Goal: Task Accomplishment & Management: Complete application form

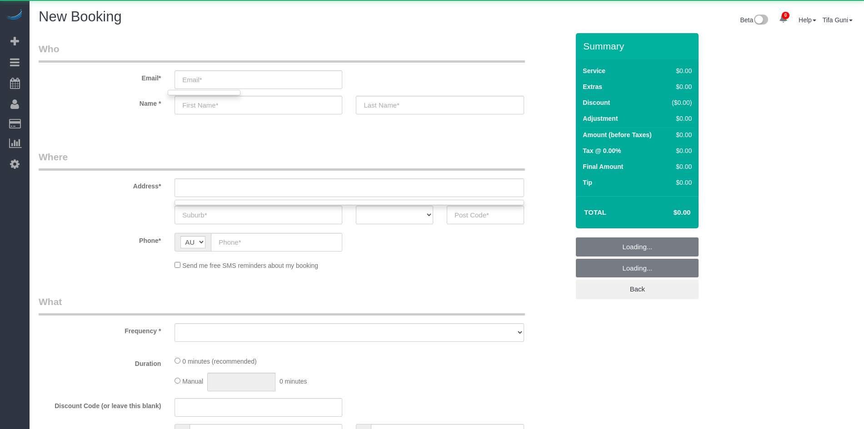
select select "object:5251"
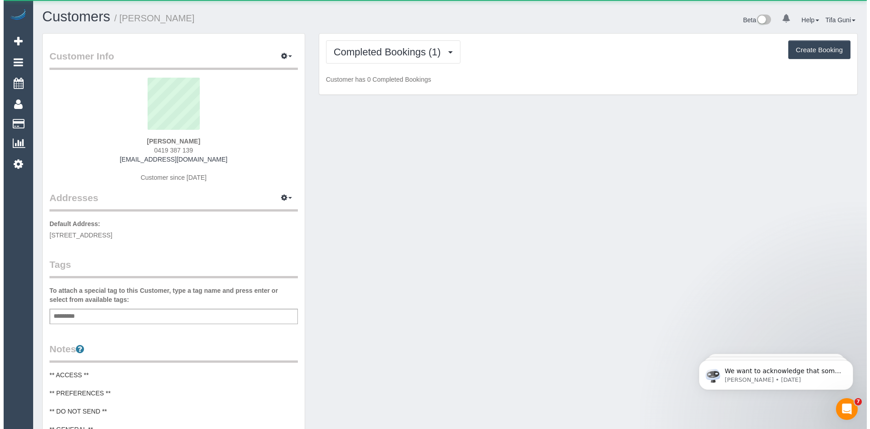
scroll to position [746, 864]
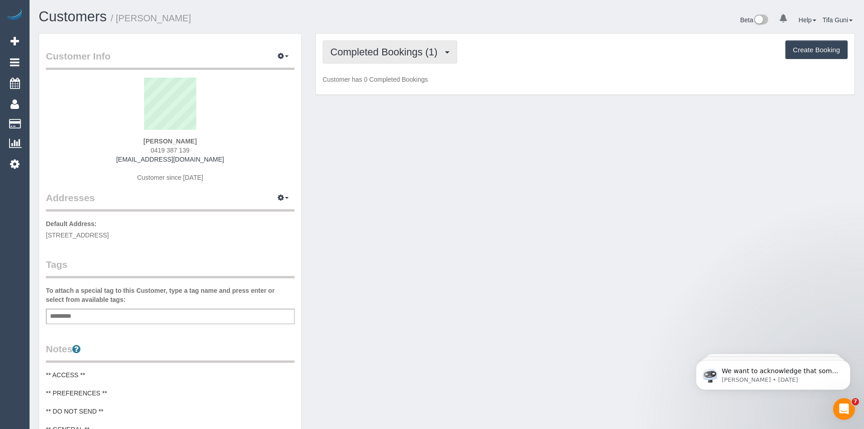
click at [431, 56] on span "Completed Bookings (1)" at bounding box center [386, 51] width 112 height 11
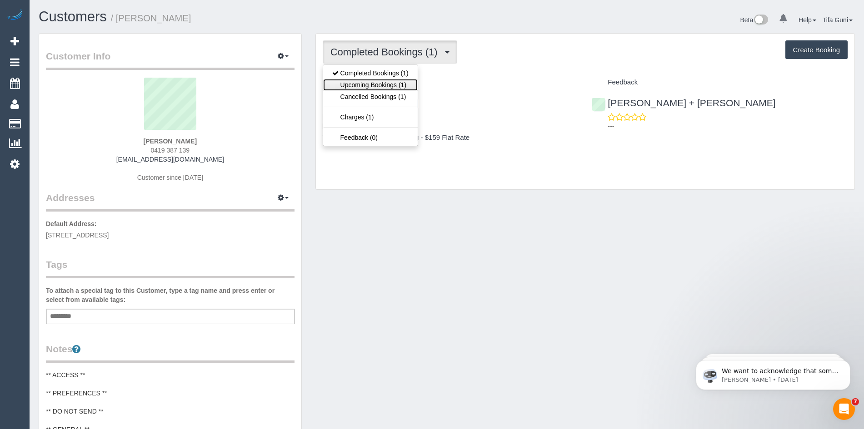
click at [397, 86] on link "Upcoming Bookings (1)" at bounding box center [370, 85] width 94 height 12
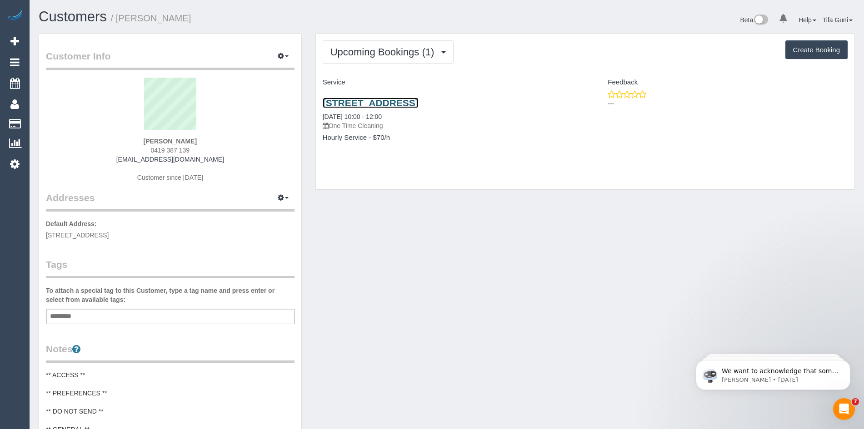
click at [418, 101] on link "2/31 New Street, Brighton, VIC 3186" at bounding box center [371, 103] width 96 height 10
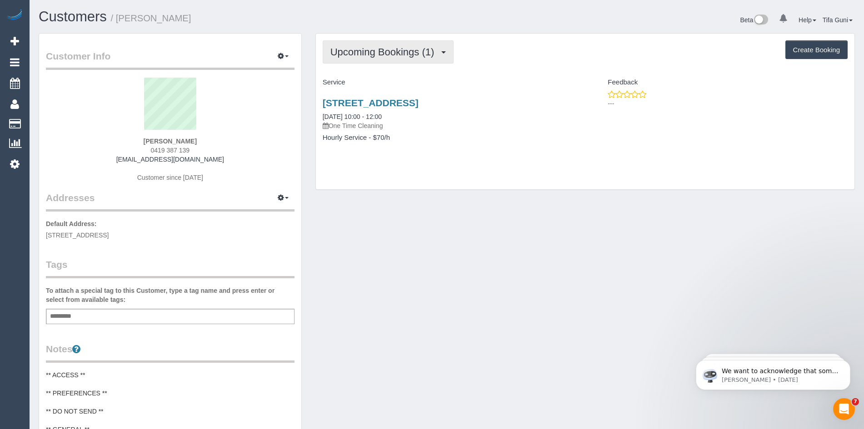
click at [420, 54] on span "Upcoming Bookings (1)" at bounding box center [384, 51] width 109 height 11
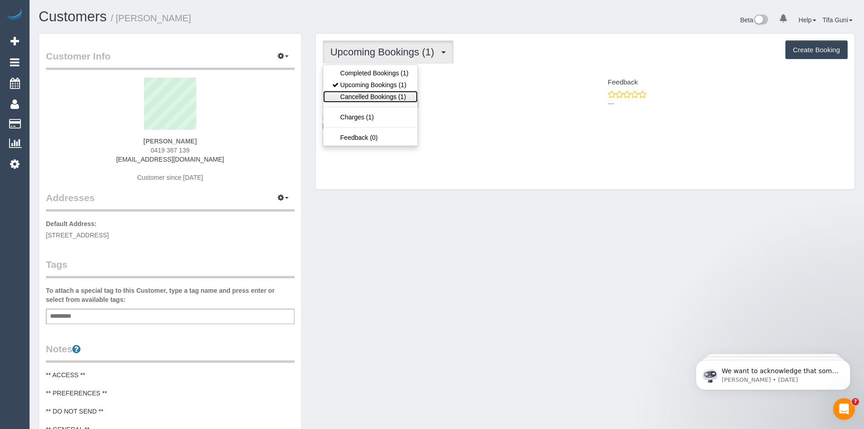
click at [395, 96] on link "Cancelled Bookings (1)" at bounding box center [370, 97] width 94 height 12
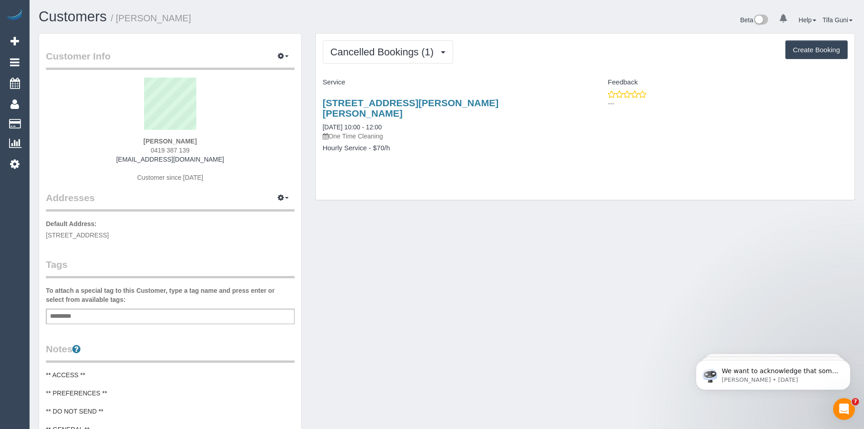
drag, startPoint x: 315, startPoint y: 103, endPoint x: 525, endPoint y: 104, distance: 209.9
click at [525, 104] on div "770c Toorak Rd, Apt 506, Glen Iris, VIC 3146 17/02/2025 10:00 - 12:00 One Time …" at bounding box center [450, 130] width 269 height 80
copy link "770c Toorak Rd, Apt 506, Glen Iris, VIC 3146"
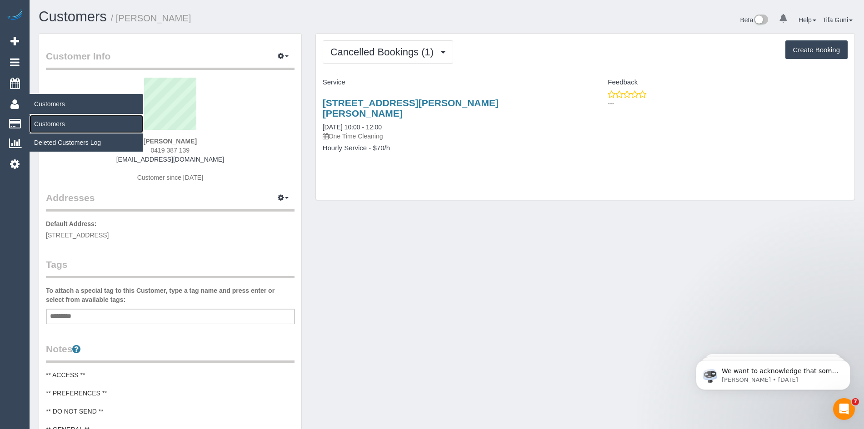
click at [49, 120] on link "Customers" at bounding box center [87, 124] width 114 height 18
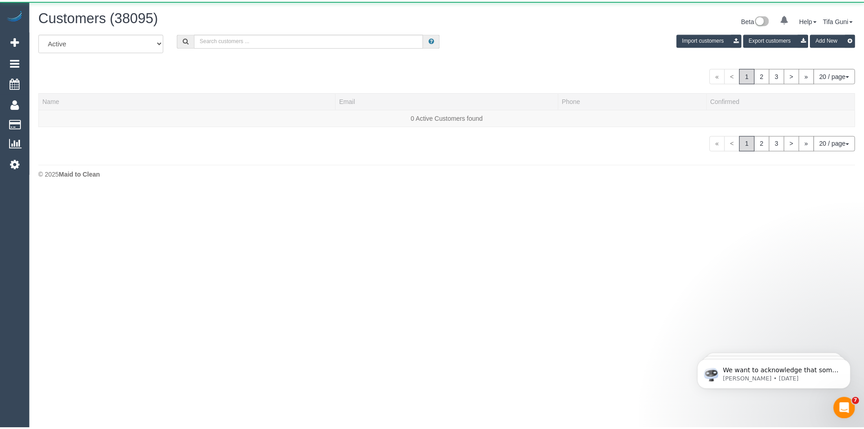
scroll to position [566, 864]
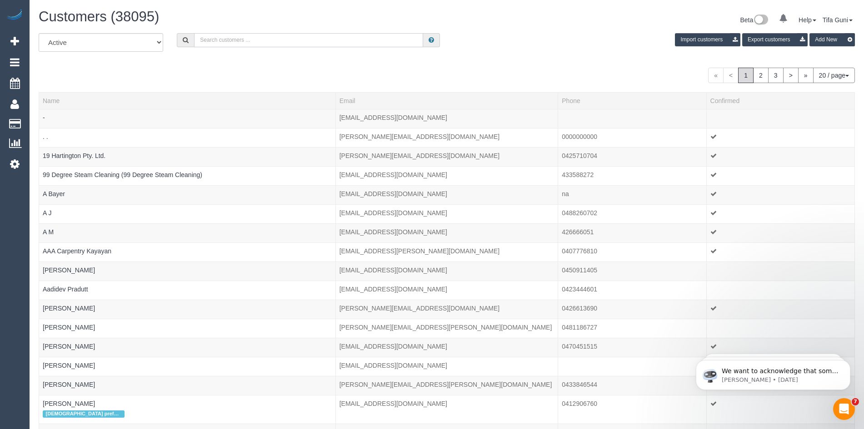
click at [207, 35] on input "text" at bounding box center [308, 40] width 229 height 14
paste input "61411749945"
type input "61411749945"
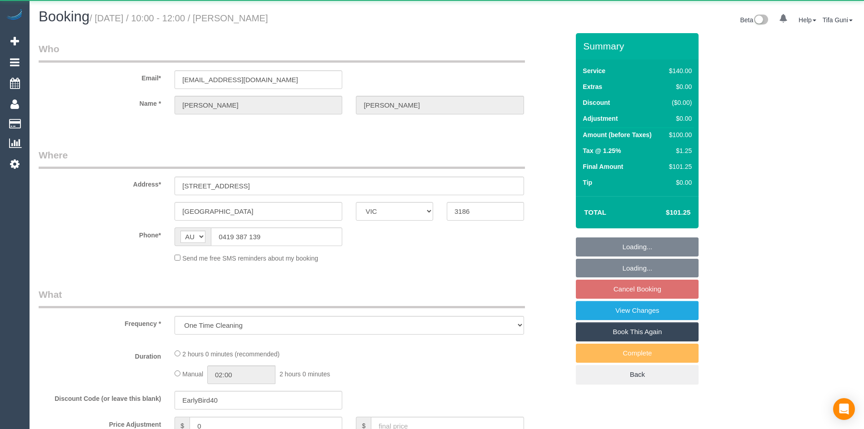
select select "VIC"
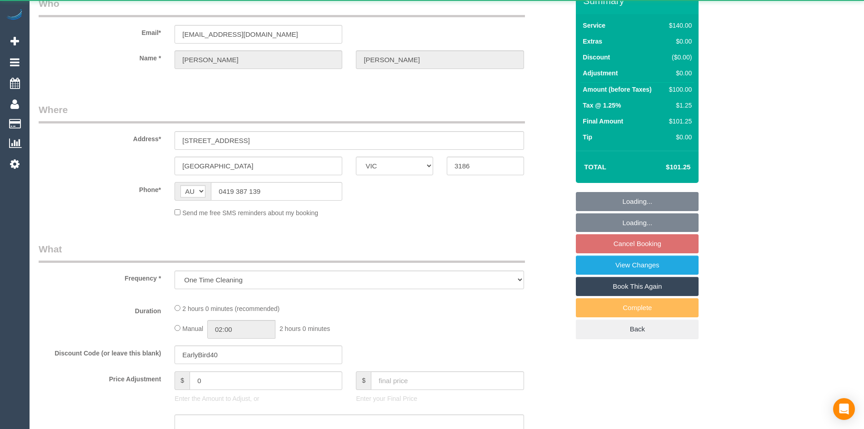
select select "string:stripe-pm_1Qp21H2GScqysDRV0fCRwPSE"
select select "number:28"
select select "number:14"
select select "number:19"
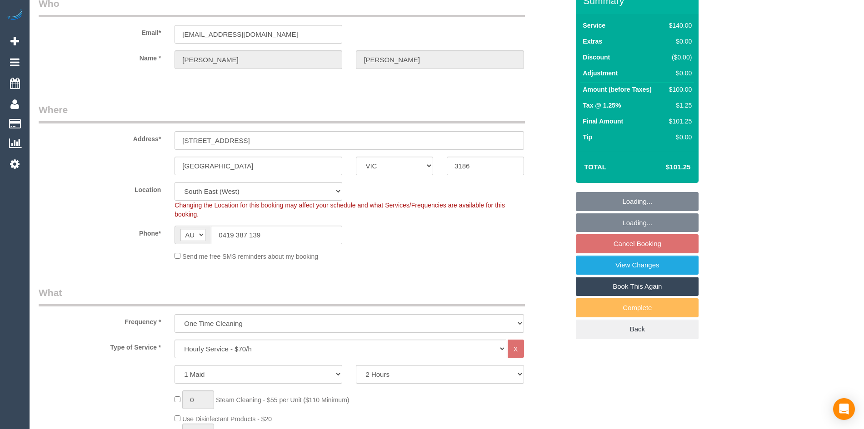
select select "object:872"
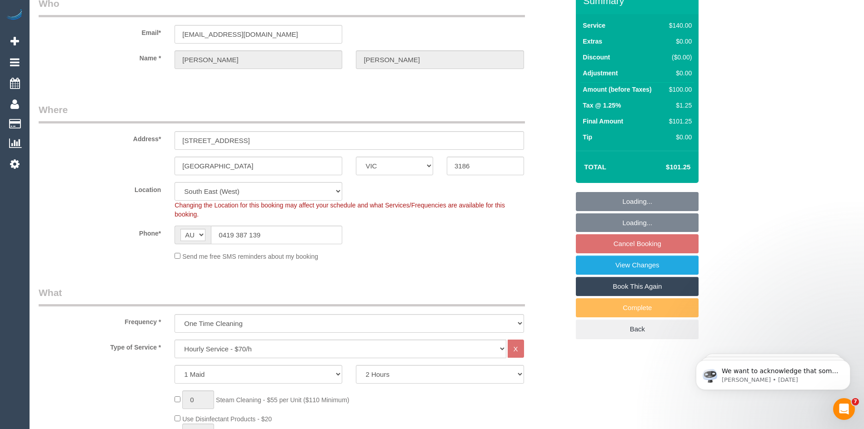
scroll to position [0, 0]
select select "spot3"
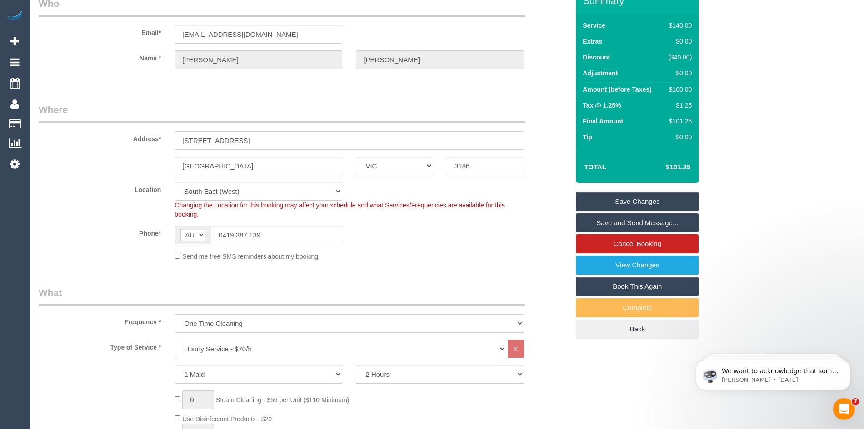
drag, startPoint x: 244, startPoint y: 140, endPoint x: 149, endPoint y: 141, distance: 94.5
click at [149, 141] on div "Address* 2/31 New Street" at bounding box center [304, 126] width 544 height 47
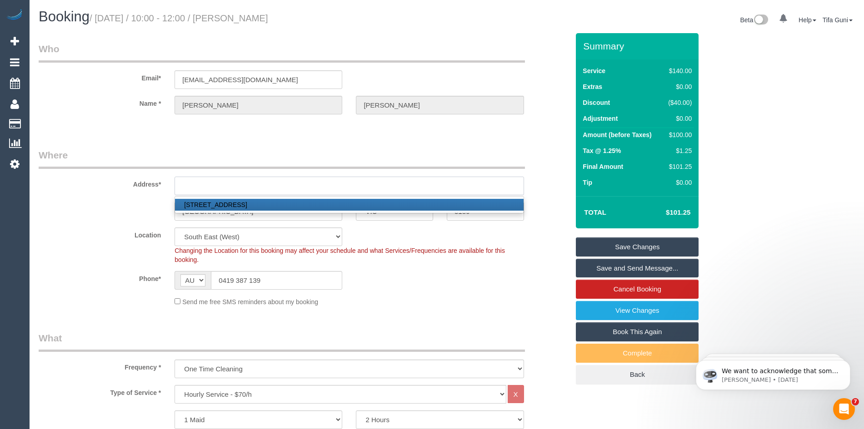
paste input "770c Toorak Rd, Apt 506, Glen Iris, VIC 3146"
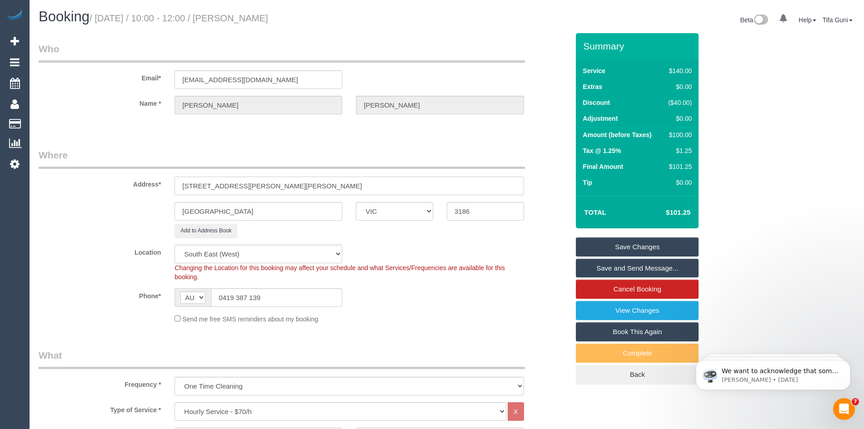
drag, startPoint x: 324, startPoint y: 185, endPoint x: 219, endPoint y: 191, distance: 105.1
click at [219, 191] on input "770c Toorak Rd, Apt 506, Glen Iris, VIC 3146" at bounding box center [348, 186] width 349 height 19
paste input "Rd, Apt 506, Glen Iris, VIC 3146"
click at [224, 184] on input "770c Toorak Rd, Apt 506, Glen Iris, VIC 3146" at bounding box center [348, 186] width 349 height 19
drag, startPoint x: 259, startPoint y: 186, endPoint x: 286, endPoint y: 187, distance: 26.8
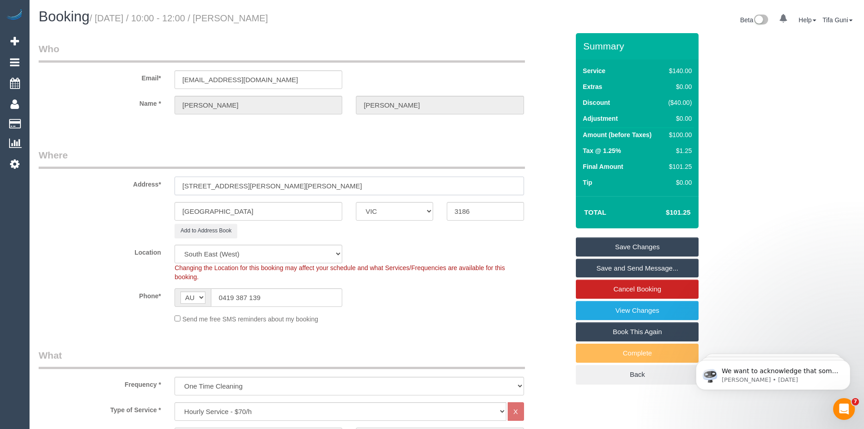
click at [286, 187] on input "770c Toorak Rd, Apt 506, Glen Iris, VIC 3146" at bounding box center [348, 186] width 349 height 19
type input "770c Toorak Rd, Apt 506,, VIC 3146"
drag, startPoint x: 229, startPoint y: 208, endPoint x: 142, endPoint y: 207, distance: 86.8
click at [142, 207] on div "BRIGHTON ACT NSW NT QLD SA TAS VIC WA 3186" at bounding box center [304, 211] width 544 height 19
paste input "Glen Iris"
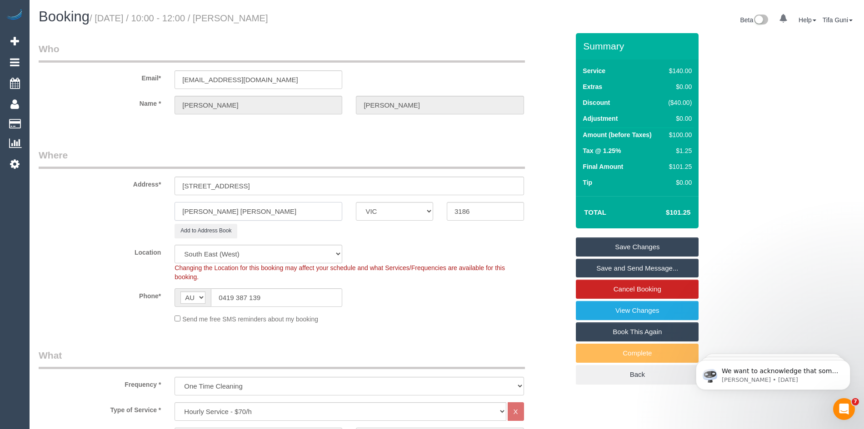
type input "Glen Iris"
drag, startPoint x: 308, startPoint y: 185, endPoint x: 275, endPoint y: 186, distance: 32.7
click at [275, 186] on input "770c Toorak Rd, Apt 506,, VIC 3146" at bounding box center [348, 186] width 349 height 19
type input "770c Toorak Rd, Apt 506,, VIC"
drag, startPoint x: 478, startPoint y: 211, endPoint x: 447, endPoint y: 211, distance: 31.4
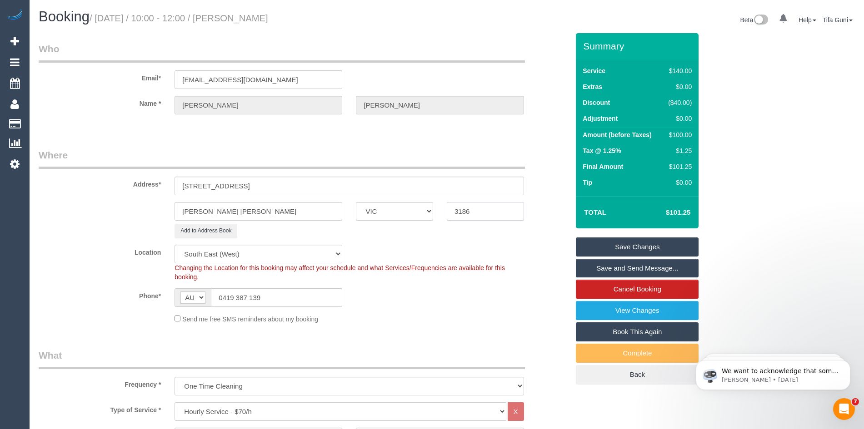
click at [447, 211] on input "3186" at bounding box center [485, 211] width 77 height 19
paste input "4"
type input "3146"
click at [275, 184] on input "770c Toorak Rd, Apt 506,, VIC" at bounding box center [348, 186] width 349 height 19
type input "770c Toorak Rd, Apt 506,, VI"
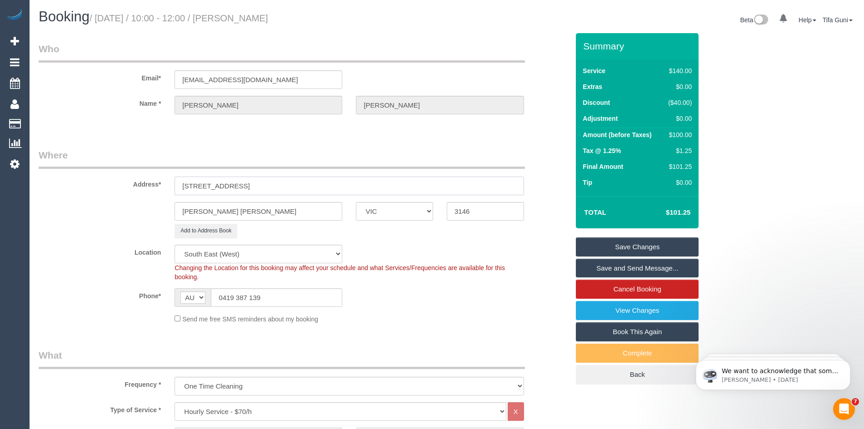
select select "55"
type input "770c Toorak Rd, Apt 506,,"
select select "object:1988"
type input "770c Toorak Rd, Apt 506,"
select select "spot28"
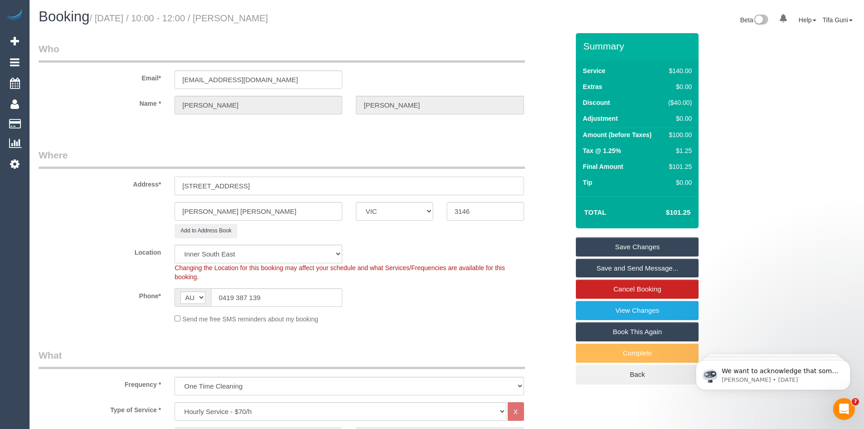
type input "770c Toorak Rd, Apt 506"
click at [628, 245] on link "Save Changes" at bounding box center [637, 247] width 123 height 19
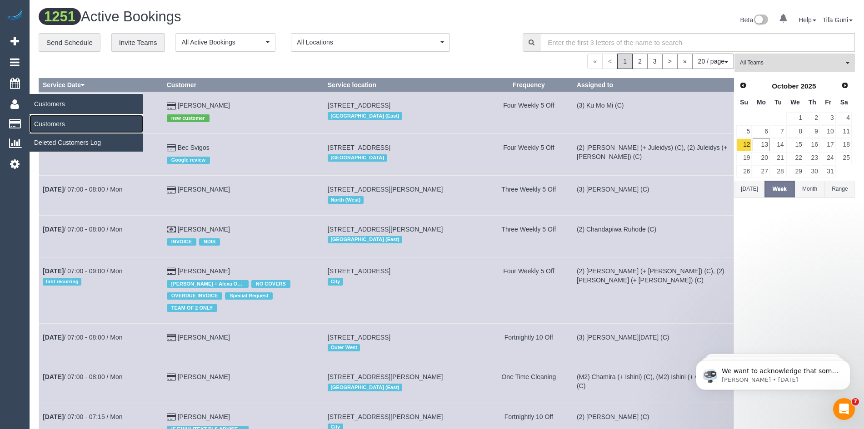
click at [54, 123] on link "Customers" at bounding box center [87, 124] width 114 height 18
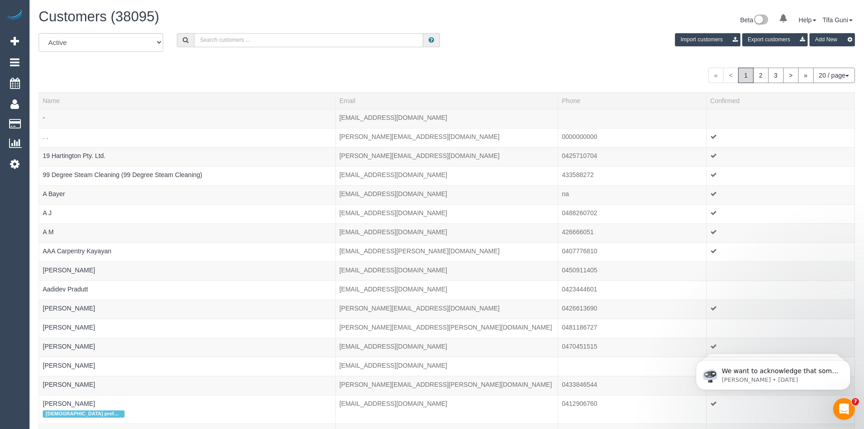
paste input "3146"
type input "3"
type input "kerryannehart@gmail.com"
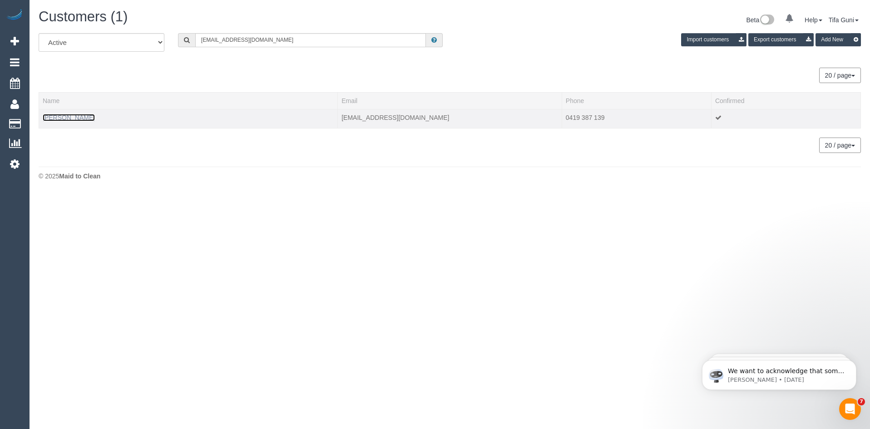
click at [60, 118] on link "Kerry Hart" at bounding box center [69, 117] width 52 height 7
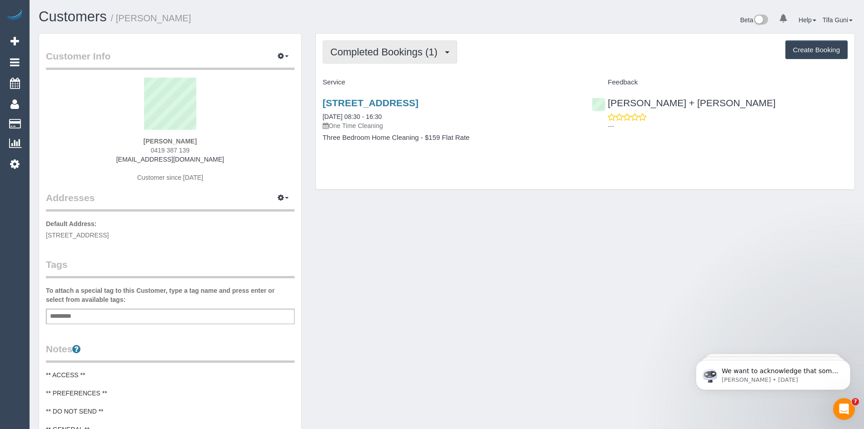
click at [402, 55] on span "Completed Bookings (1)" at bounding box center [386, 51] width 112 height 11
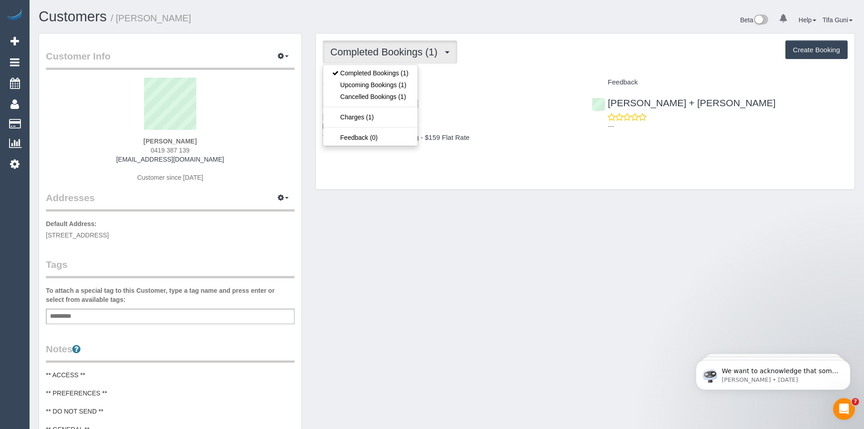
click at [530, 128] on p "One Time Cleaning" at bounding box center [451, 125] width 256 height 9
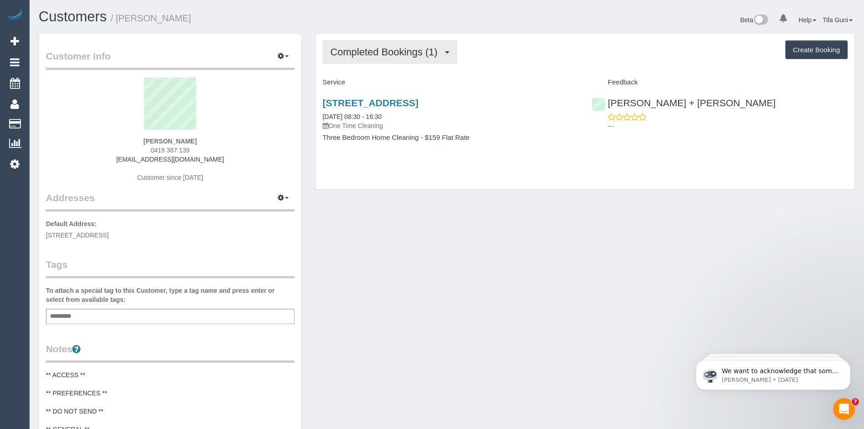
click at [427, 55] on span "Completed Bookings (1)" at bounding box center [386, 51] width 112 height 11
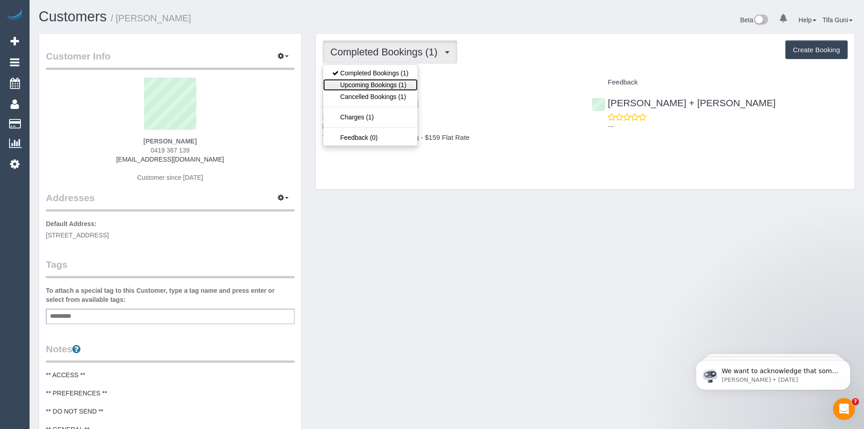
click at [382, 82] on link "Upcoming Bookings (1)" at bounding box center [370, 85] width 94 height 12
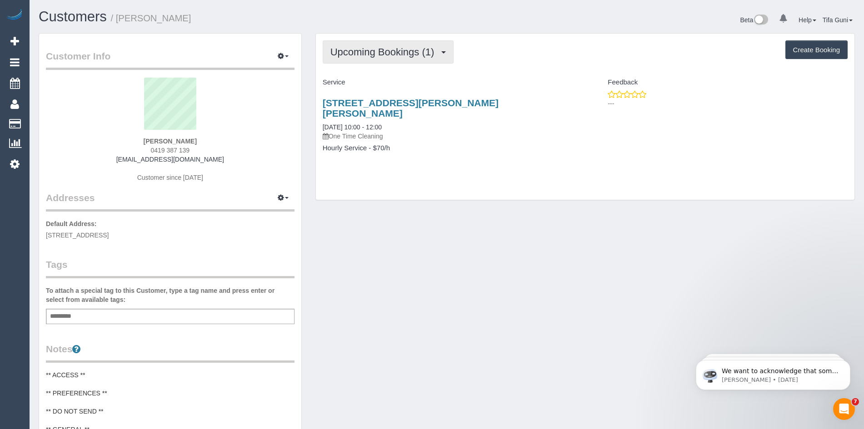
click at [391, 55] on span "Upcoming Bookings (1)" at bounding box center [384, 51] width 109 height 11
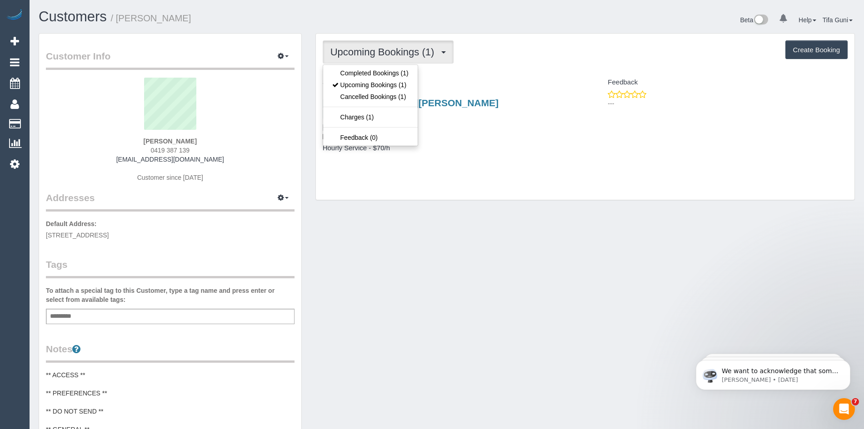
click at [456, 132] on p "One Time Cleaning" at bounding box center [451, 136] width 256 height 9
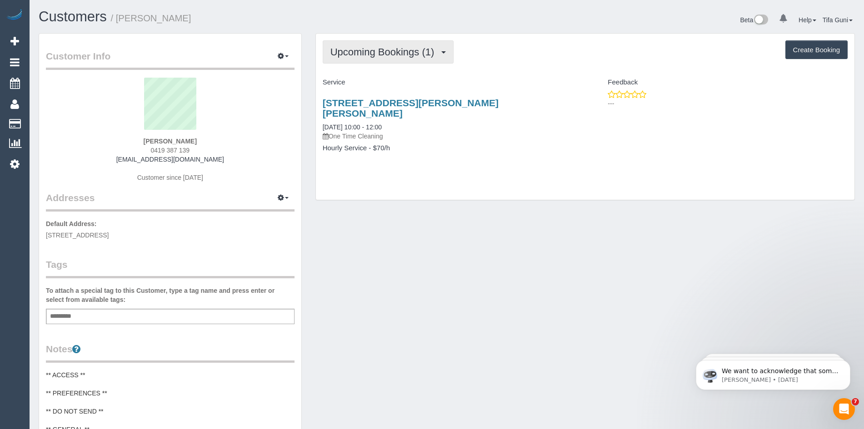
click at [416, 56] on span "Upcoming Bookings (1)" at bounding box center [384, 51] width 109 height 11
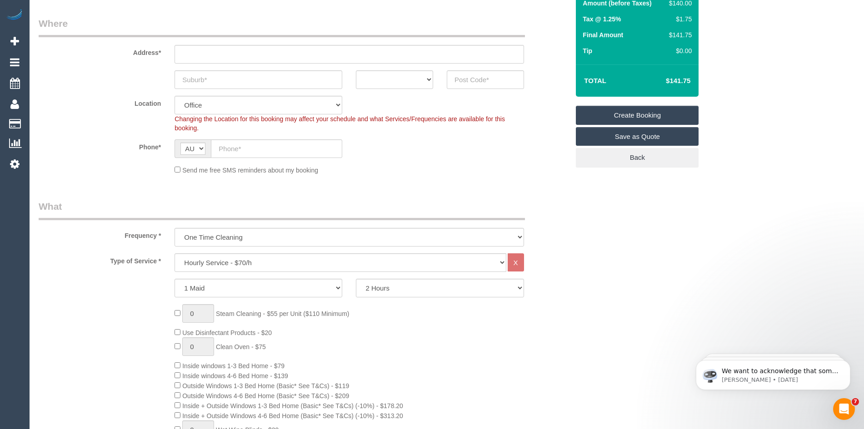
scroll to position [182, 0]
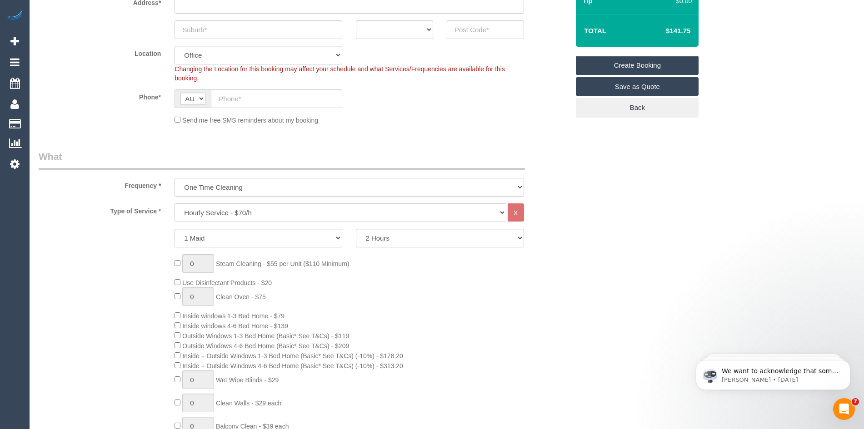
click at [234, 190] on select "One Time Cleaning Weekly - 10% Off - 10.00% (0% for the First Booking) Fortnigh…" at bounding box center [348, 187] width 349 height 19
select select "object:827"
click at [174, 178] on select "One Time Cleaning Weekly - 10% Off - 10.00% (0% for the First Booking) Fortnigh…" at bounding box center [348, 187] width 349 height 19
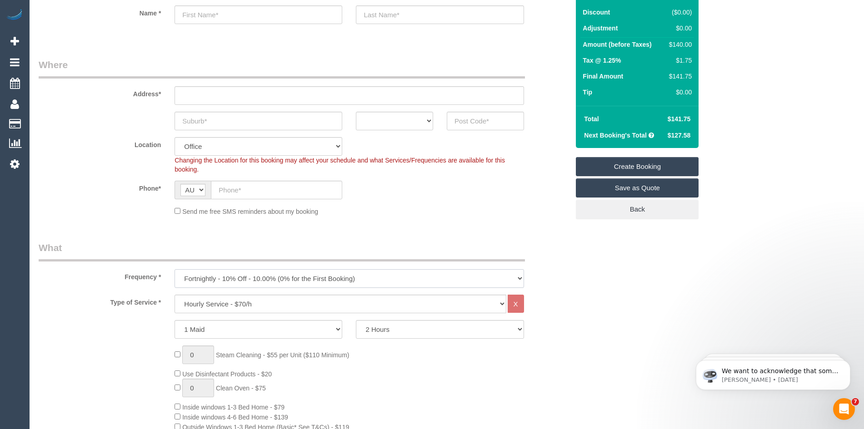
scroll to position [91, 0]
click at [240, 190] on input "text" at bounding box center [276, 189] width 131 height 19
paste input "61 432 489 308"
drag, startPoint x: 226, startPoint y: 190, endPoint x: 215, endPoint y: 189, distance: 10.5
click at [215, 189] on input "61 432 489 308" at bounding box center [276, 189] width 131 height 19
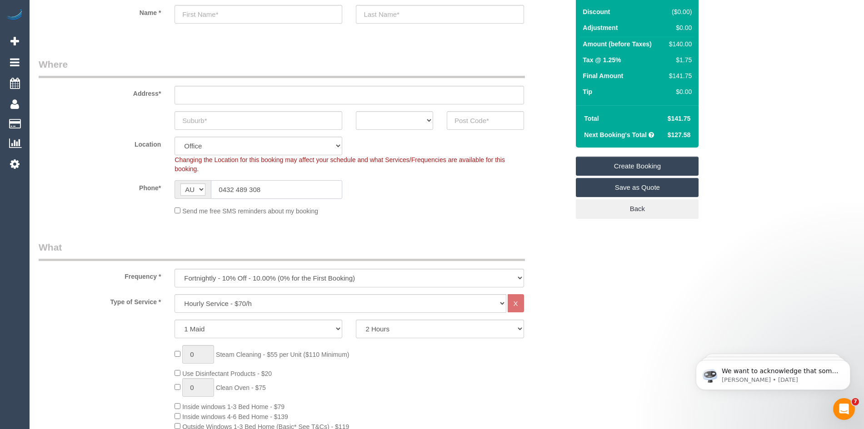
type input "0432 489 308"
click at [428, 122] on select "ACT [GEOGRAPHIC_DATA] NT [GEOGRAPHIC_DATA] SA TAS [GEOGRAPHIC_DATA] [GEOGRAPHIC…" at bounding box center [394, 120] width 77 height 19
select select "VIC"
click at [356, 111] on select "ACT [GEOGRAPHIC_DATA] NT [GEOGRAPHIC_DATA] SA TAS [GEOGRAPHIC_DATA] [GEOGRAPHIC…" at bounding box center [394, 120] width 77 height 19
click at [262, 119] on input "text" at bounding box center [258, 120] width 168 height 19
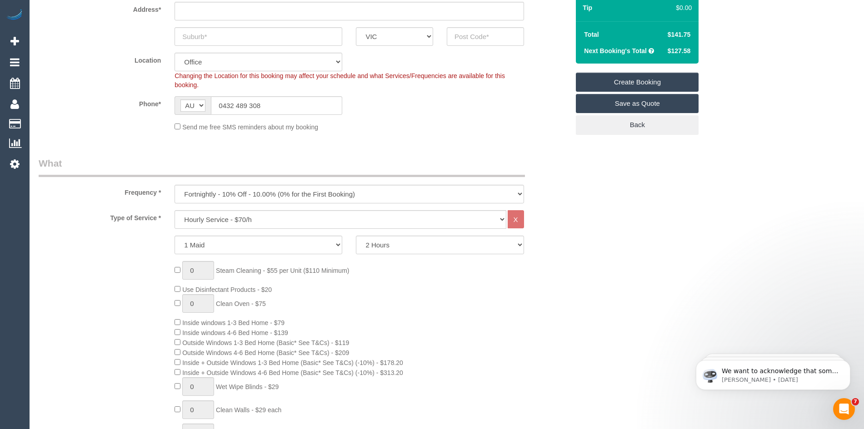
scroll to position [182, 0]
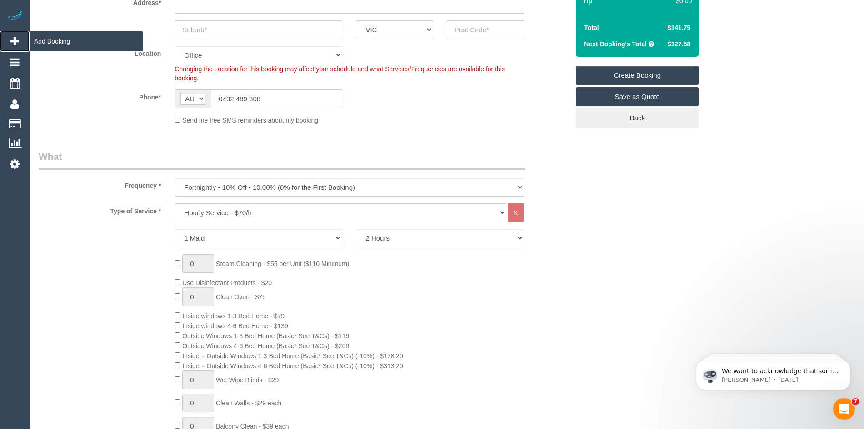
click at [56, 44] on span "Add Booking" at bounding box center [87, 41] width 114 height 21
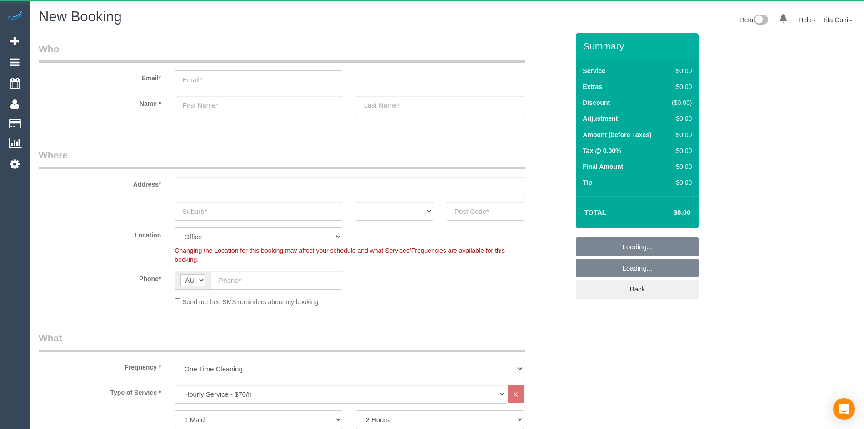
select select "object:825"
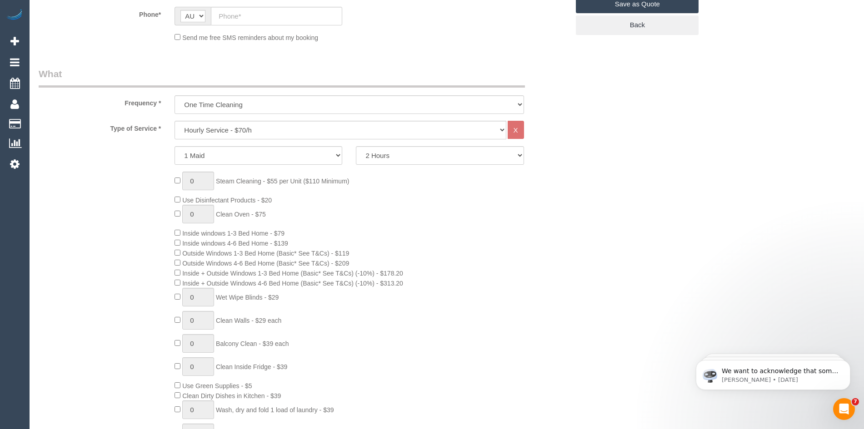
scroll to position [273, 0]
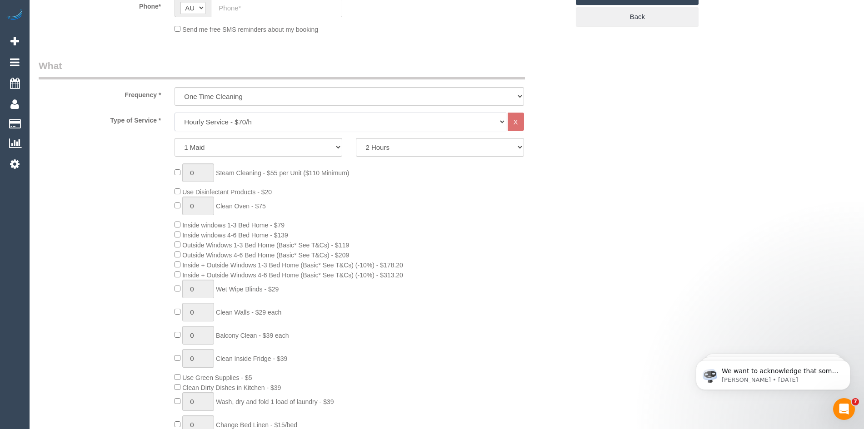
click at [217, 122] on select "Hourly Service - $70/h Hourly Service - $65/h Hourly Service - $60/h Hourly Ser…" at bounding box center [339, 122] width 331 height 19
select select "212"
click at [174, 113] on select "Hourly Service - $70/h Hourly Service - $65/h Hourly Service - $60/h Hourly Ser…" at bounding box center [339, 122] width 331 height 19
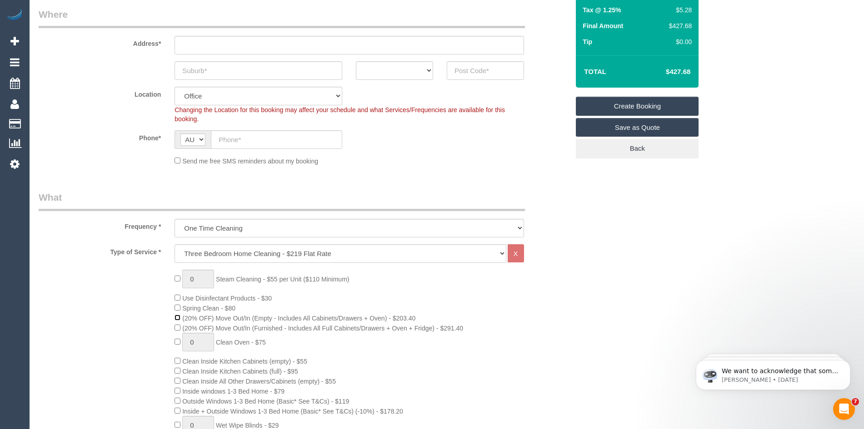
scroll to position [45, 0]
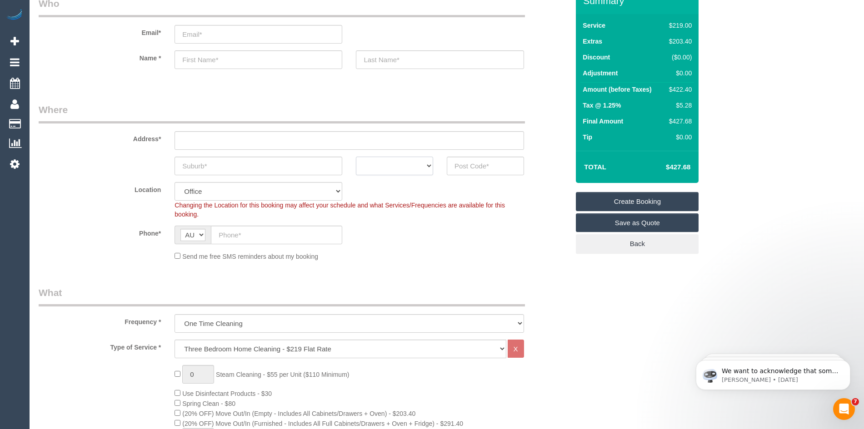
click at [408, 166] on select "ACT [GEOGRAPHIC_DATA] NT [GEOGRAPHIC_DATA] SA TAS [GEOGRAPHIC_DATA] [GEOGRAPHIC…" at bounding box center [394, 166] width 77 height 19
select select "VIC"
click at [356, 157] on select "ACT [GEOGRAPHIC_DATA] NT [GEOGRAPHIC_DATA] SA TAS [GEOGRAPHIC_DATA] [GEOGRAPHIC…" at bounding box center [394, 166] width 77 height 19
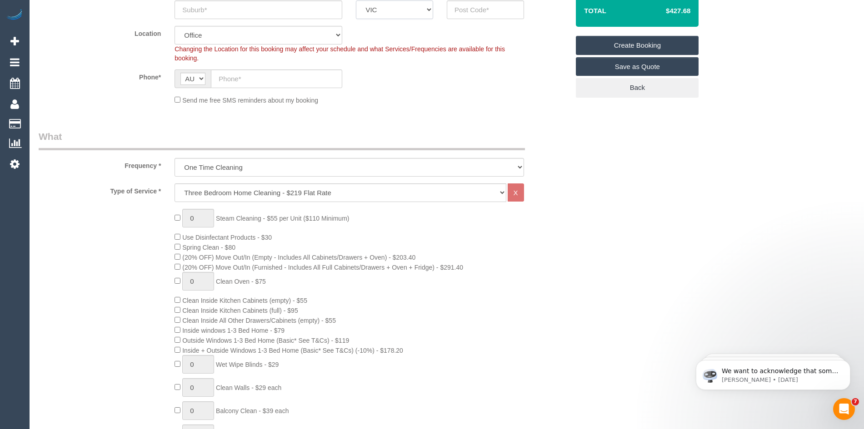
scroll to position [91, 0]
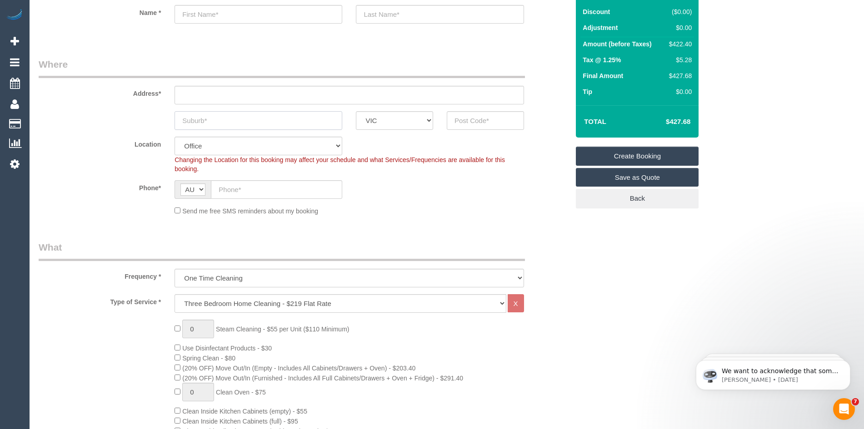
click at [243, 119] on input "text" at bounding box center [258, 120] width 168 height 19
type input "Dhrpark"
click at [477, 124] on input "text" at bounding box center [485, 120] width 77 height 19
type input "3023"
click at [229, 98] on input "text" at bounding box center [348, 95] width 349 height 19
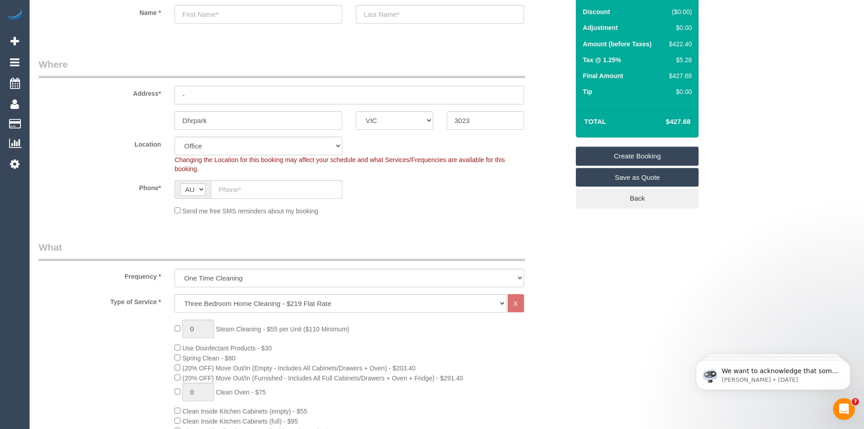
type input "-"
drag, startPoint x: 488, startPoint y: 120, endPoint x: 436, endPoint y: 118, distance: 52.7
click at [427, 118] on div "Dhrpark ACT [GEOGRAPHIC_DATA] NT [GEOGRAPHIC_DATA] SA TAS [GEOGRAPHIC_DATA] [GE…" at bounding box center [304, 120] width 544 height 19
select select "49"
drag, startPoint x: 456, startPoint y: 117, endPoint x: 354, endPoint y: 197, distance: 128.8
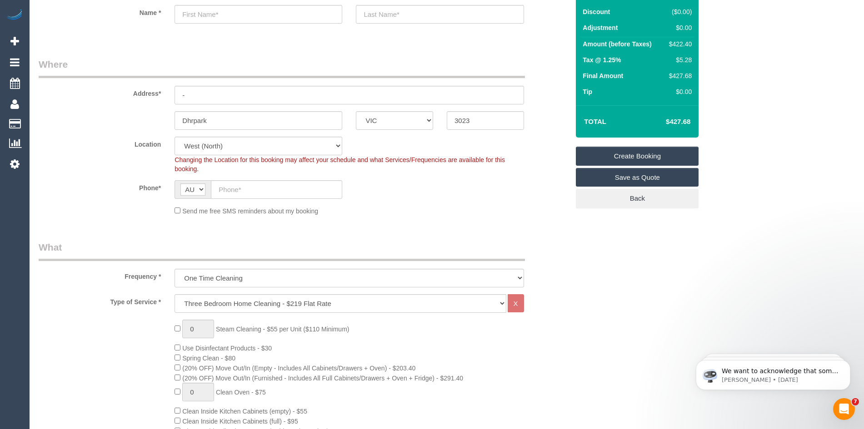
click at [354, 197] on div "Phone* AF AL DZ AD AO AI AQ AG AR AM AW AU AT AZ BS BH BD BB BY BE BZ BJ BM BT …" at bounding box center [304, 189] width 544 height 19
select select "object:2206"
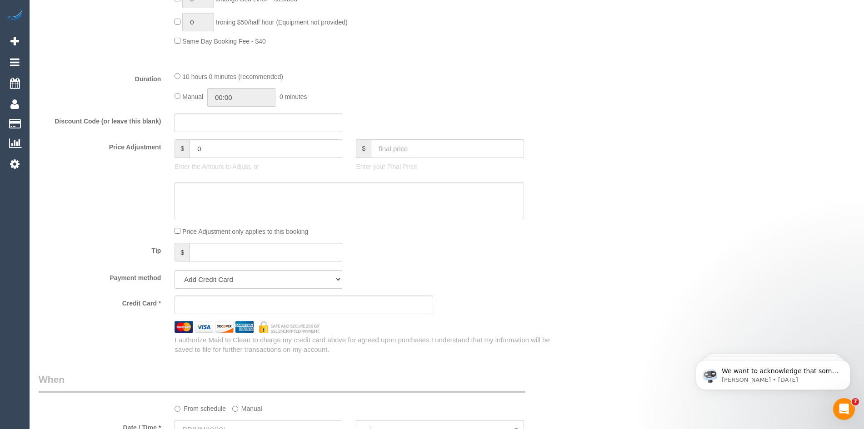
scroll to position [772, 0]
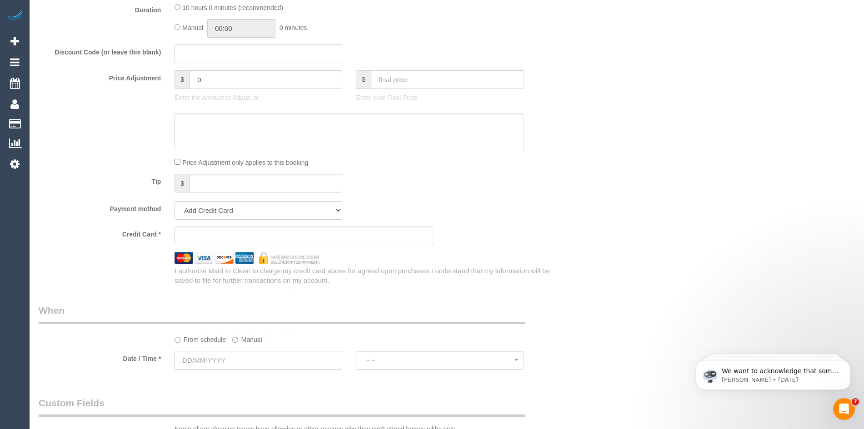
click at [244, 362] on input "text" at bounding box center [258, 360] width 168 height 19
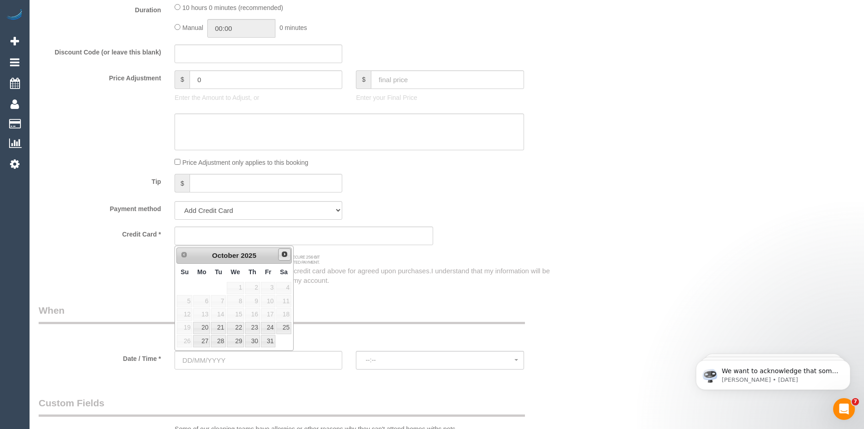
click at [283, 258] on link "Next" at bounding box center [284, 255] width 13 height 13
click at [287, 288] on link "6" at bounding box center [283, 288] width 15 height 12
type input "06/12/2025"
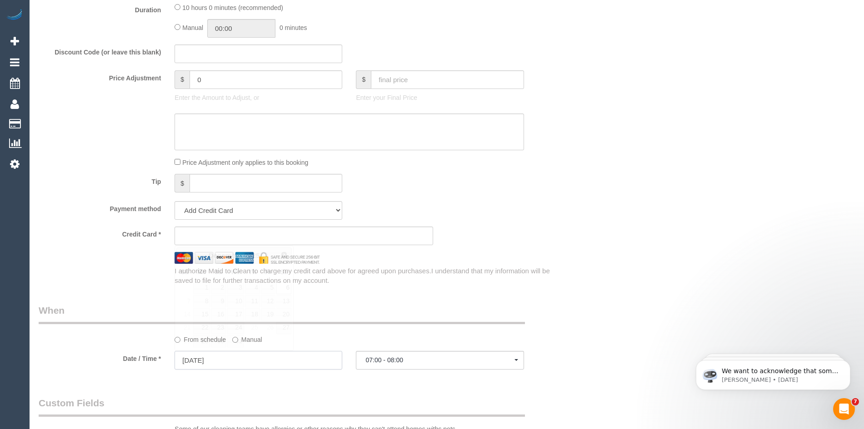
click at [252, 359] on input "06/12/2025" at bounding box center [258, 360] width 168 height 19
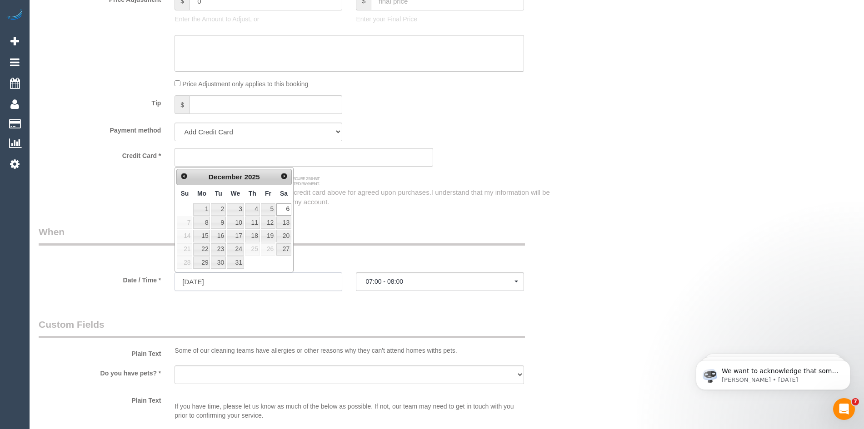
scroll to position [863, 0]
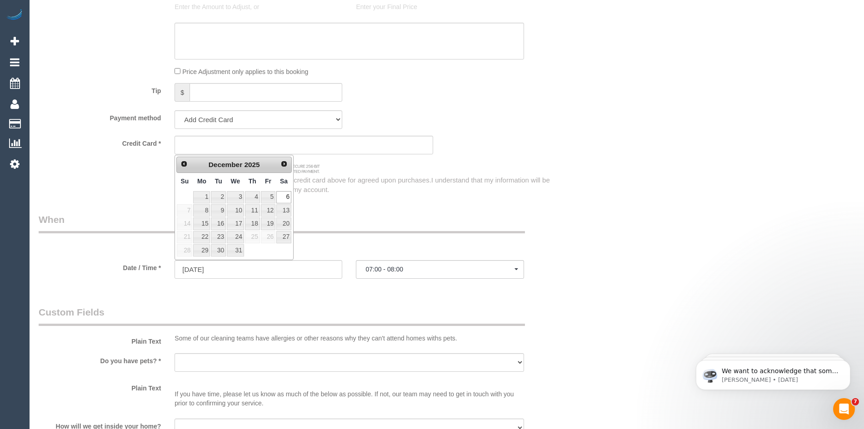
click at [429, 307] on legend "Custom Fields" at bounding box center [282, 316] width 486 height 20
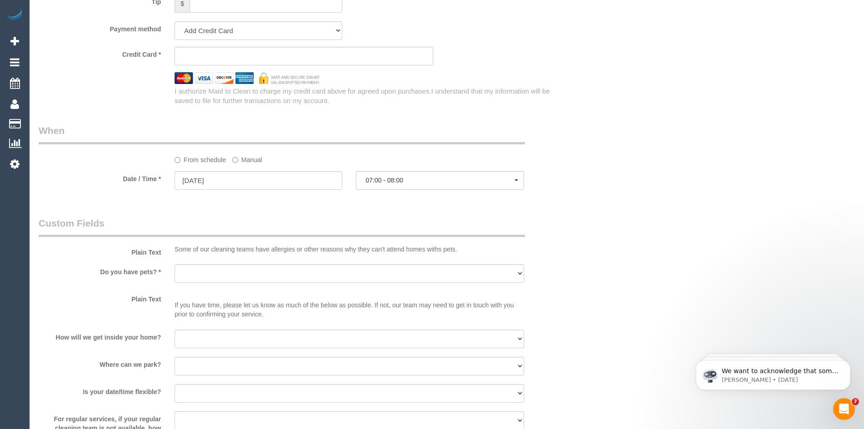
scroll to position [954, 0]
click at [235, 271] on select "Yes - Cats Yes - Dogs No pets Yes - Dogs and Cats Yes - Other" at bounding box center [348, 272] width 349 height 19
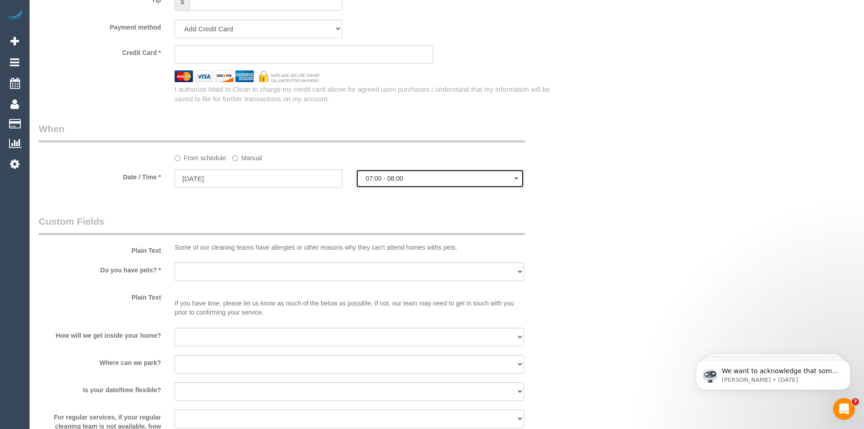
click at [398, 180] on span "07:00 - 08:00" at bounding box center [439, 178] width 149 height 7
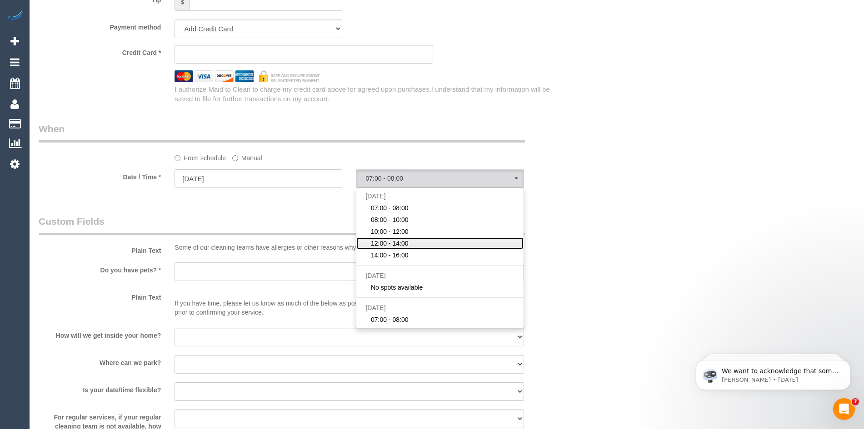
click at [390, 242] on span "12:00 - 14:00" at bounding box center [390, 243] width 38 height 9
select select "spot4"
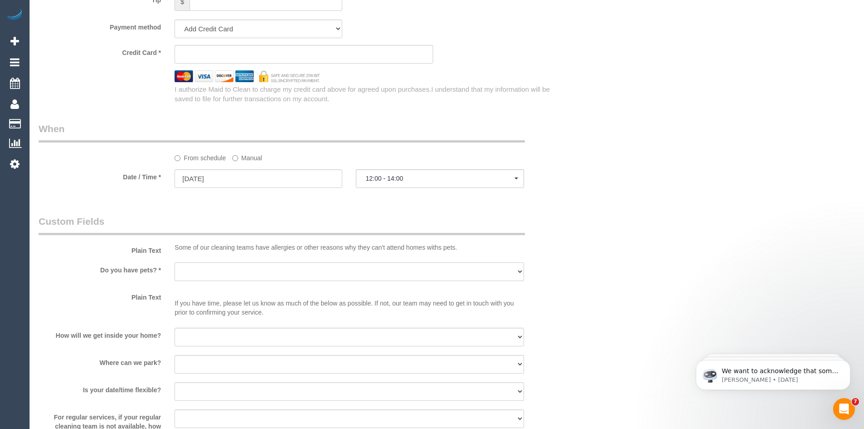
click at [229, 273] on select "Yes - Cats Yes - Dogs No pets Yes - Dogs and Cats Yes - Other" at bounding box center [348, 272] width 349 height 19
select select "number:28"
click at [174, 263] on select "Yes - Cats Yes - Dogs No pets Yes - Dogs and Cats Yes - Other" at bounding box center [348, 272] width 349 height 19
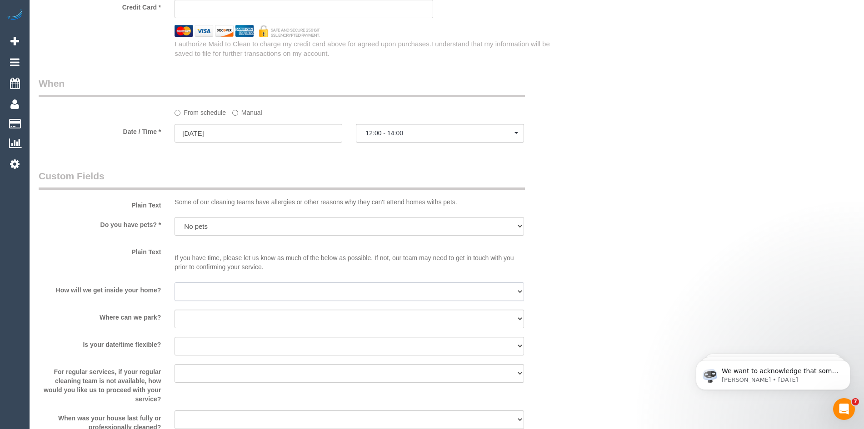
click at [199, 292] on select "I will be home Key will be left (please provide details below) Lock box/Access …" at bounding box center [348, 292] width 349 height 19
select select "number:14"
click at [174, 283] on select "I will be home Key will be left (please provide details below) Lock box/Access …" at bounding box center [348, 292] width 349 height 19
click at [198, 319] on select "I will provide parking on-site Free street parking Paid street parking (cost wi…" at bounding box center [348, 319] width 349 height 19
select select "number:19"
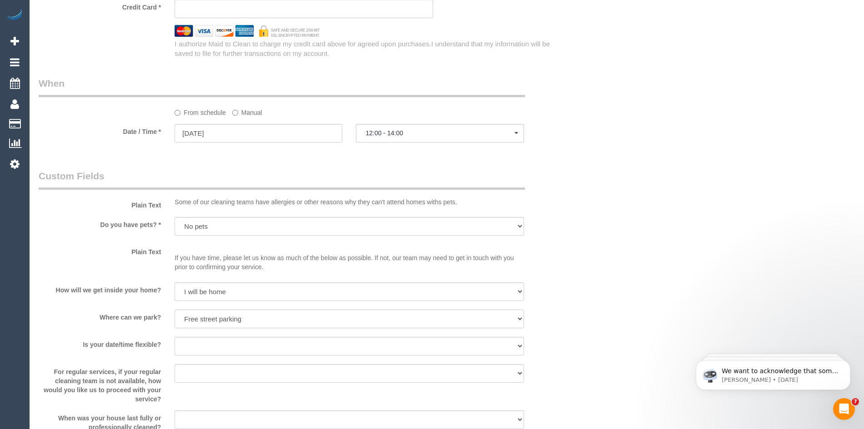
click at [174, 310] on select "I will provide parking on-site Free street parking Paid street parking (cost wi…" at bounding box center [348, 319] width 349 height 19
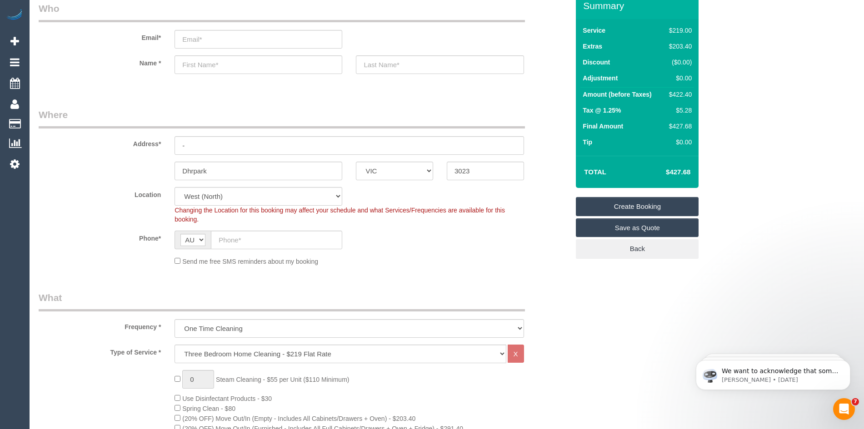
scroll to position [91, 0]
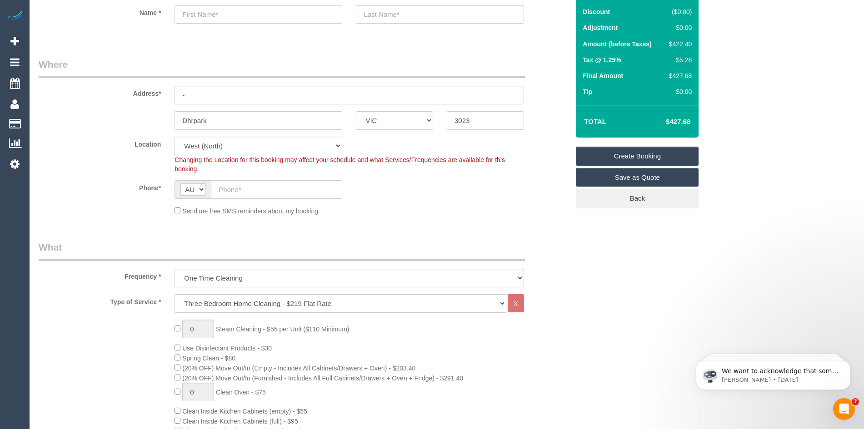
click at [239, 189] on input "text" at bounding box center [276, 189] width 131 height 19
paste input "61 451 152 182"
type input "61 451 152 182"
click at [193, 98] on input "-" at bounding box center [348, 95] width 349 height 19
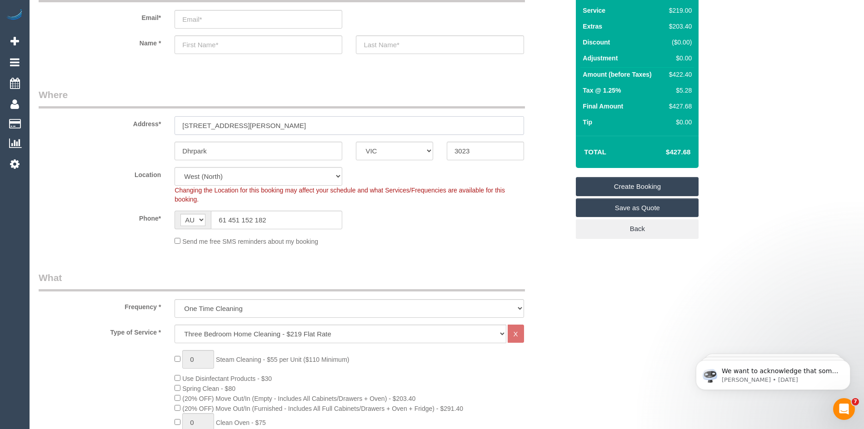
scroll to position [0, 0]
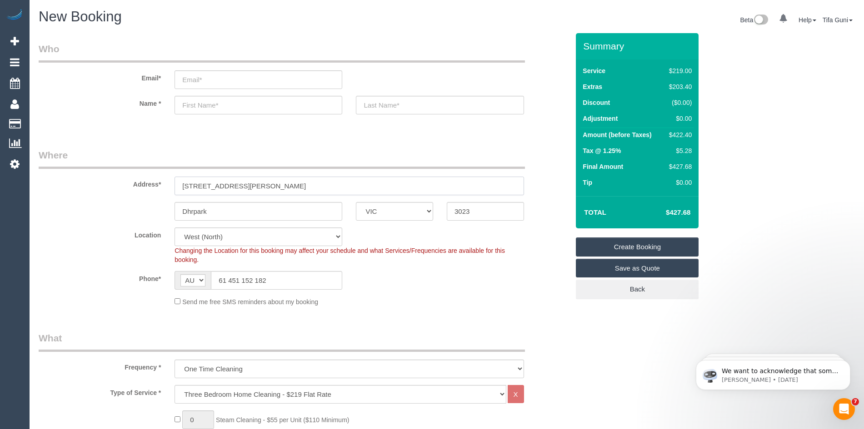
type input "12 howard place"
click at [203, 111] on input "text" at bounding box center [258, 105] width 168 height 19
click at [184, 104] on input "tracey" at bounding box center [258, 105] width 168 height 19
type input "Tracey"
click at [377, 106] on input "text" at bounding box center [440, 105] width 168 height 19
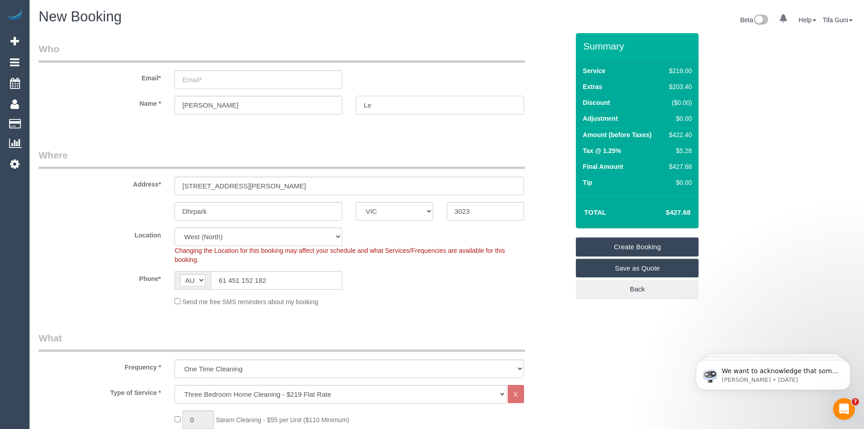
type input "Le"
click at [206, 80] on input "email" at bounding box center [258, 79] width 168 height 19
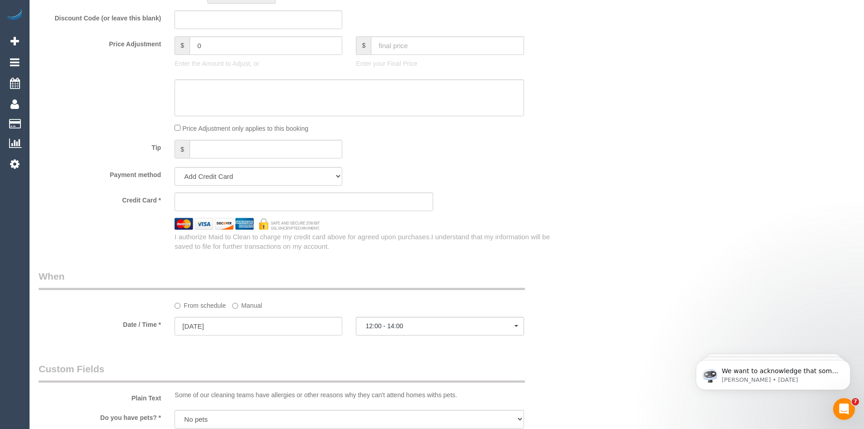
scroll to position [954, 0]
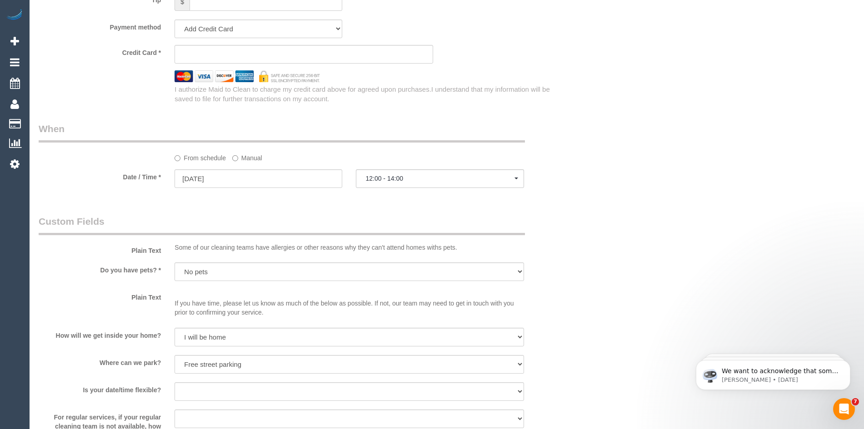
type input "traceyle218@gmail.com"
select select "spot25"
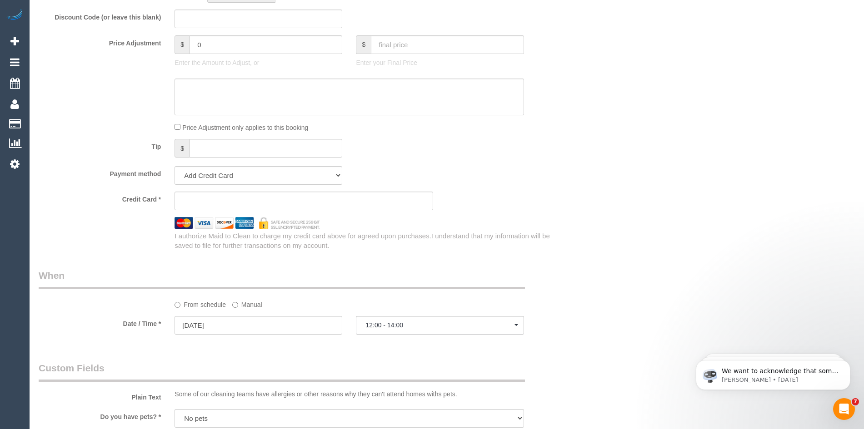
scroll to position [818, 0]
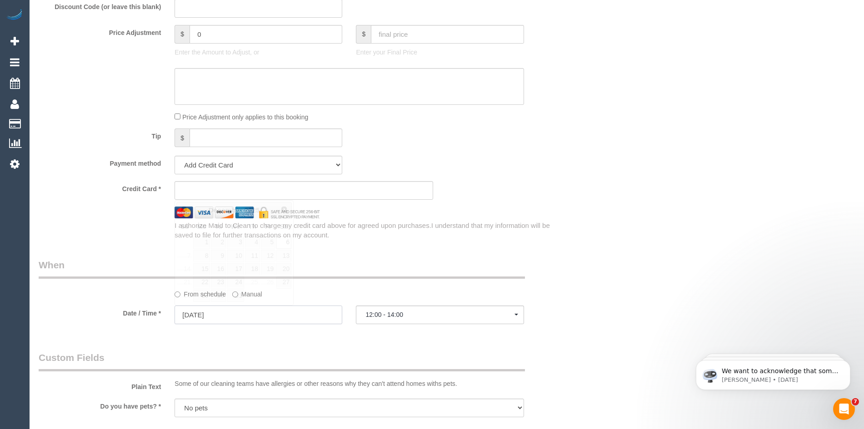
click at [244, 315] on input "[DATE]" at bounding box center [258, 315] width 168 height 19
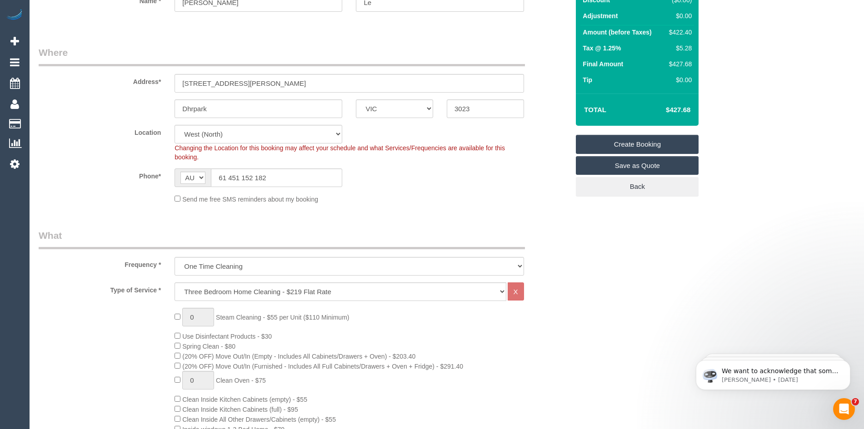
scroll to position [0, 0]
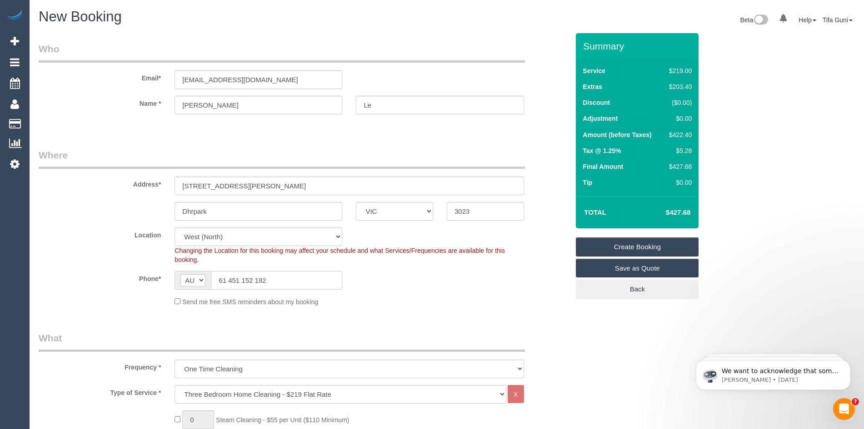
drag, startPoint x: 227, startPoint y: 279, endPoint x: 211, endPoint y: 281, distance: 15.5
click at [211, 281] on input "61 451 152 182" at bounding box center [276, 280] width 131 height 19
type input "0451 152 182"
click at [195, 186] on input "12 howard place" at bounding box center [348, 186] width 349 height 19
type input "[STREET_ADDRESS][PERSON_NAME]"
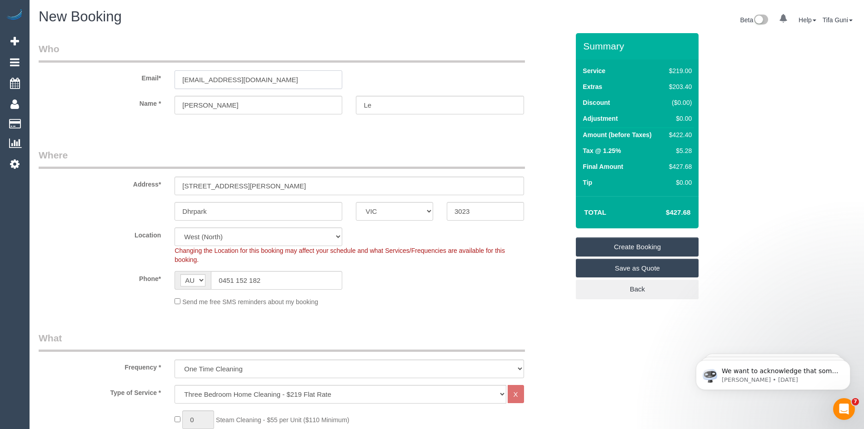
drag, startPoint x: 278, startPoint y: 80, endPoint x: 145, endPoint y: 80, distance: 133.1
click at [145, 80] on div "Email* traceyle218@gmail.com" at bounding box center [304, 65] width 544 height 47
click at [210, 210] on input "Dhrpark" at bounding box center [258, 211] width 168 height 19
type input "[GEOGRAPHIC_DATA]"
drag, startPoint x: 472, startPoint y: 214, endPoint x: 437, endPoint y: 214, distance: 34.1
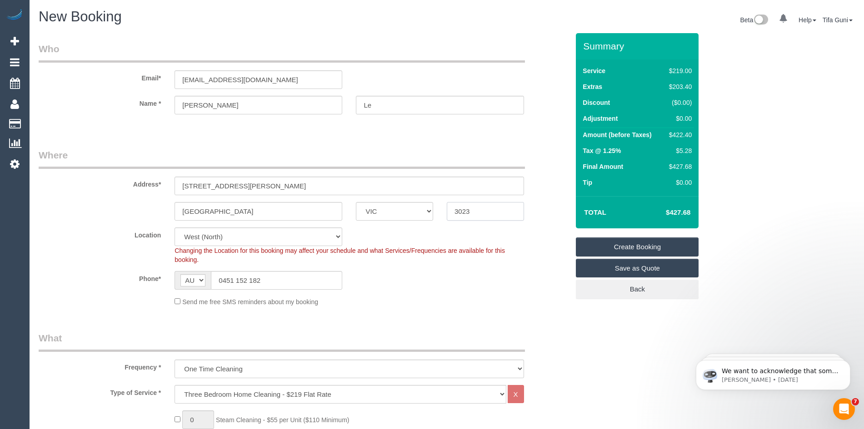
click at [437, 214] on div "Deer Park ACT NSW NT QLD SA TAS VIC WA 3023" at bounding box center [304, 211] width 544 height 19
drag, startPoint x: 267, startPoint y: 80, endPoint x: 150, endPoint y: 82, distance: 116.8
click at [150, 82] on div "Email* traceyle218@gmail.com" at bounding box center [304, 65] width 544 height 47
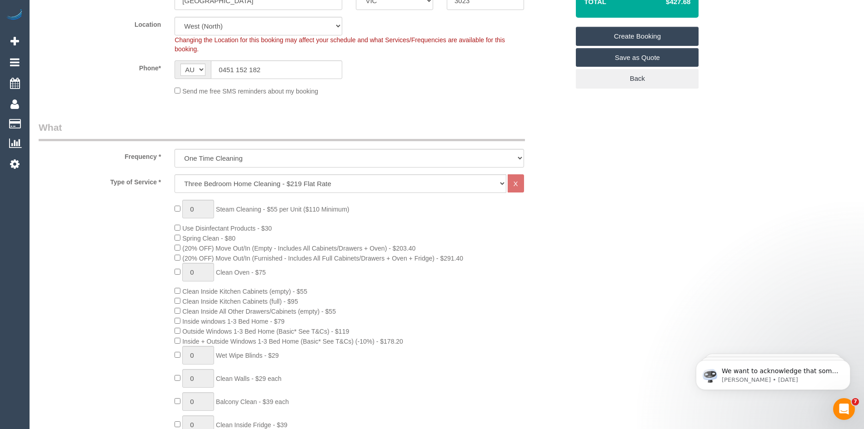
scroll to position [91, 0]
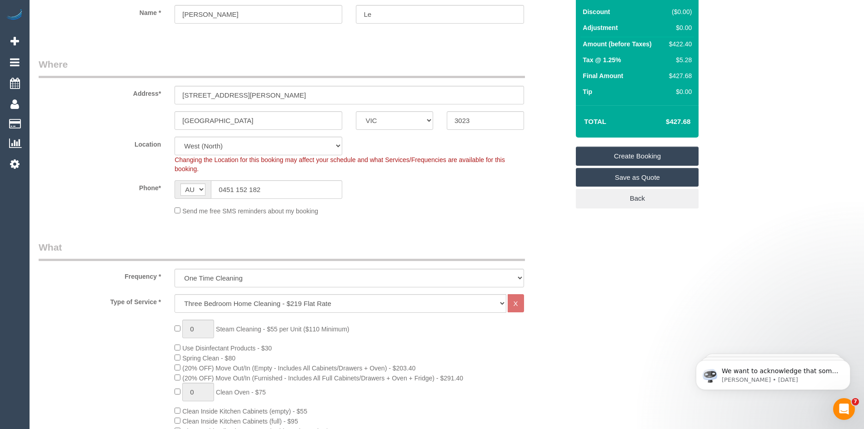
click at [631, 154] on link "Create Booking" at bounding box center [637, 156] width 123 height 19
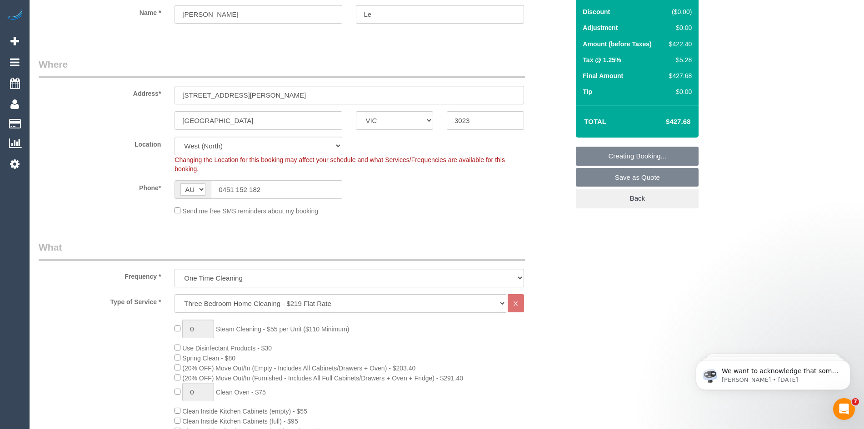
scroll to position [45, 0]
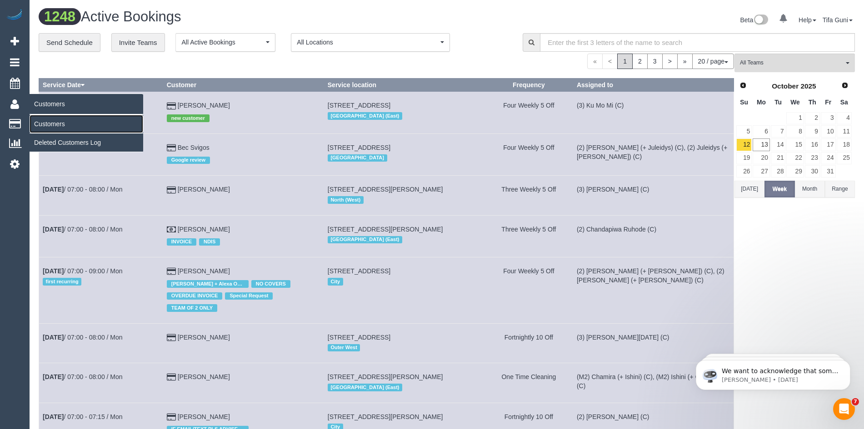
click at [50, 125] on link "Customers" at bounding box center [87, 124] width 114 height 18
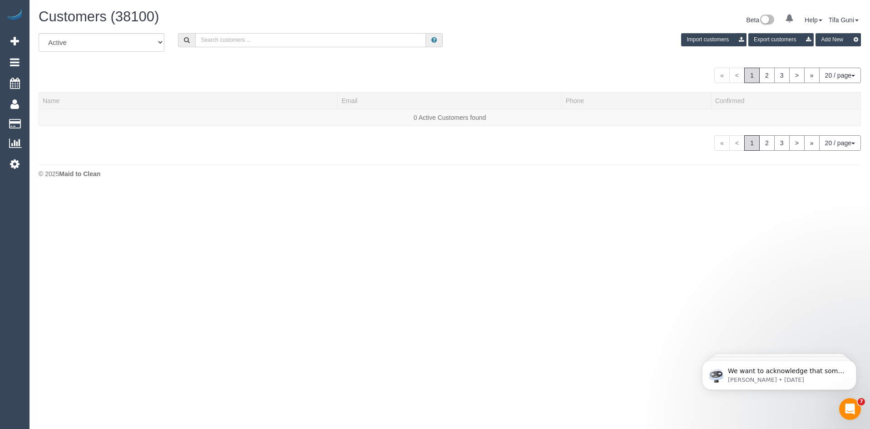
click at [241, 38] on input "text" at bounding box center [310, 40] width 231 height 14
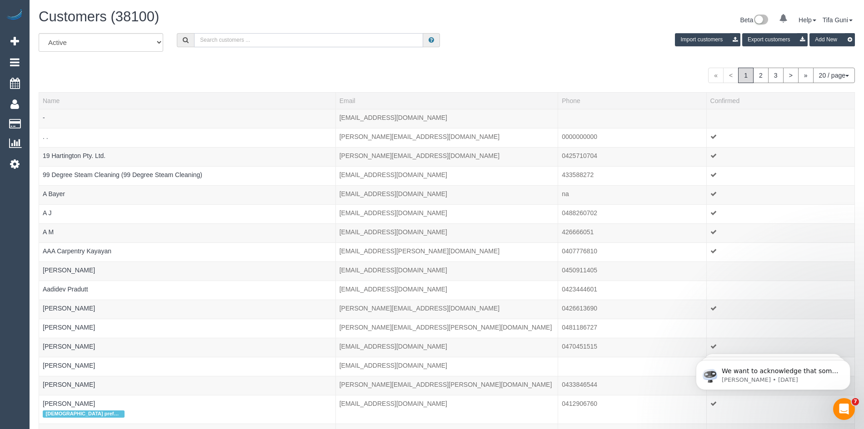
paste input "[EMAIL_ADDRESS][DOMAIN_NAME]"
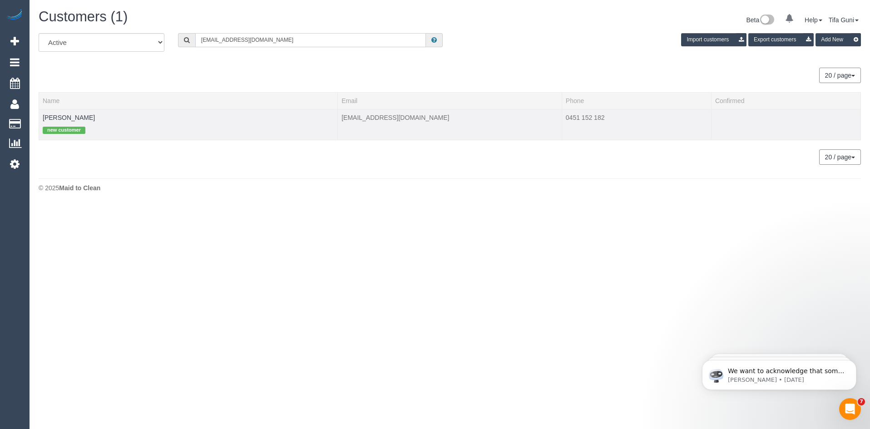
type input "[EMAIL_ADDRESS][DOMAIN_NAME]"
click at [90, 116] on td "Tracey Le new customer" at bounding box center [188, 124] width 299 height 31
click at [59, 116] on link "Tracey Le" at bounding box center [69, 117] width 52 height 7
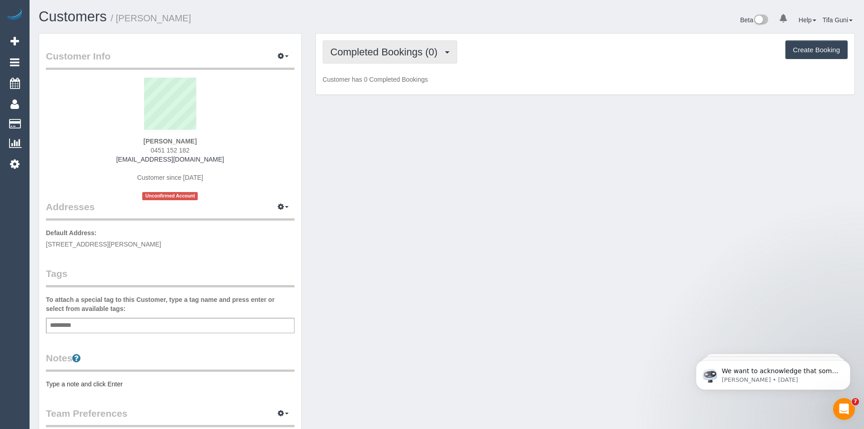
click at [408, 51] on span "Completed Bookings (0)" at bounding box center [386, 51] width 112 height 11
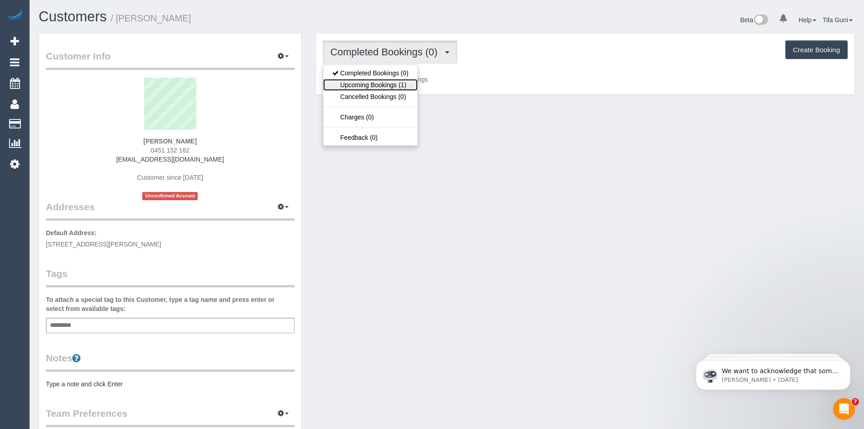
click at [394, 84] on link "Upcoming Bookings (1)" at bounding box center [370, 85] width 94 height 12
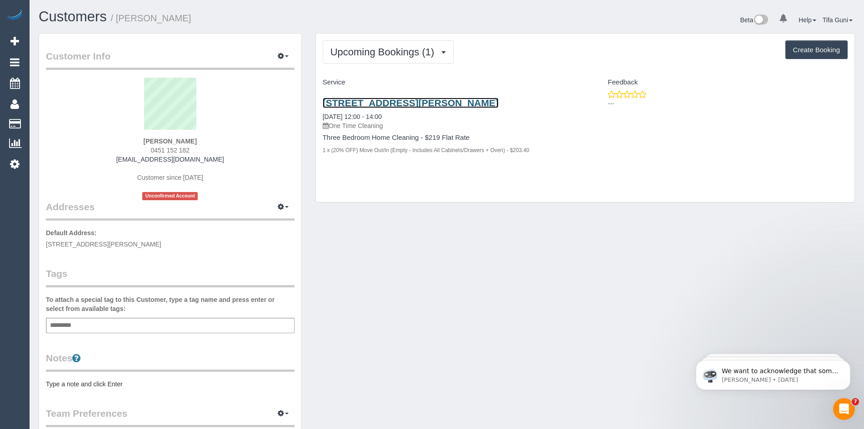
click at [398, 103] on link "12 Howard Place, Deer Park, VIC 3023" at bounding box center [411, 103] width 176 height 10
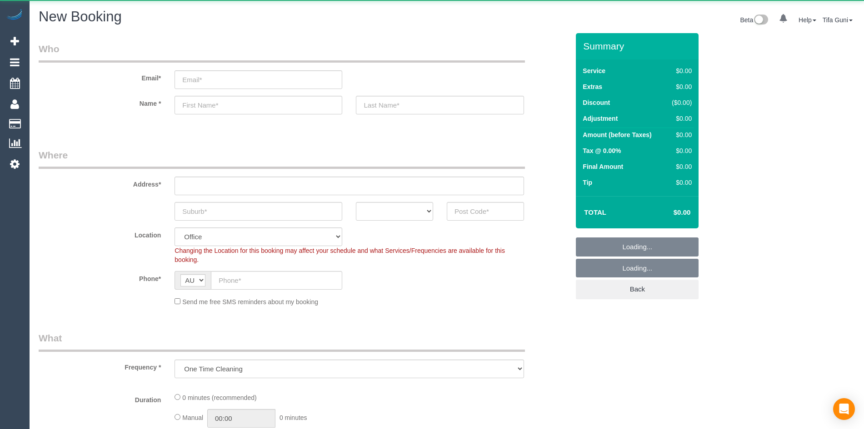
select select "object:825"
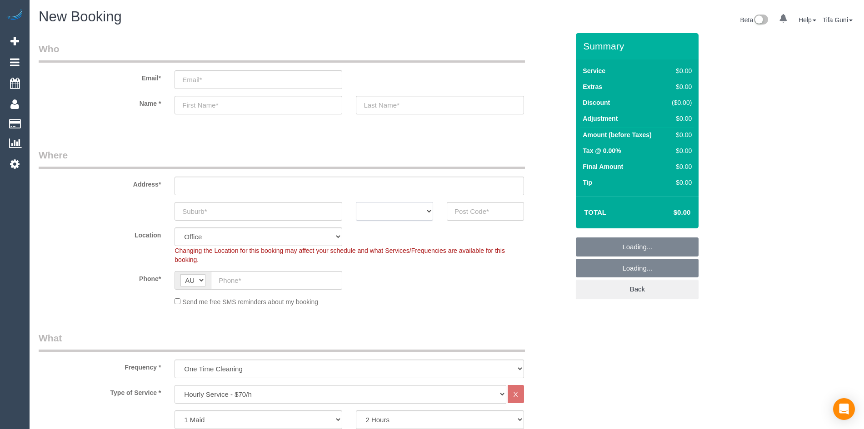
click at [404, 216] on select "ACT [GEOGRAPHIC_DATA] NT [GEOGRAPHIC_DATA] SA TAS [GEOGRAPHIC_DATA] [GEOGRAPHIC…" at bounding box center [394, 211] width 77 height 19
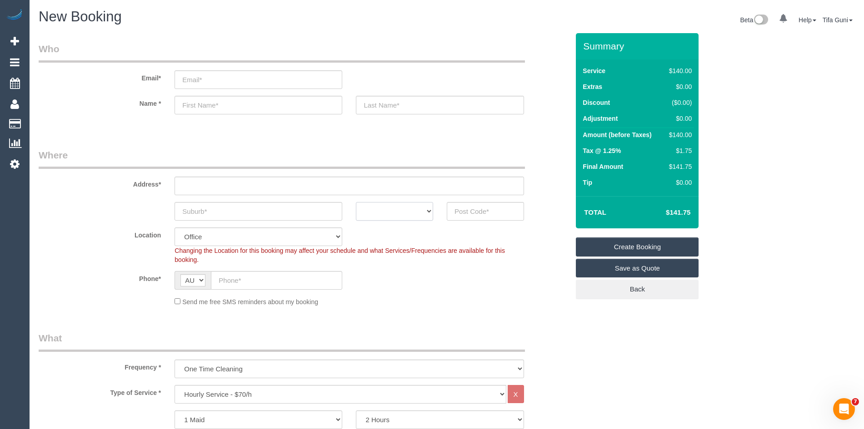
select select "VIC"
click at [356, 202] on select "ACT [GEOGRAPHIC_DATA] NT [GEOGRAPHIC_DATA] SA TAS [GEOGRAPHIC_DATA] [GEOGRAPHIC…" at bounding box center [394, 211] width 77 height 19
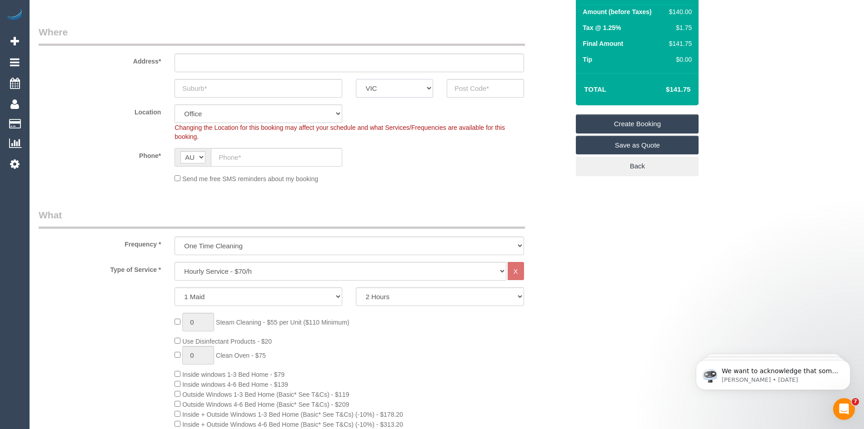
scroll to position [136, 0]
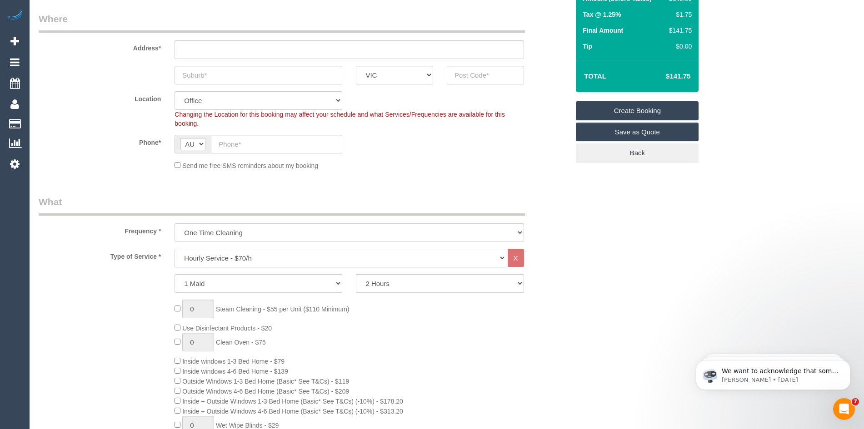
click at [251, 256] on select "Hourly Service - $70/h Hourly Service - $65/h Hourly Service - $60/h Hourly Ser…" at bounding box center [339, 258] width 331 height 19
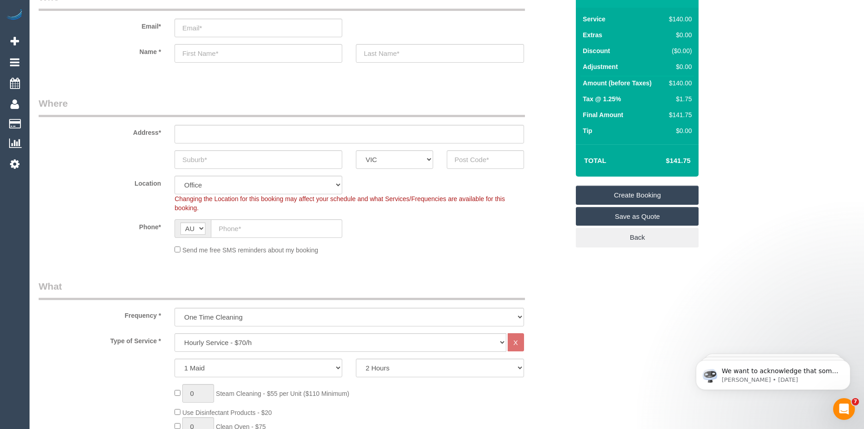
scroll to position [45, 0]
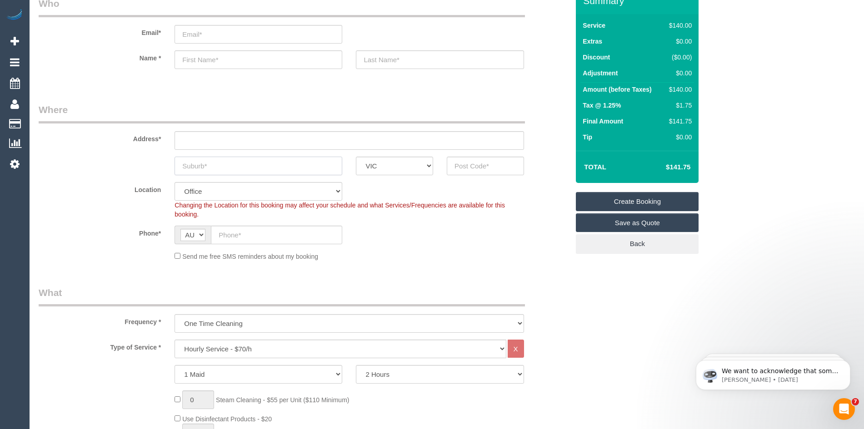
click at [209, 166] on input "text" at bounding box center [258, 166] width 168 height 19
type input "[PERSON_NAME]"
click at [467, 166] on input "text" at bounding box center [485, 166] width 77 height 19
type input "3072"
click at [246, 141] on input "text" at bounding box center [348, 140] width 349 height 19
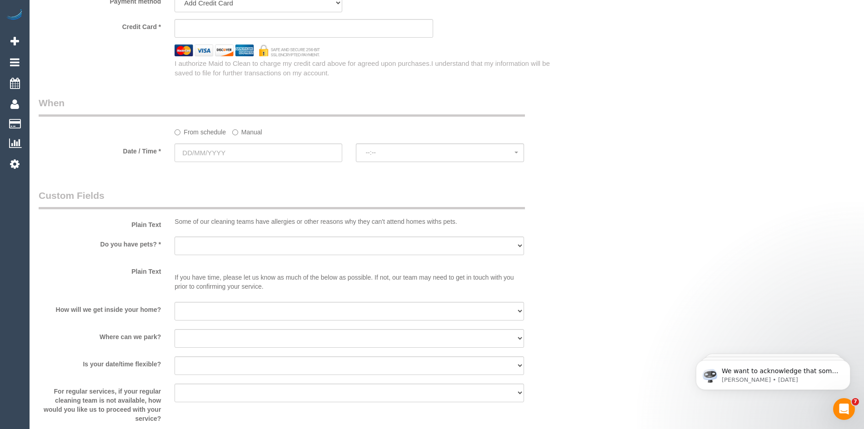
scroll to position [999, 0]
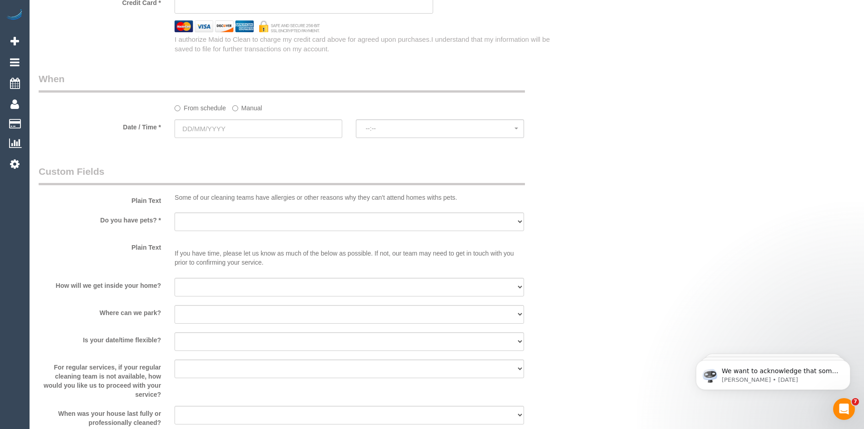
type input "-"
click at [228, 128] on input "text" at bounding box center [258, 128] width 168 height 19
select select "60"
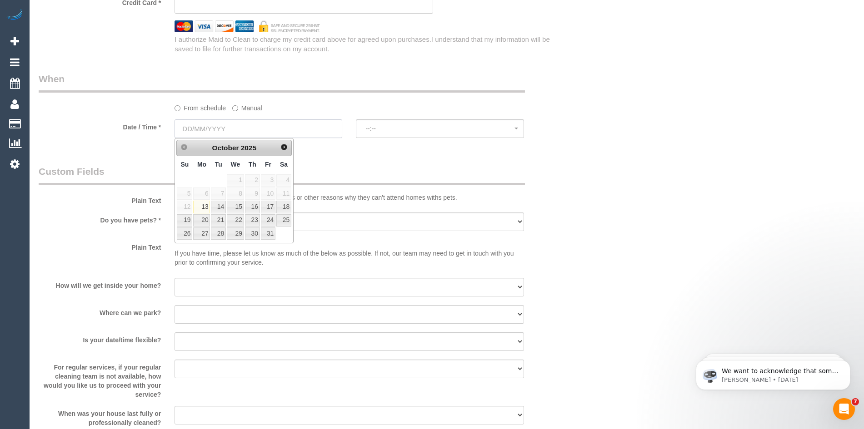
select select "object:2121"
click at [254, 221] on link "23" at bounding box center [252, 220] width 15 height 12
type input "[DATE]"
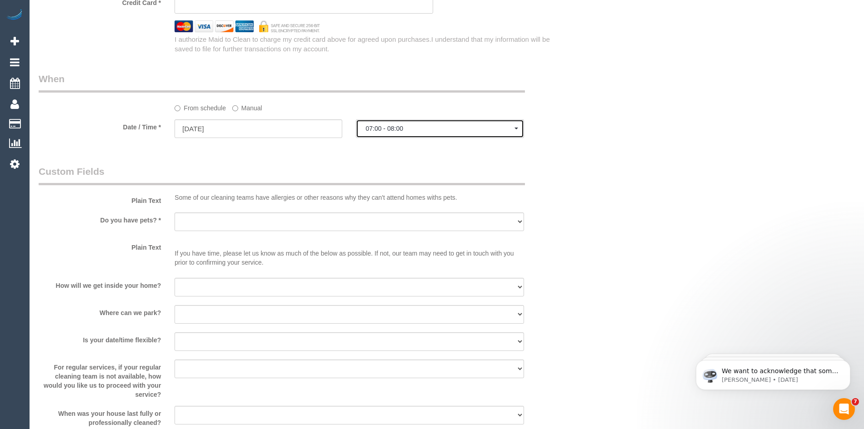
click at [404, 129] on span "07:00 - 08:00" at bounding box center [439, 128] width 149 height 7
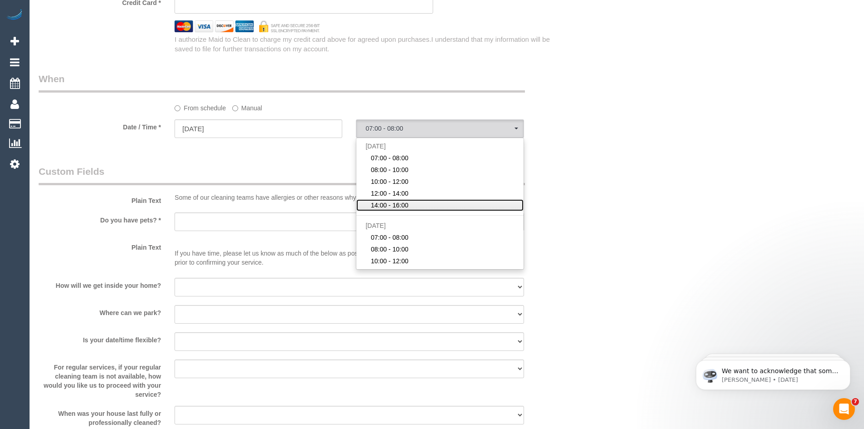
click at [395, 202] on span "14:00 - 16:00" at bounding box center [390, 205] width 38 height 9
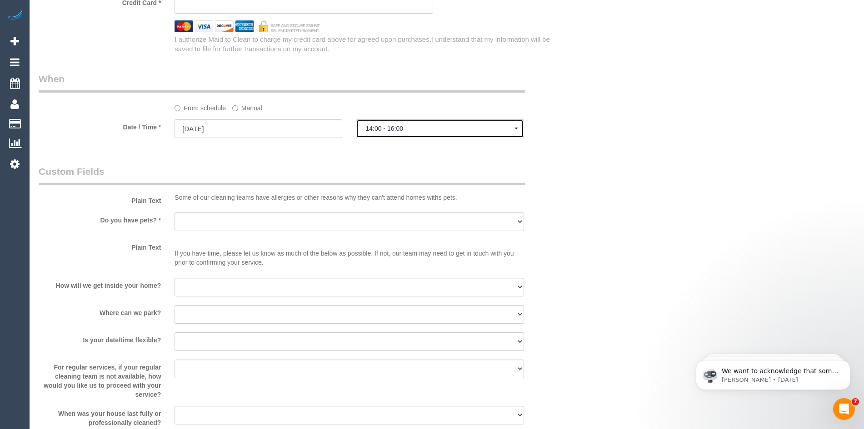
click at [398, 129] on span "14:00 - 16:00" at bounding box center [439, 128] width 149 height 7
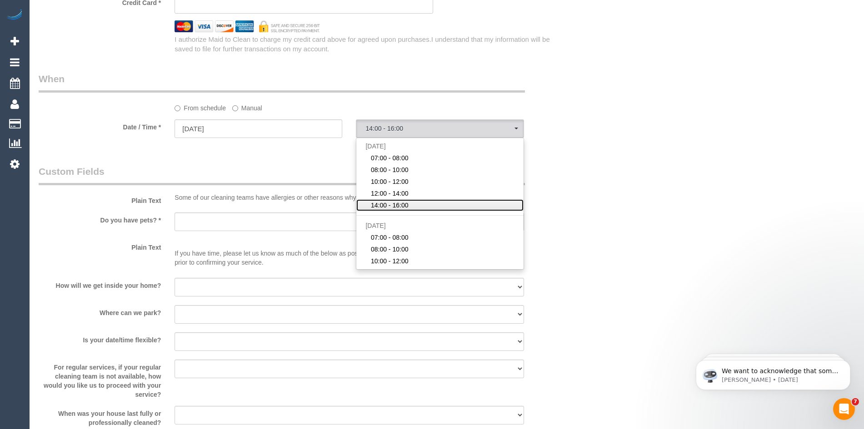
click at [397, 203] on span "14:00 - 16:00" at bounding box center [390, 205] width 38 height 9
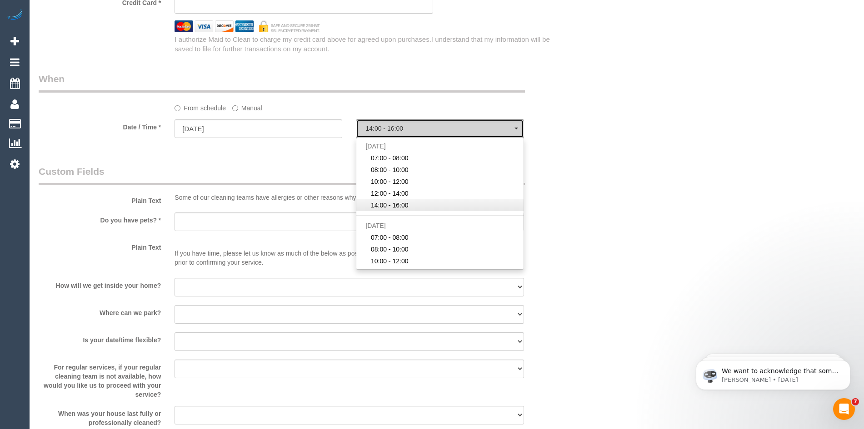
select select "spot5"
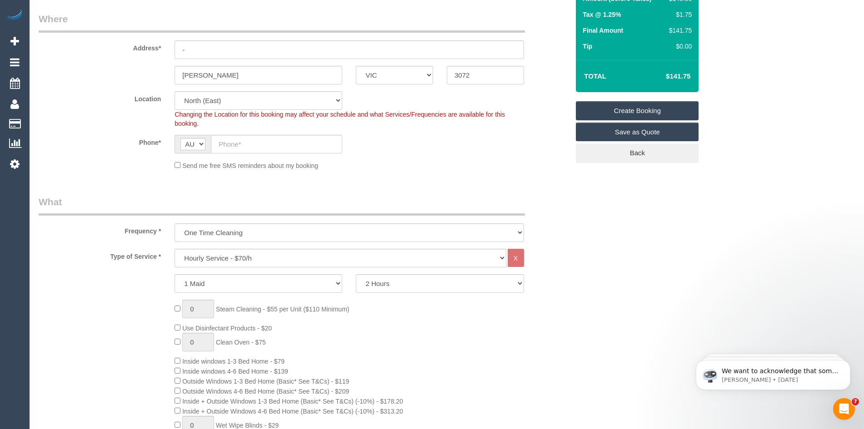
scroll to position [0, 0]
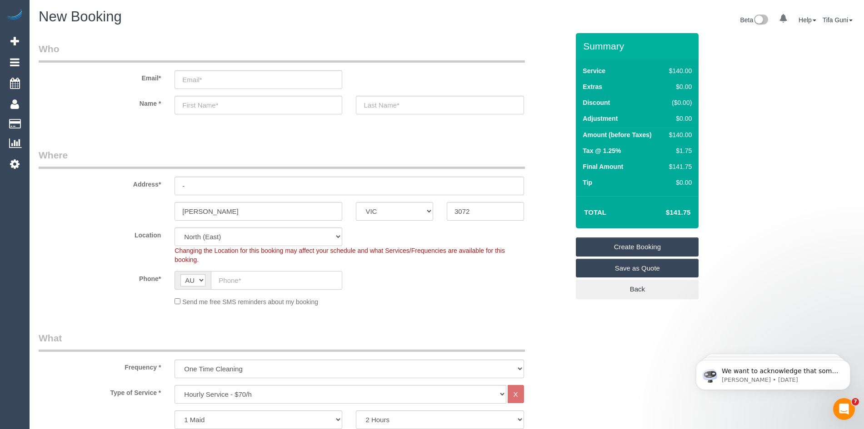
click at [245, 279] on input "text" at bounding box center [276, 280] width 131 height 19
paste input "61 437 998 301"
drag, startPoint x: 226, startPoint y: 279, endPoint x: 210, endPoint y: 283, distance: 16.9
click at [210, 283] on div "AF AL DZ AD AO AI AQ AG AR AM AW AU AT AZ BS BH BD BB BY BE BZ BJ BM BT BO BA B…" at bounding box center [258, 280] width 168 height 19
type input "0437 998 301"
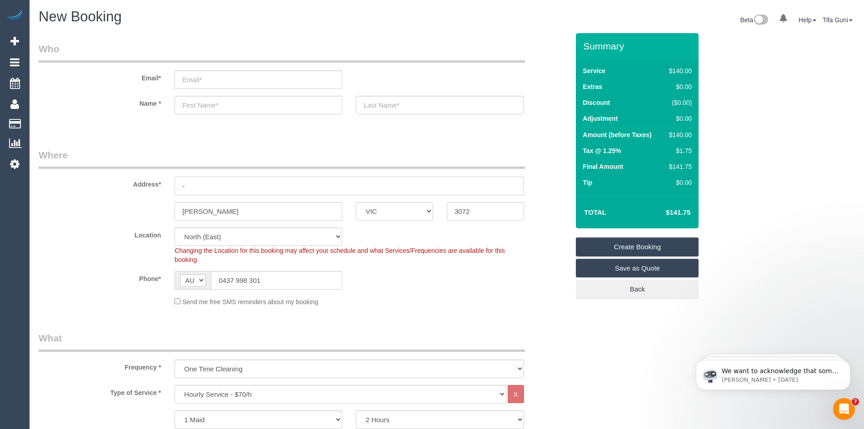
click at [201, 189] on input "-" at bounding box center [348, 186] width 349 height 19
type input "107/33 Seymour street"
click at [217, 103] on input "text" at bounding box center [258, 105] width 168 height 19
type input "Hannah"
click at [383, 106] on input "text" at bounding box center [440, 105] width 168 height 19
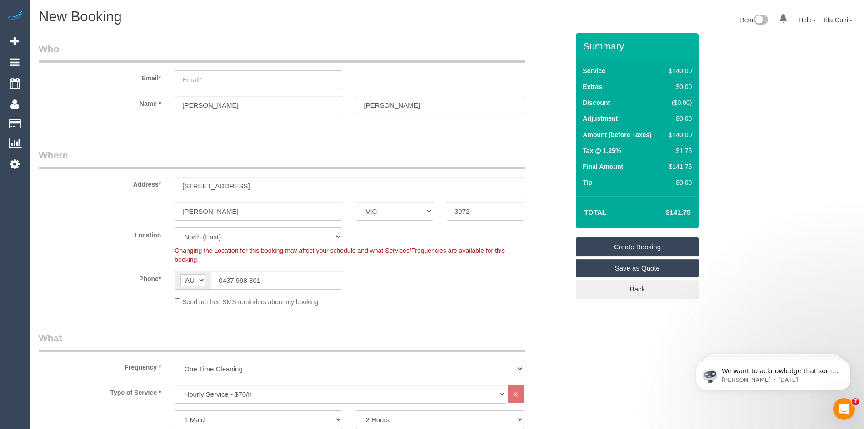
type input "Phillips"
click at [207, 76] on input "email" at bounding box center [258, 79] width 168 height 19
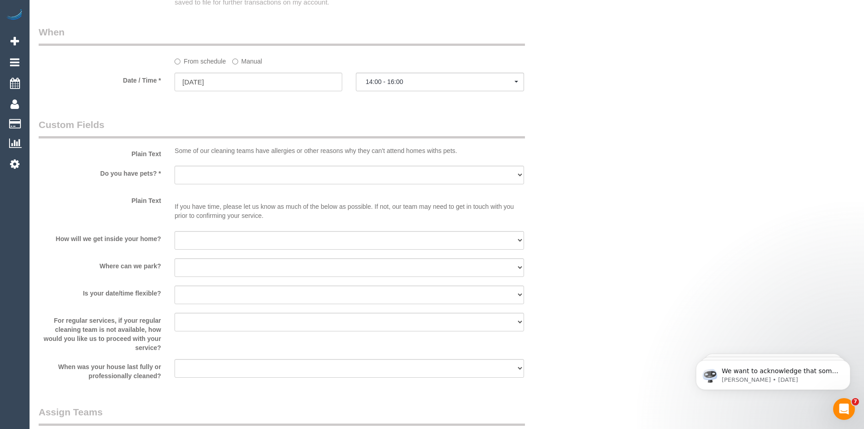
scroll to position [1045, 0]
type input "Hannah.n.phillips@outlook.com"
click at [213, 268] on select "I will provide parking on-site Free street parking Paid street parking (cost wi…" at bounding box center [348, 269] width 349 height 19
select select "spot26"
select select "number:19"
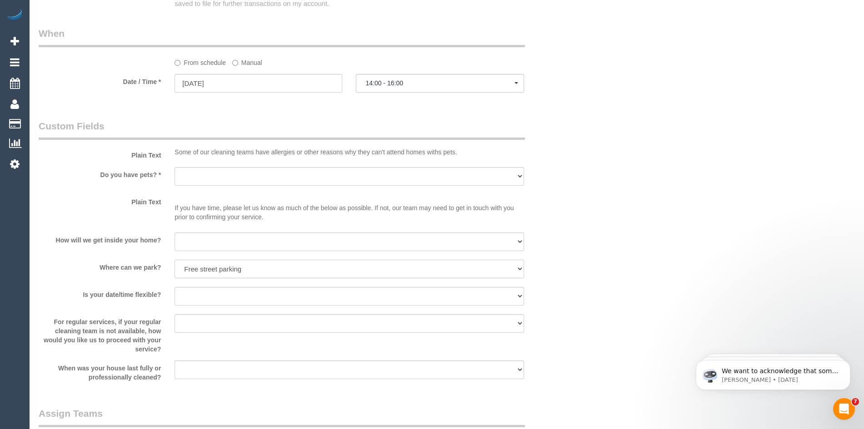
click at [174, 260] on select "I will provide parking on-site Free street parking Paid street parking (cost wi…" at bounding box center [348, 269] width 349 height 19
click at [210, 243] on select "I will be home Key will be left (please provide details below) Lock box/Access …" at bounding box center [348, 242] width 349 height 19
select select "number:14"
click at [174, 233] on select "I will be home Key will be left (please provide details below) Lock box/Access …" at bounding box center [348, 242] width 349 height 19
click at [214, 179] on select "Yes - Cats Yes - Dogs No pets Yes - Dogs and Cats Yes - Other" at bounding box center [348, 176] width 349 height 19
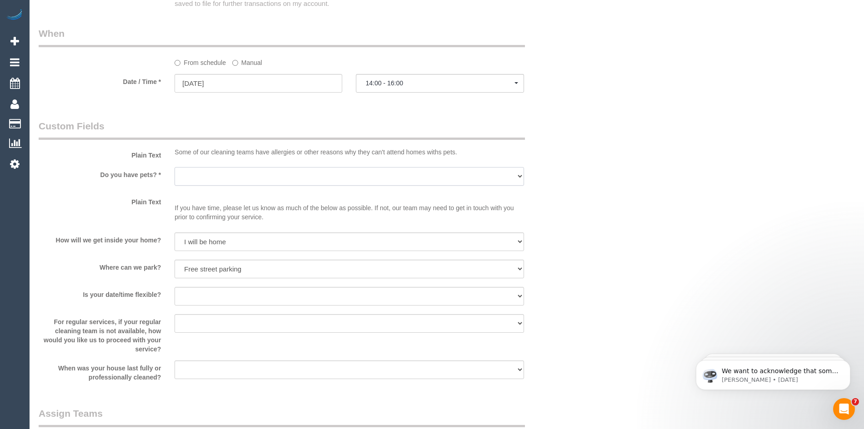
select select "number:28"
click at [174, 167] on select "Yes - Cats Yes - Dogs No pets Yes - Dogs and Cats Yes - Other" at bounding box center [348, 176] width 349 height 19
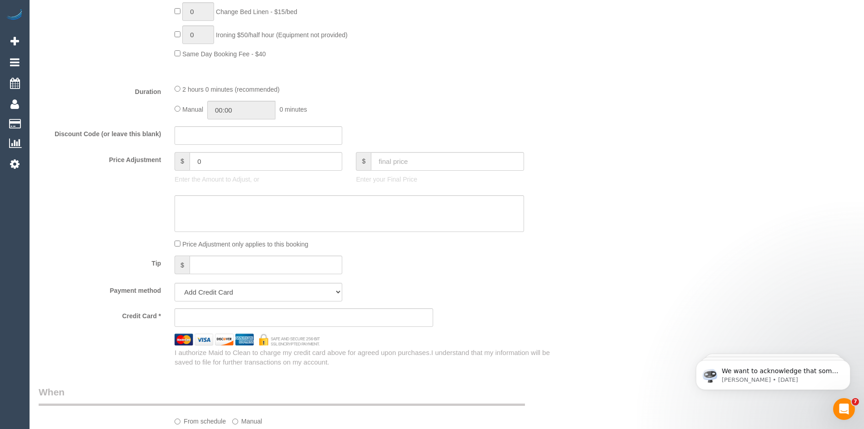
scroll to position [727, 0]
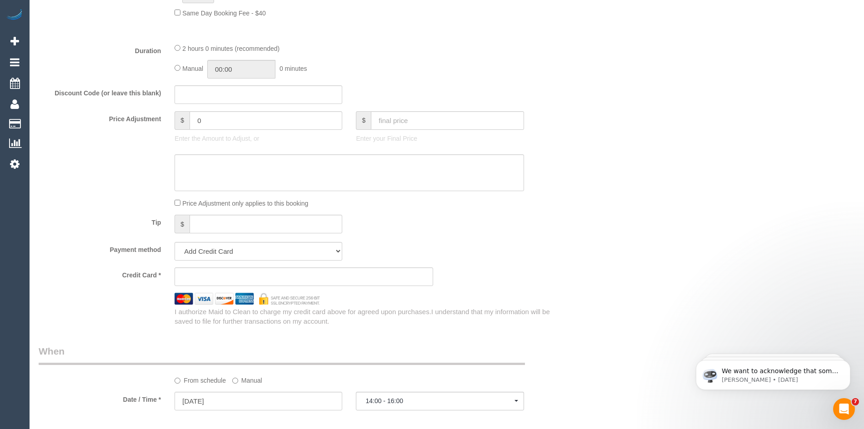
drag, startPoint x: 263, startPoint y: 273, endPoint x: 532, endPoint y: 223, distance: 274.4
click at [532, 223] on div "Tip $" at bounding box center [304, 225] width 544 height 20
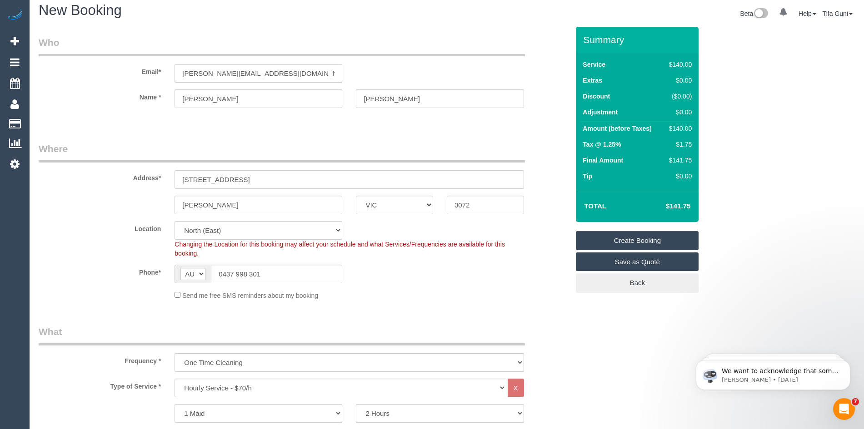
scroll to position [0, 0]
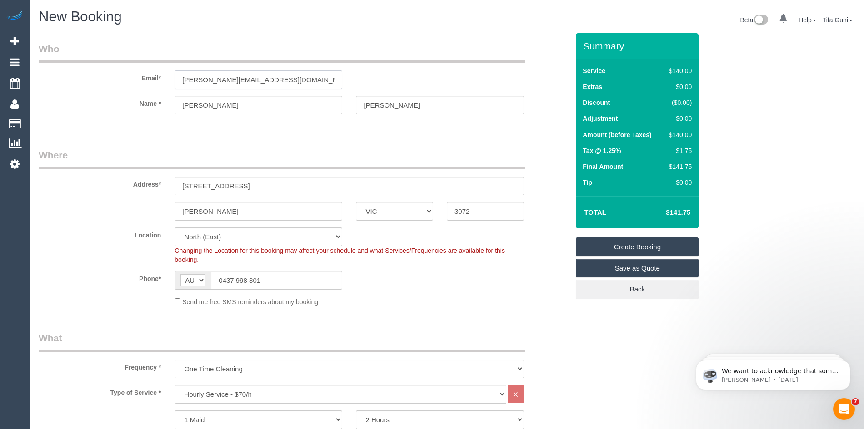
drag, startPoint x: 288, startPoint y: 81, endPoint x: 130, endPoint y: 76, distance: 157.7
click at [130, 76] on div "Email* Hannah.n.phillips@outlook.com" at bounding box center [304, 65] width 544 height 47
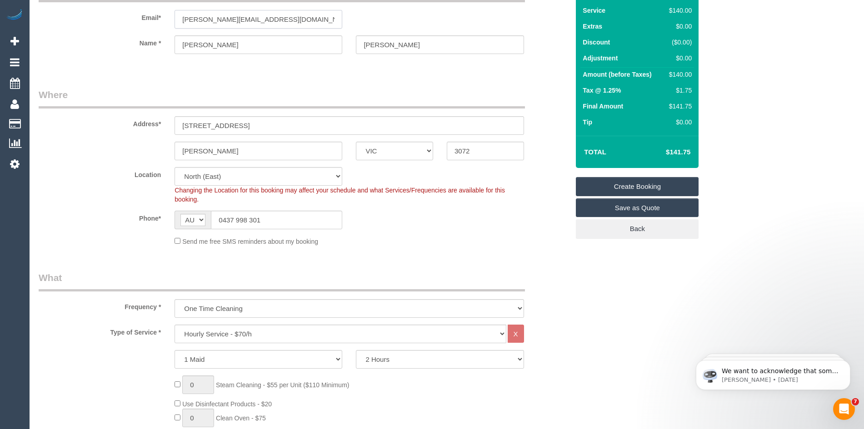
scroll to position [40, 0]
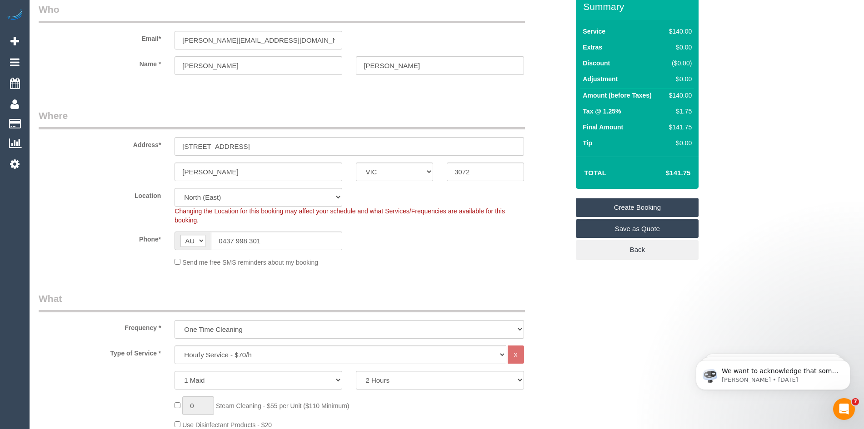
click at [626, 203] on link "Create Booking" at bounding box center [637, 207] width 123 height 19
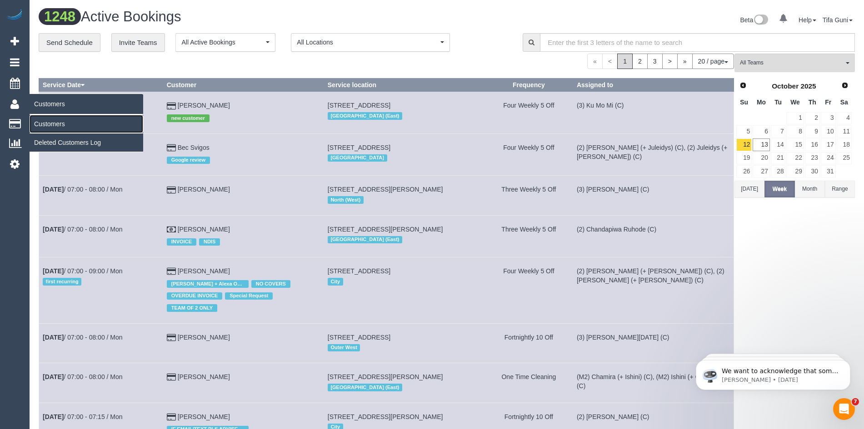
click at [44, 123] on link "Customers" at bounding box center [87, 124] width 114 height 18
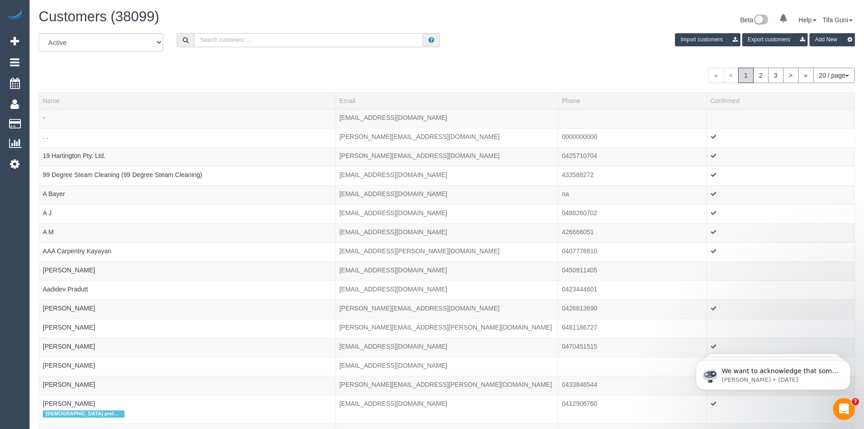
paste input "Hannah.n.phillips@outlook.com"
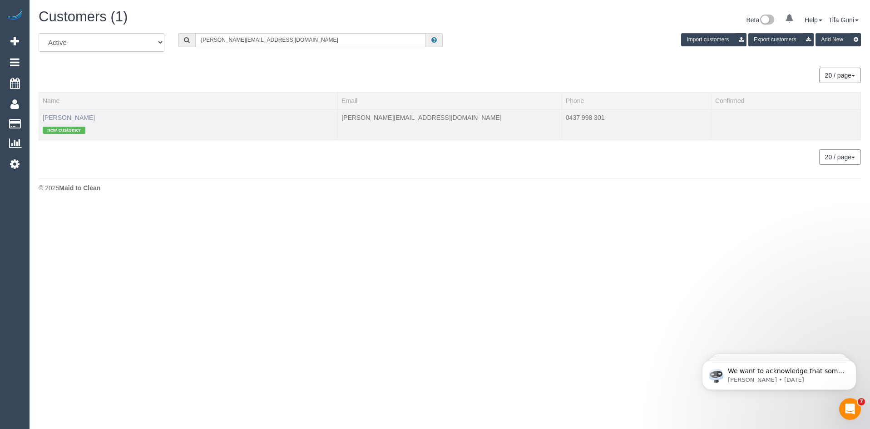
type input "Hannah.n.phillips@outlook.com"
click at [79, 117] on link "Hannah Phillips" at bounding box center [69, 117] width 52 height 7
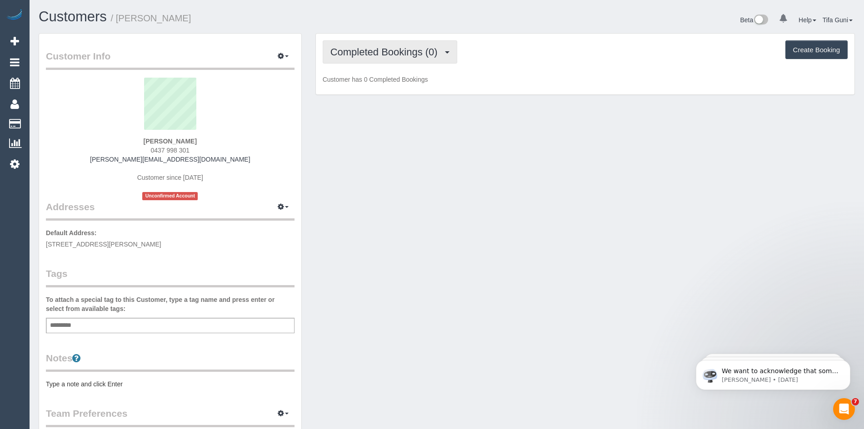
click at [409, 55] on span "Completed Bookings (0)" at bounding box center [386, 51] width 112 height 11
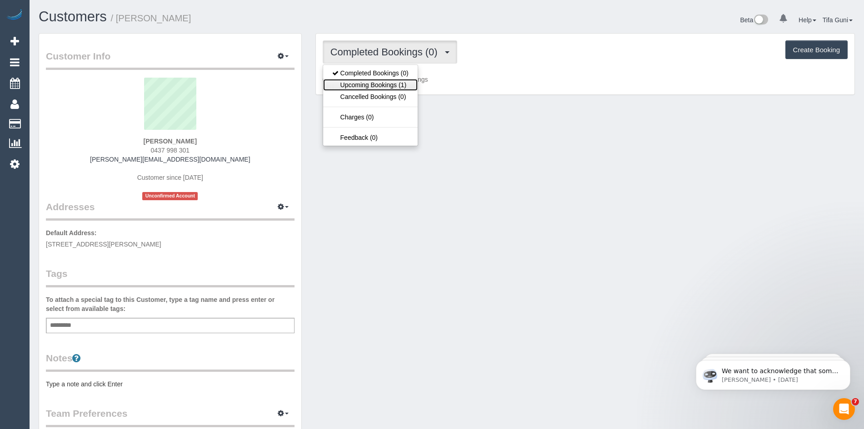
click at [394, 85] on link "Upcoming Bookings (1)" at bounding box center [370, 85] width 94 height 12
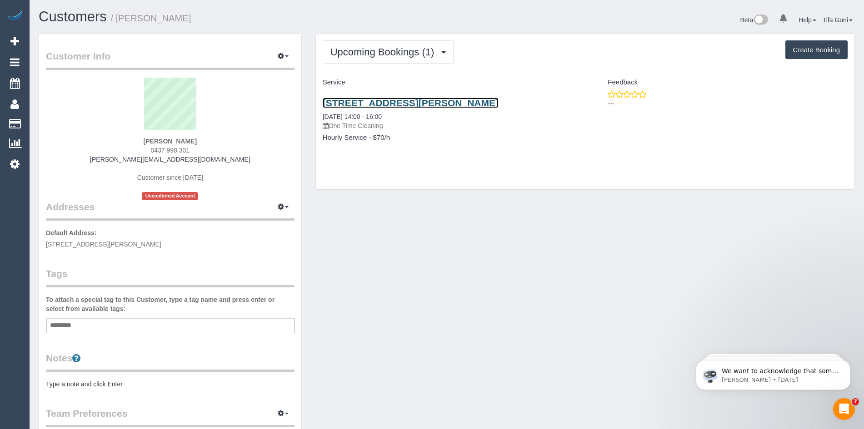
click at [403, 104] on link "107/33 Seymour Street, Preston, VIC 3072" at bounding box center [411, 103] width 176 height 10
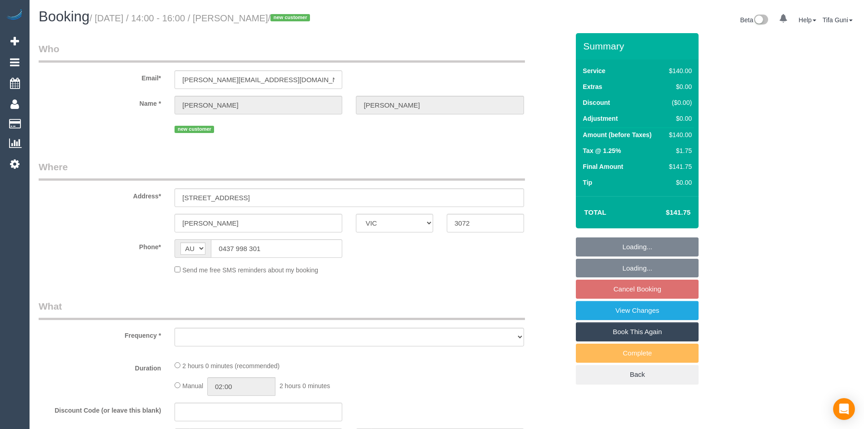
select select "VIC"
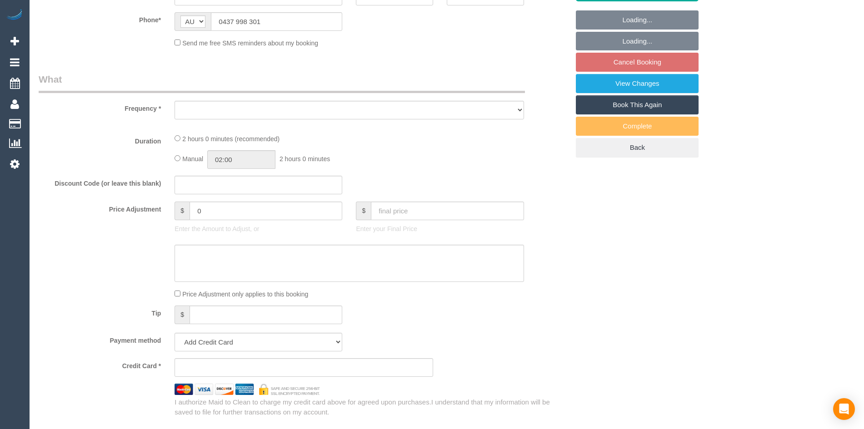
select select "string:stripe-pm_1SHei82GScqysDRVevy0yjLv"
select select "number:28"
select select "number:14"
select select "number:19"
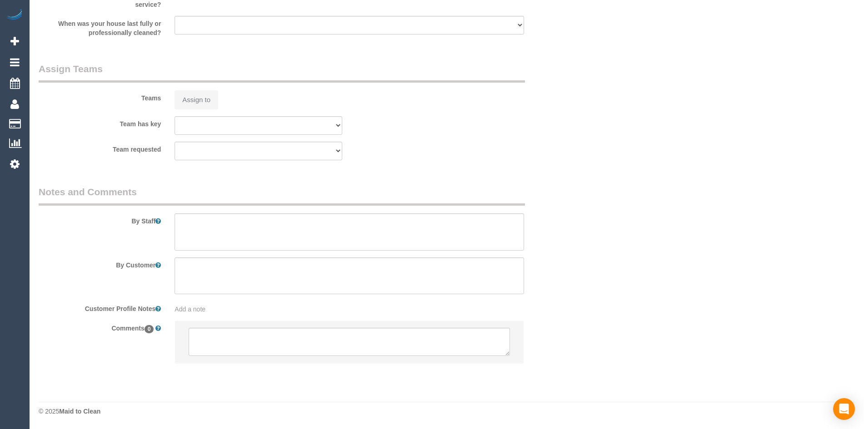
select select "object:1411"
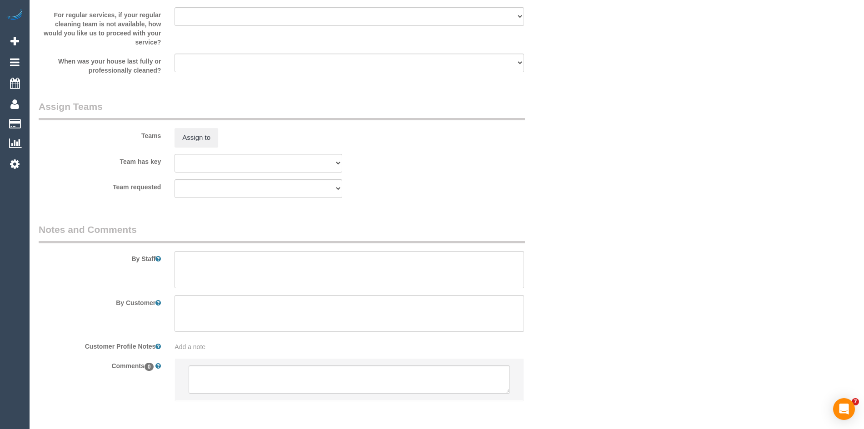
select select "spot5"
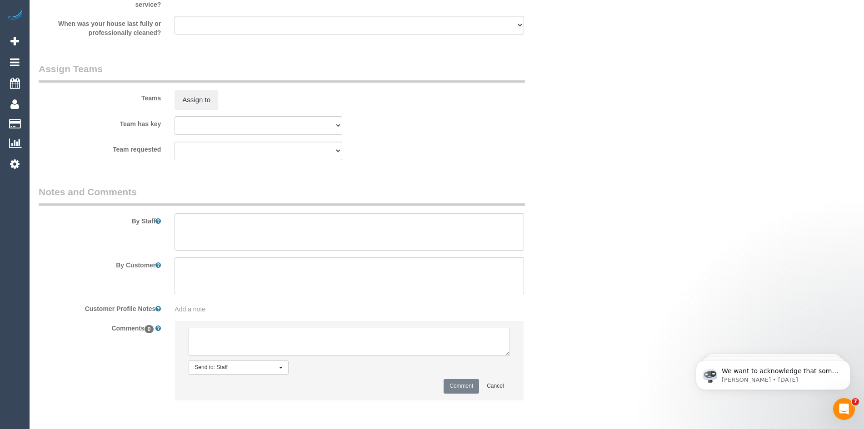
click at [269, 333] on textarea at bounding box center [349, 342] width 321 height 28
type textarea "-"
paste textarea "Flexibility dates: Flexibility times: Notes: knows we need to review Contact vi…"
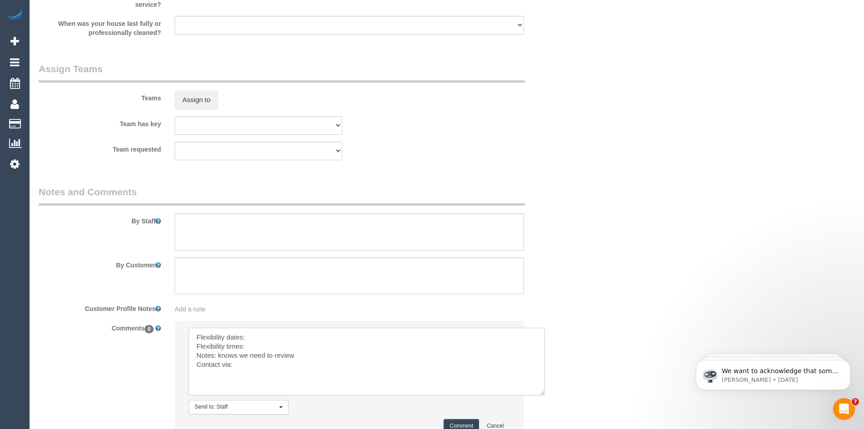
drag, startPoint x: 505, startPoint y: 349, endPoint x: 601, endPoint y: 445, distance: 134.9
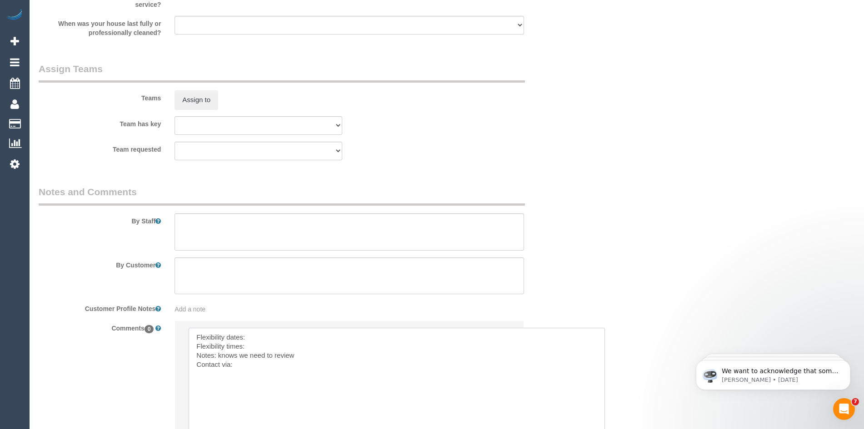
click at [274, 340] on textarea at bounding box center [397, 390] width 416 height 124
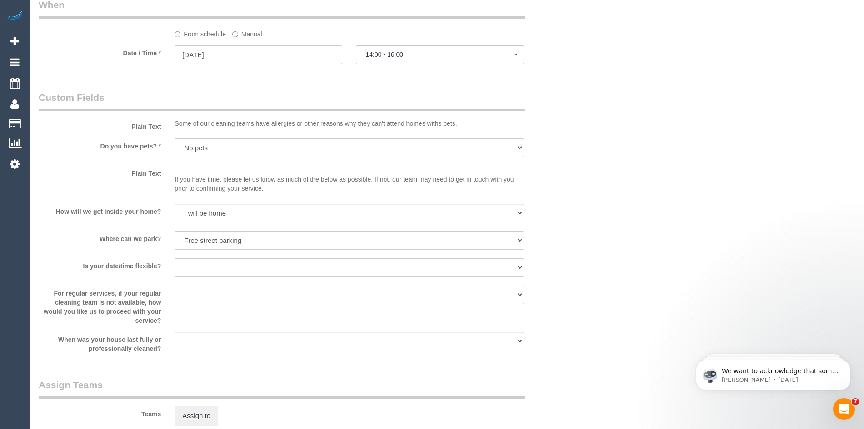
scroll to position [1025, 0]
click at [218, 60] on input "23/10/2025" at bounding box center [258, 56] width 168 height 19
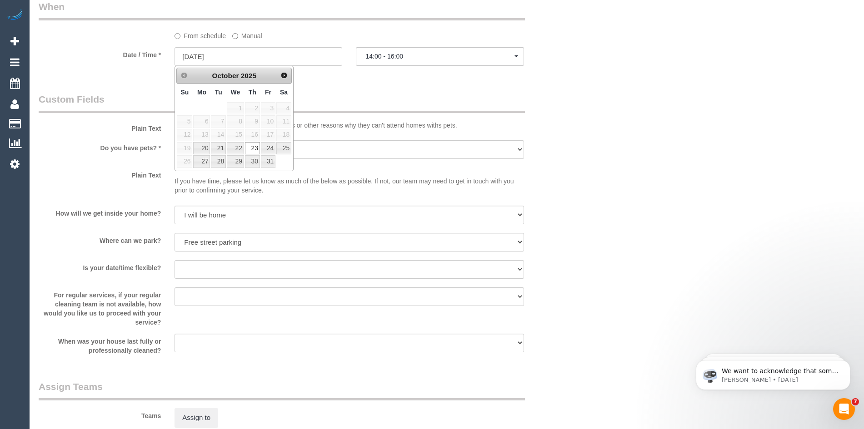
click at [389, 98] on legend "Custom Fields" at bounding box center [282, 103] width 486 height 20
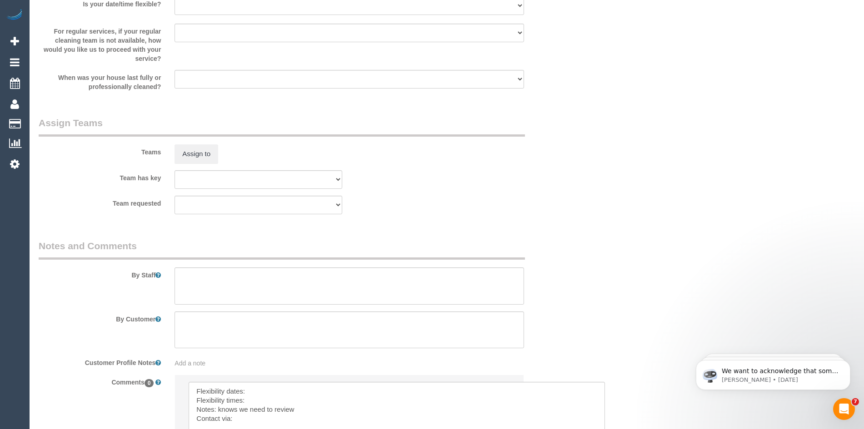
scroll to position [1388, 0]
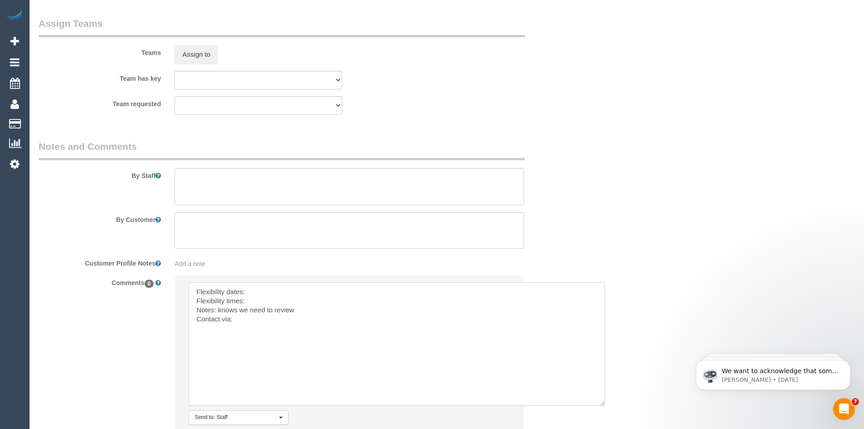
click at [256, 291] on textarea at bounding box center [397, 345] width 416 height 124
click at [258, 300] on textarea at bounding box center [397, 345] width 416 height 124
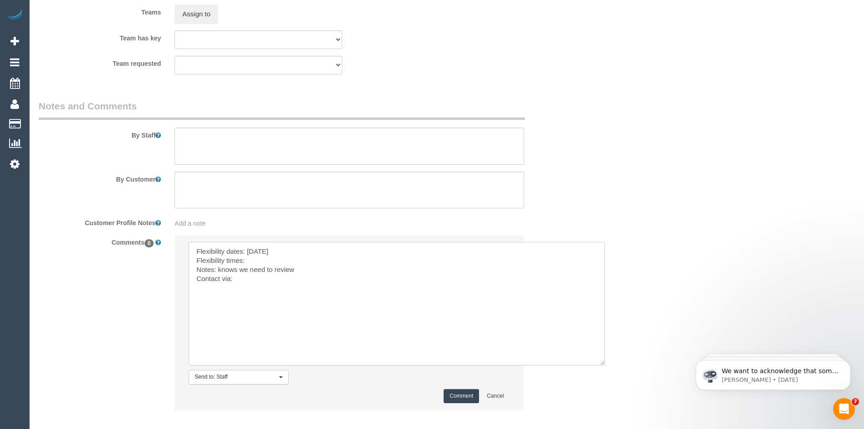
scroll to position [1434, 0]
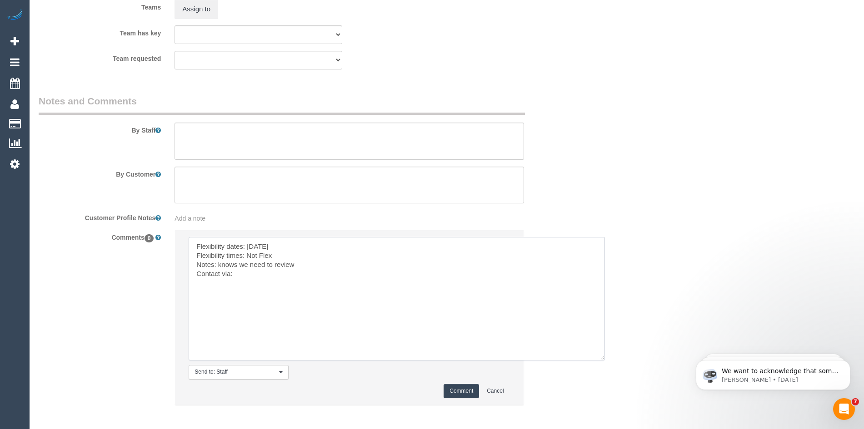
click at [249, 277] on textarea at bounding box center [397, 299] width 416 height 124
type textarea "Flexibility dates: Thursday Flexibility times: Not Flex Notes: knows we need to…"
click at [464, 391] on button "Comment" at bounding box center [460, 391] width 35 height 14
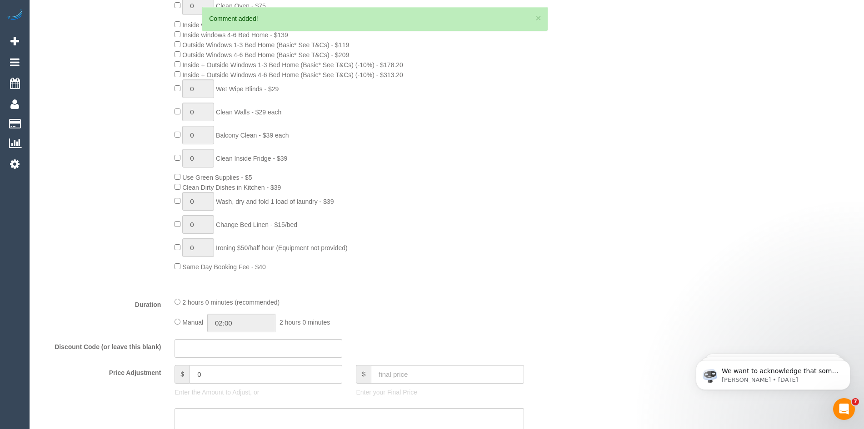
scroll to position [343, 0]
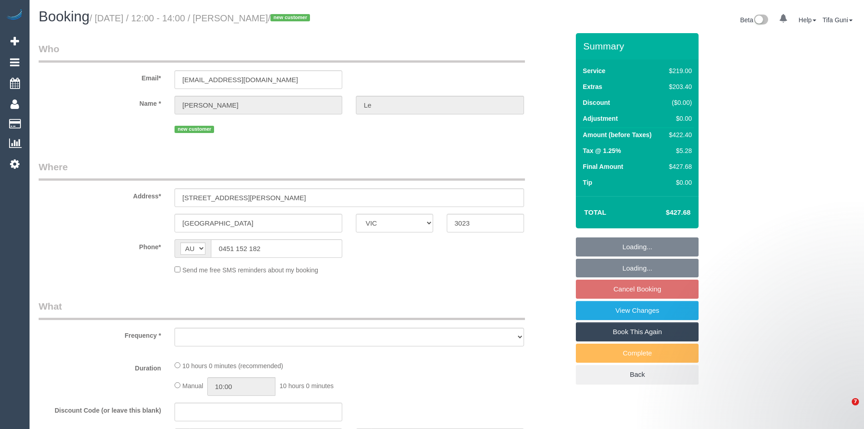
select select "VIC"
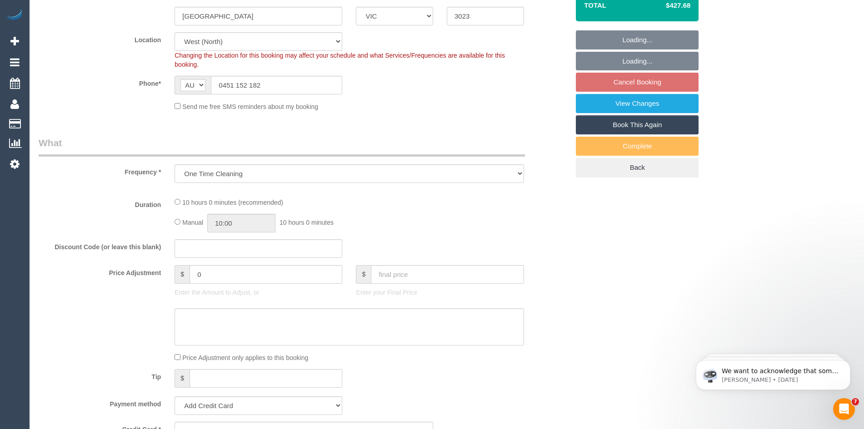
select select "object:684"
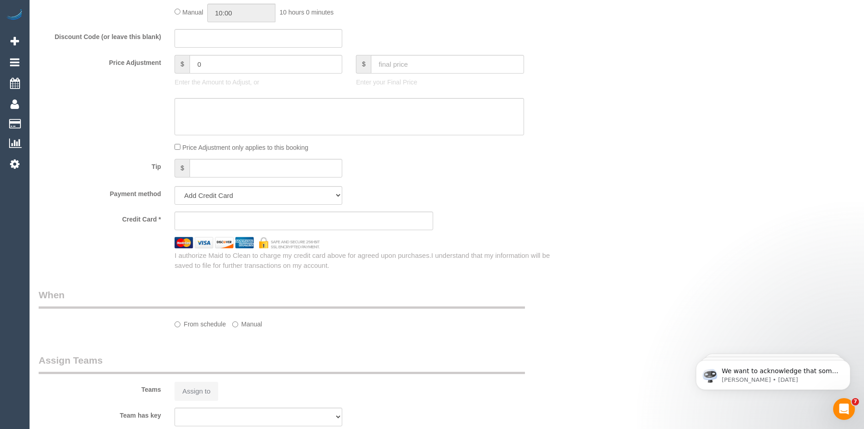
select select "string:stripe-pm_1SHekN2GScqysDRVa4pYiIe5"
select select "number:28"
select select "number:14"
select select "number:19"
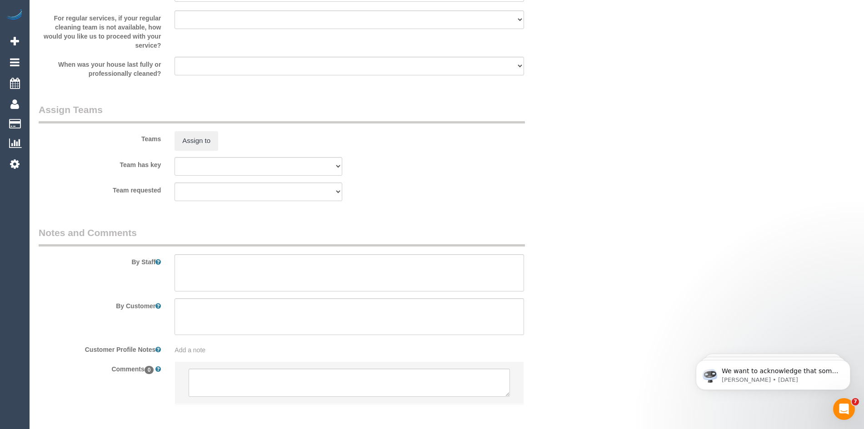
select select "spot4"
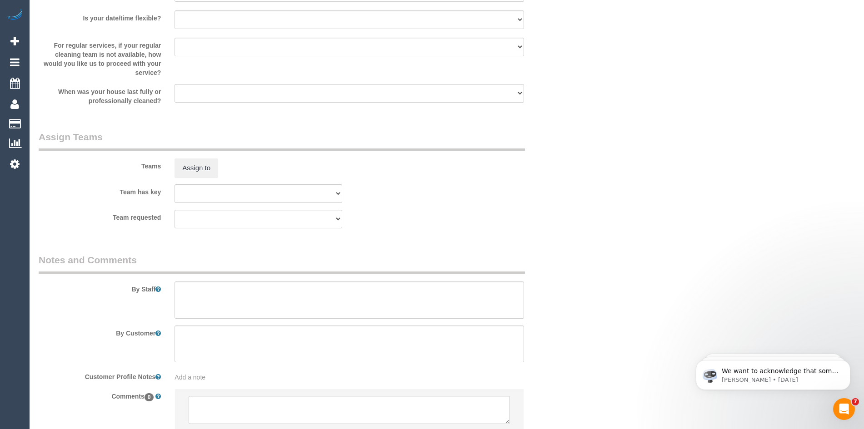
scroll to position [1347, 0]
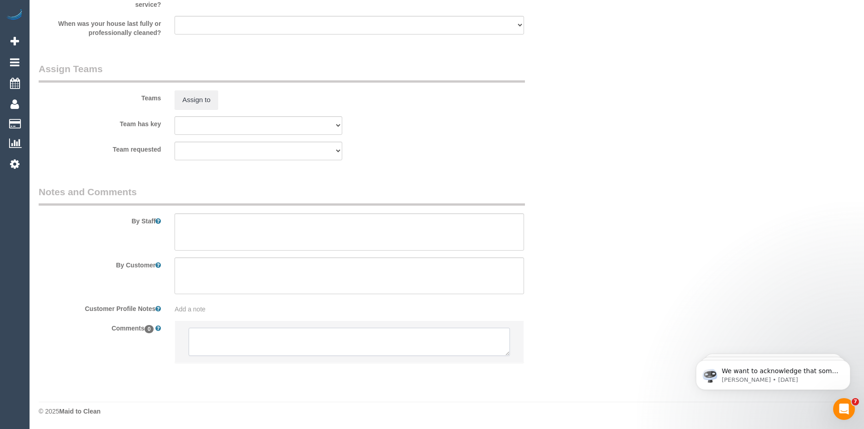
click at [250, 332] on textarea at bounding box center [349, 342] width 321 height 28
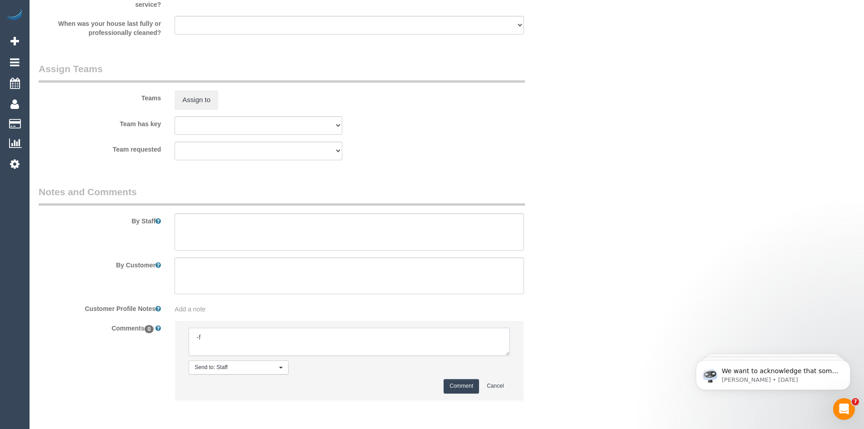
type textarea "-"
paste textarea "Flexibility dates: Flexibility times: Notes: knows we need to review Contact vi…"
drag, startPoint x: 508, startPoint y: 353, endPoint x: 555, endPoint y: 423, distance: 84.8
click at [509, 356] on textarea at bounding box center [349, 342] width 321 height 28
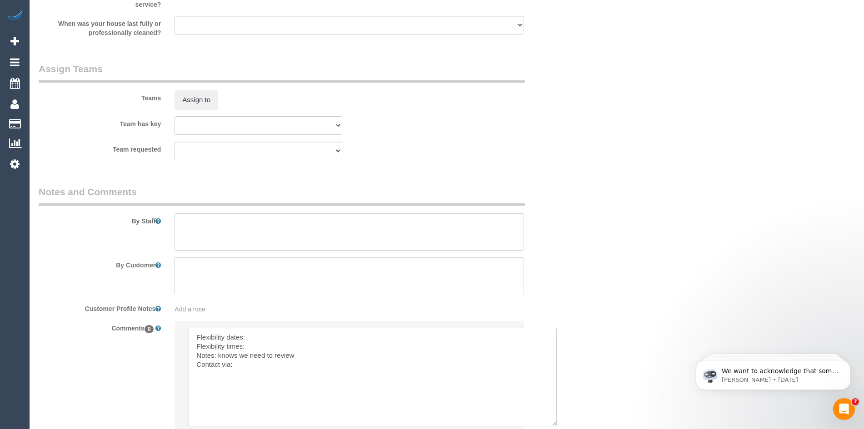
click at [264, 335] on textarea at bounding box center [373, 377] width 368 height 99
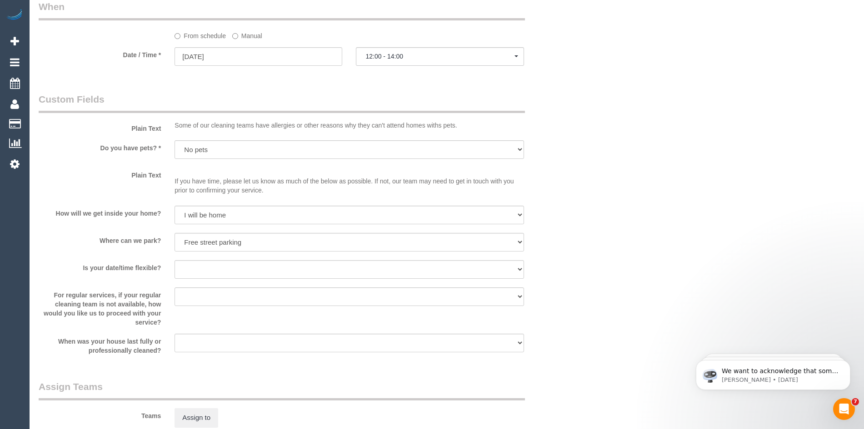
scroll to position [893, 0]
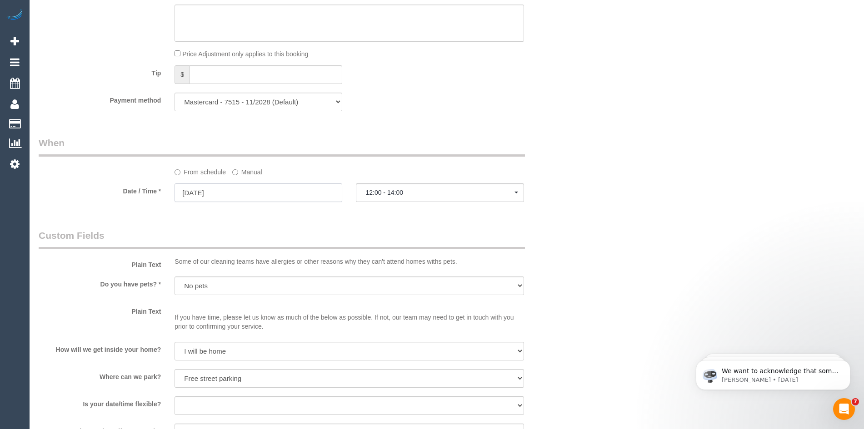
click at [260, 190] on input "06/12/2025" at bounding box center [258, 193] width 168 height 19
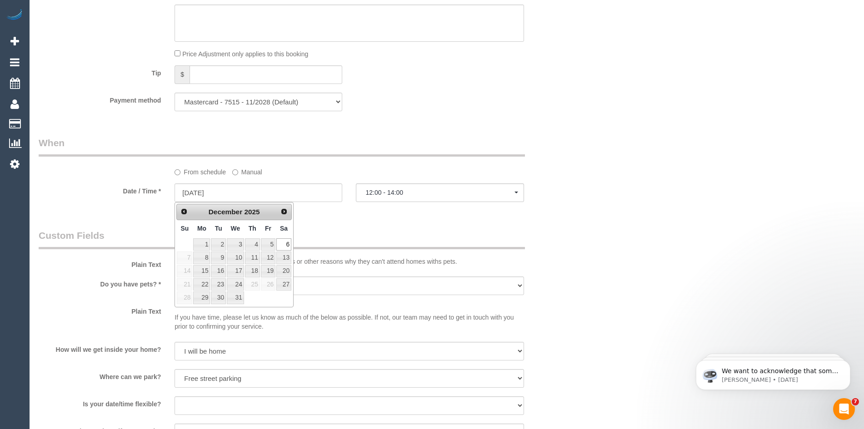
click at [369, 223] on div "Who Email* traceyle218@gmail.com Name * Tracey Le new customer Where Address* 1…" at bounding box center [304, 50] width 544 height 1820
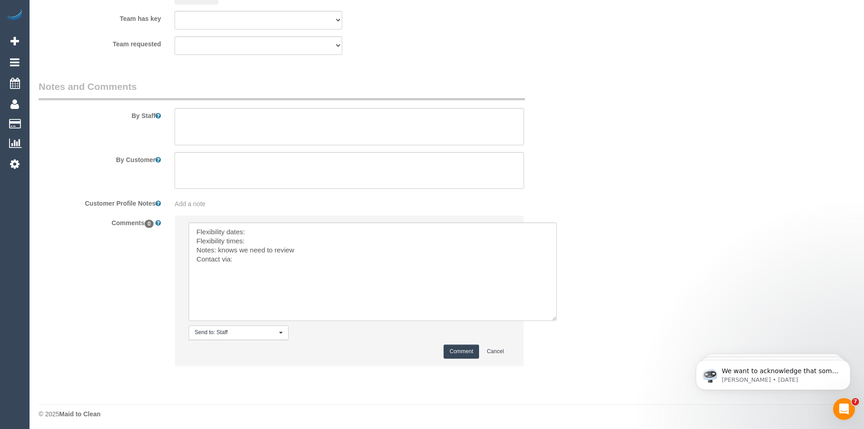
scroll to position [1456, 0]
click at [260, 231] on textarea at bounding box center [373, 269] width 368 height 99
click at [250, 237] on textarea at bounding box center [373, 269] width 368 height 99
click at [257, 237] on textarea at bounding box center [373, 269] width 368 height 99
click at [245, 258] on textarea at bounding box center [373, 269] width 368 height 99
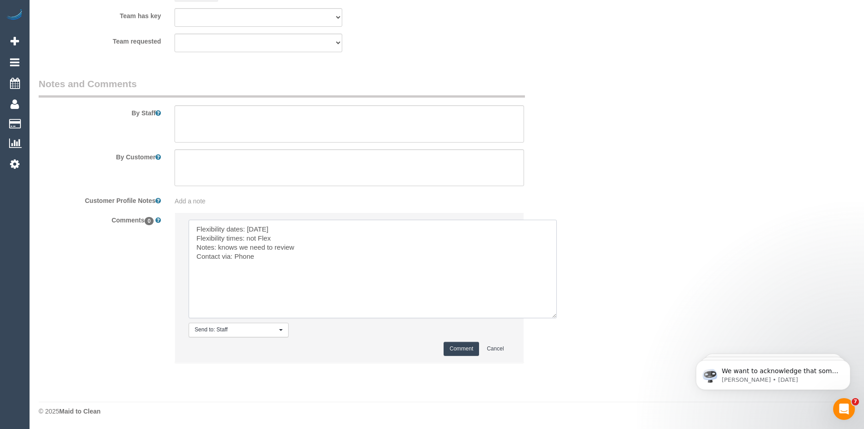
type textarea "Flexibility dates: Saturday Flexibility times: not Flex Notes: knows we need to…"
click at [457, 349] on button "Comment" at bounding box center [460, 349] width 35 height 14
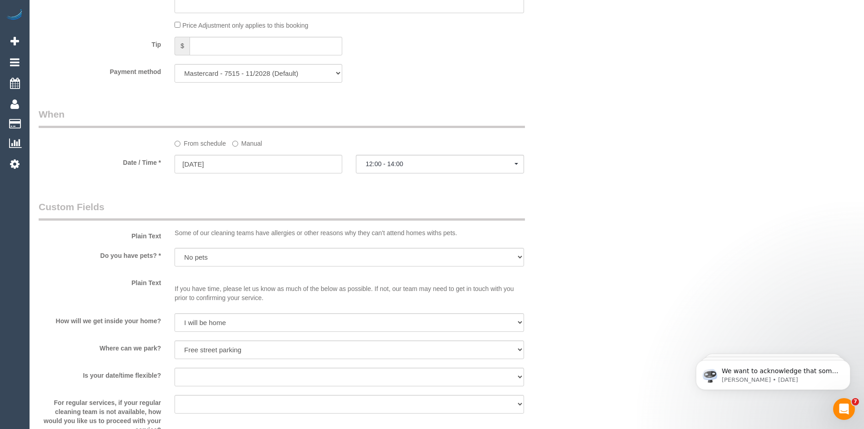
scroll to position [820, 0]
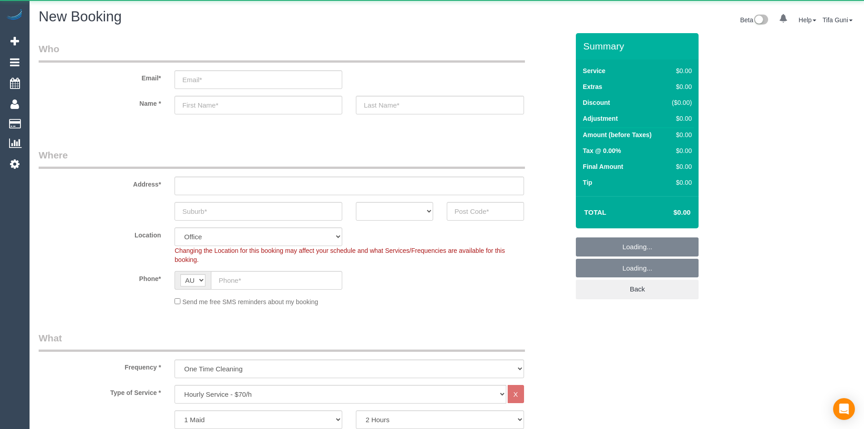
select select "object:825"
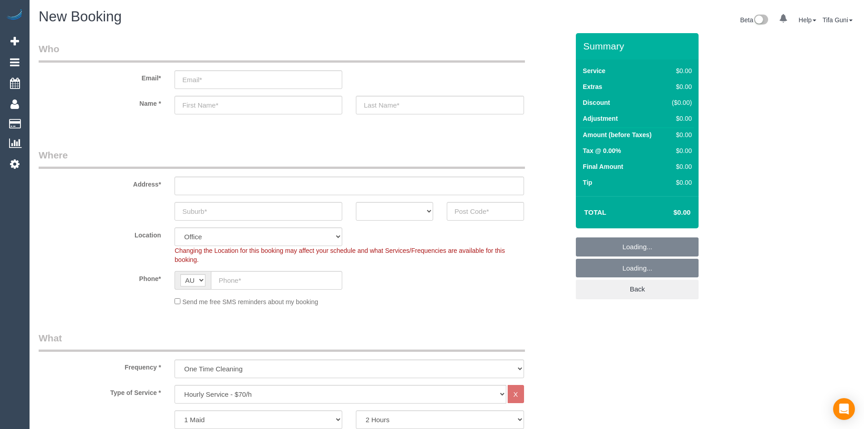
scroll to position [91, 0]
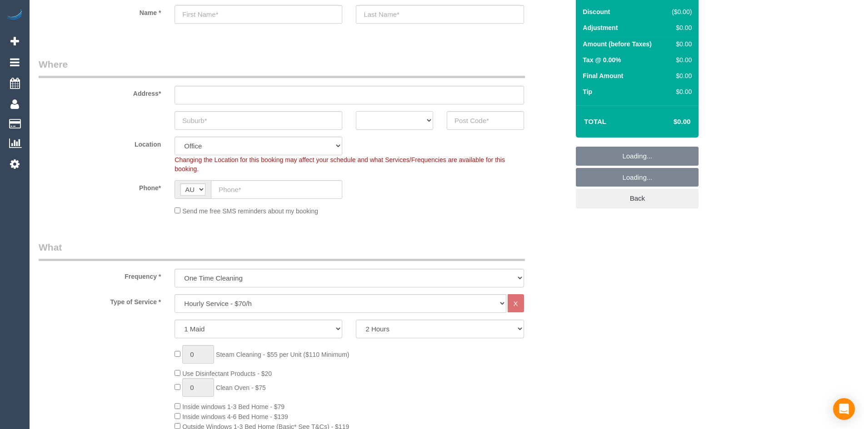
click at [399, 121] on select "ACT [GEOGRAPHIC_DATA] NT [GEOGRAPHIC_DATA] SA TAS [GEOGRAPHIC_DATA] [GEOGRAPHIC…" at bounding box center [394, 120] width 77 height 19
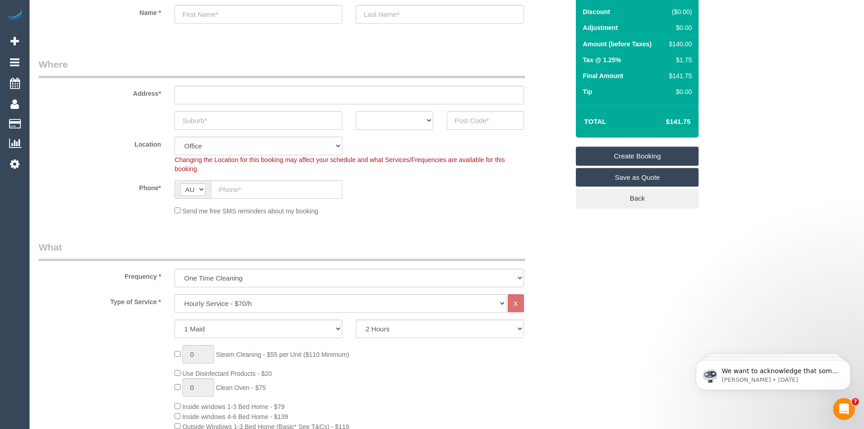
scroll to position [0, 0]
click at [245, 303] on select "Hourly Service - $70/h Hourly Service - $65/h Hourly Service - $60/h Hourly Ser…" at bounding box center [339, 303] width 331 height 19
click at [174, 294] on select "Hourly Service - $70/h Hourly Service - $65/h Hourly Service - $60/h Hourly Ser…" at bounding box center [339, 303] width 331 height 19
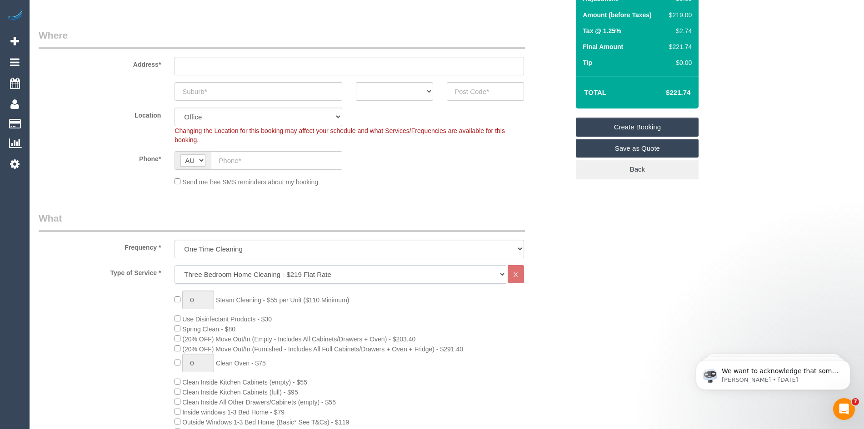
scroll to position [136, 0]
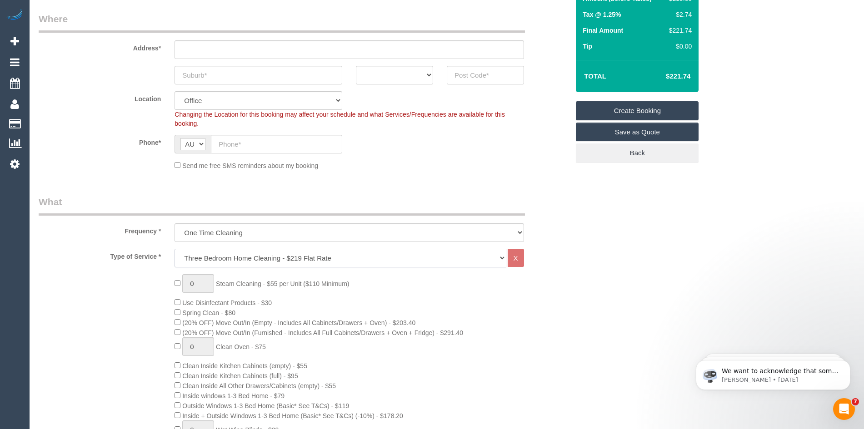
click at [242, 258] on select "Hourly Service - $70/h Hourly Service - $65/h Hourly Service - $60/h Hourly Ser…" at bounding box center [339, 258] width 331 height 19
select select "211"
click at [174, 249] on select "Hourly Service - $70/h Hourly Service - $65/h Hourly Service - $60/h Hourly Ser…" at bounding box center [339, 258] width 331 height 19
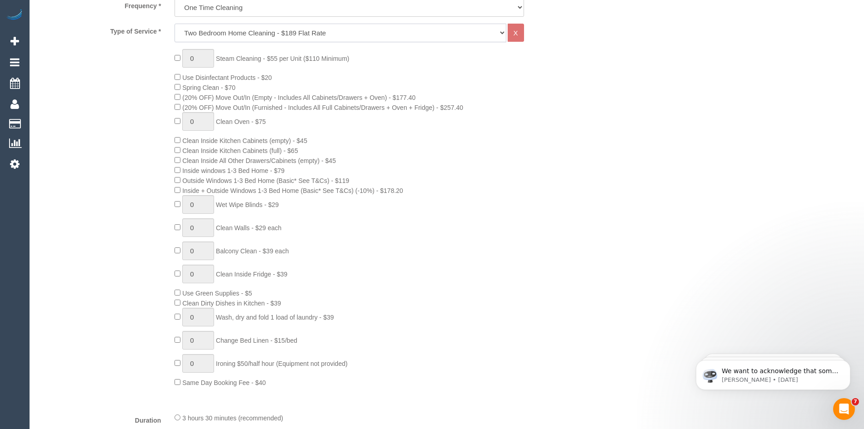
scroll to position [363, 0]
type input "1"
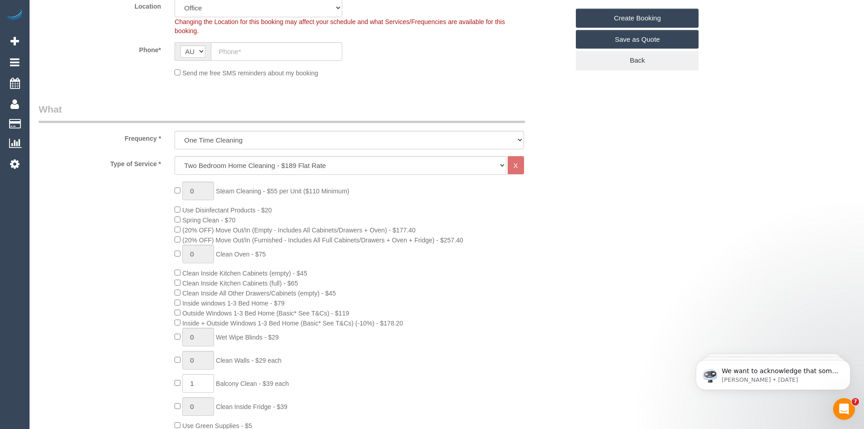
scroll to position [227, 0]
type input "1"
click at [195, 192] on input "1" at bounding box center [198, 193] width 32 height 19
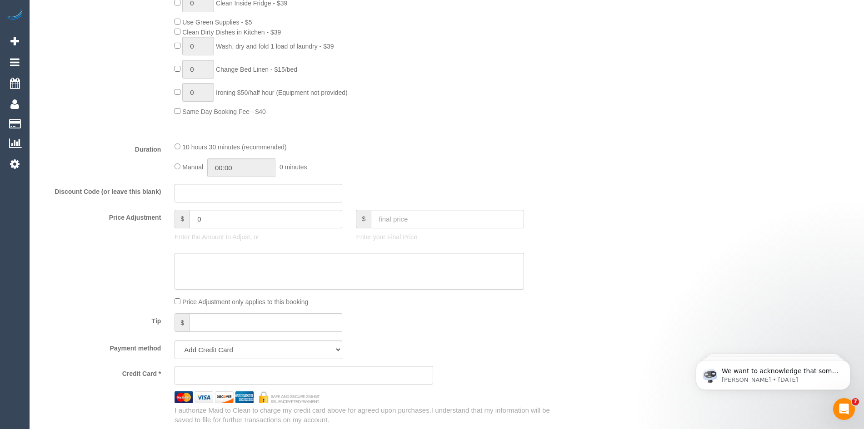
scroll to position [636, 0]
type input "4"
click at [207, 215] on input "0" at bounding box center [265, 216] width 153 height 19
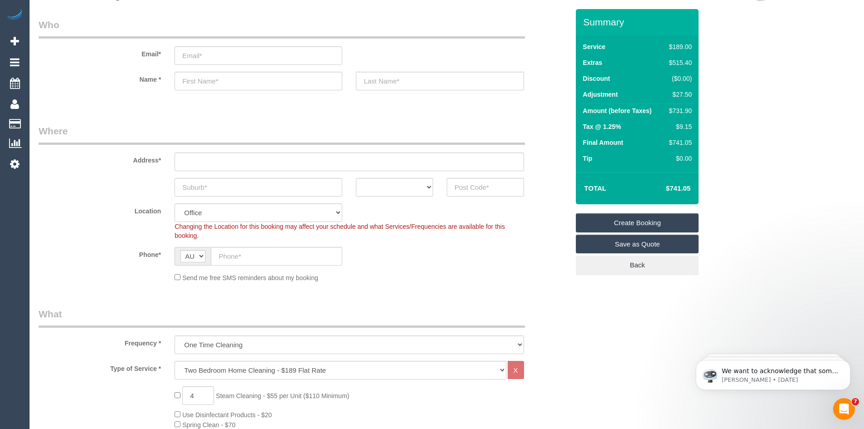
scroll to position [0, 0]
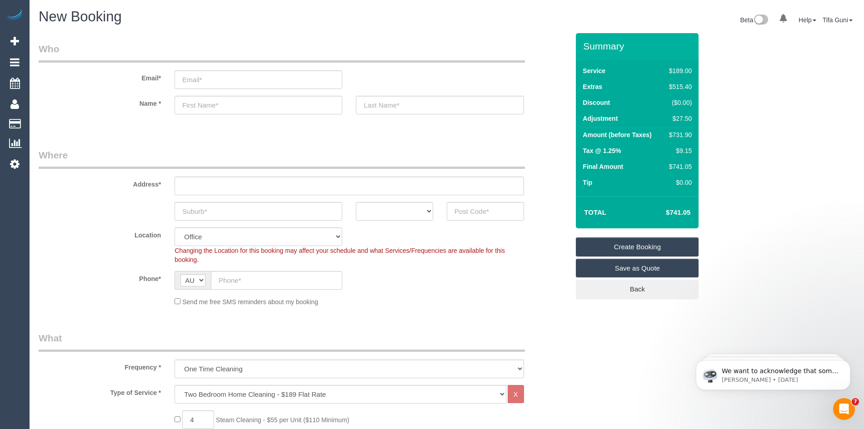
type input "27.5"
click at [422, 212] on select "ACT [GEOGRAPHIC_DATA] NT [GEOGRAPHIC_DATA] SA TAS [GEOGRAPHIC_DATA] [GEOGRAPHIC…" at bounding box center [394, 211] width 77 height 19
select select "VIC"
click at [356, 202] on select "ACT [GEOGRAPHIC_DATA] NT [GEOGRAPHIC_DATA] SA TAS [GEOGRAPHIC_DATA] [GEOGRAPHIC…" at bounding box center [394, 211] width 77 height 19
click at [208, 209] on input "text" at bounding box center [258, 211] width 168 height 19
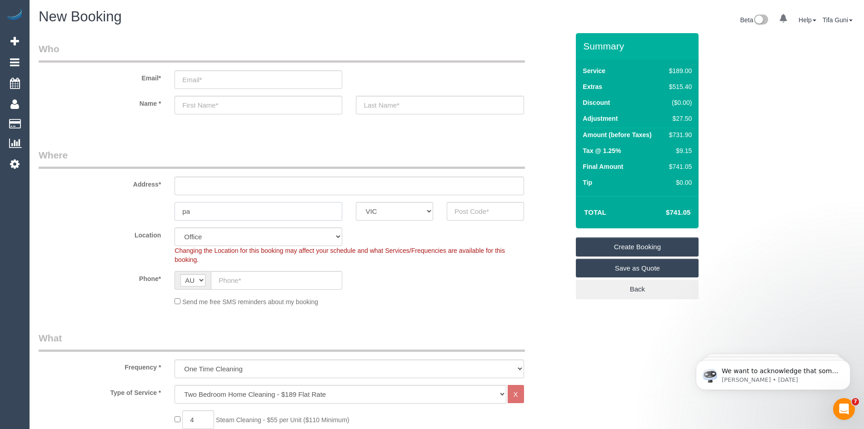
type input "p"
type input "Ascot vcale"
click at [473, 210] on input "text" at bounding box center [485, 211] width 77 height 19
type input "3032"
click at [193, 184] on input "text" at bounding box center [348, 186] width 349 height 19
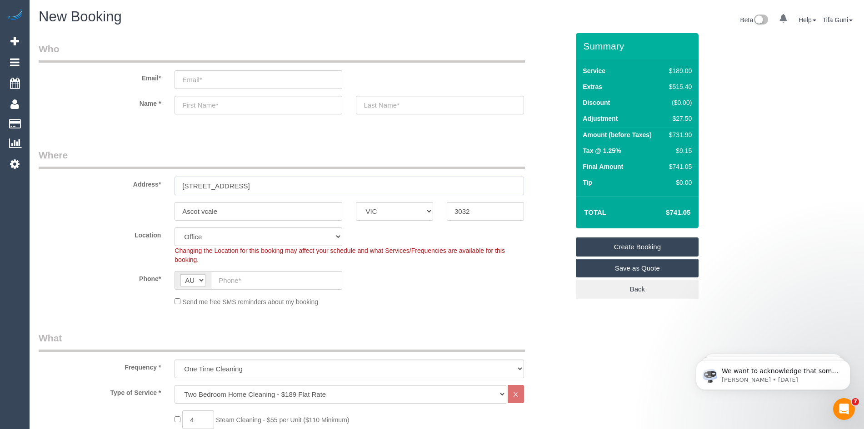
type input "[STREET_ADDRESS]"
click at [199, 107] on input "text" at bounding box center [258, 105] width 168 height 19
select select "59"
select select "object:2298"
type input "[PERSON_NAME]"
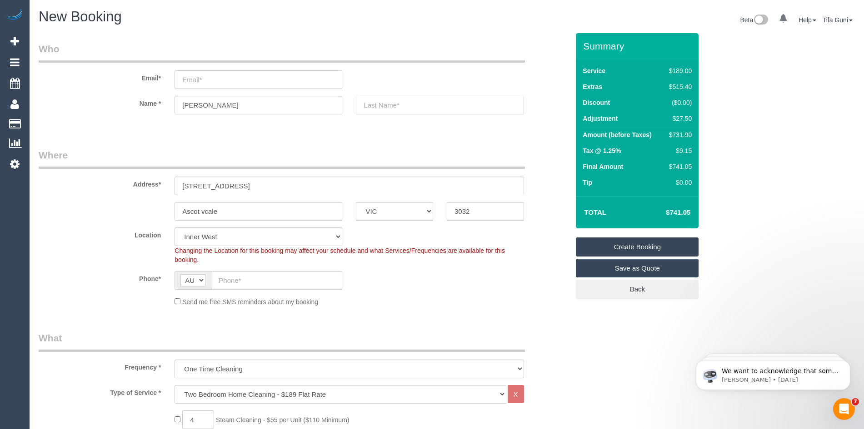
click at [375, 102] on input "text" at bounding box center [440, 105] width 168 height 19
type input "[PERSON_NAME]"
click at [213, 84] on input "email" at bounding box center [258, 79] width 168 height 19
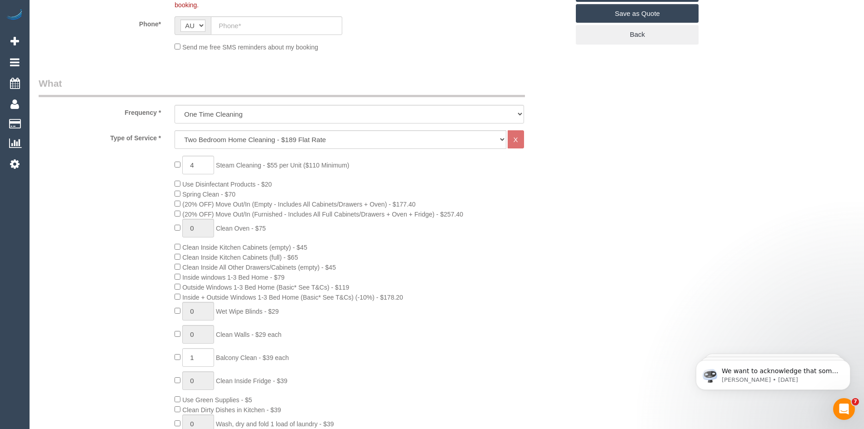
scroll to position [273, 0]
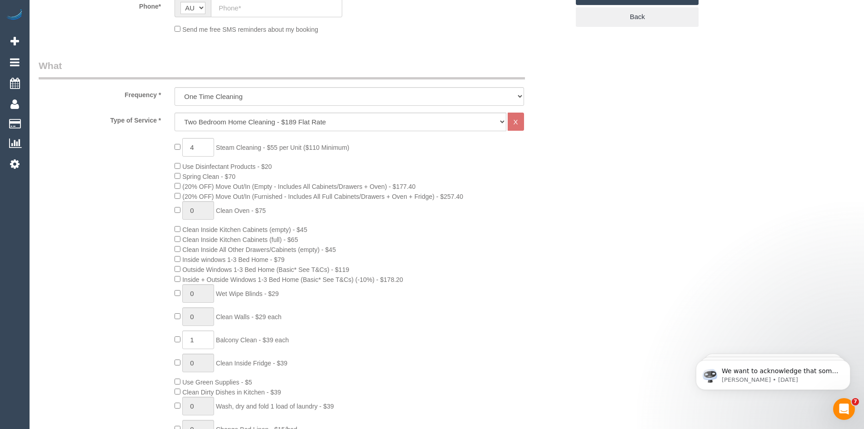
type input "[EMAIL_ADDRESS][DOMAIN_NAME]"
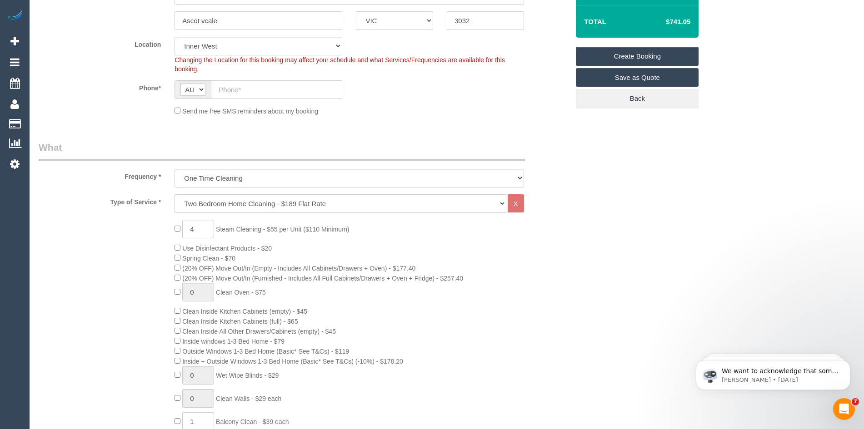
scroll to position [182, 0]
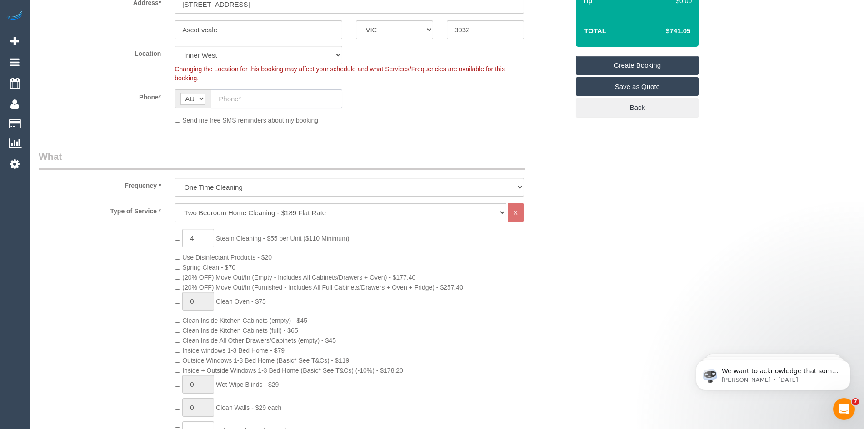
paste input "61 411 749 945"
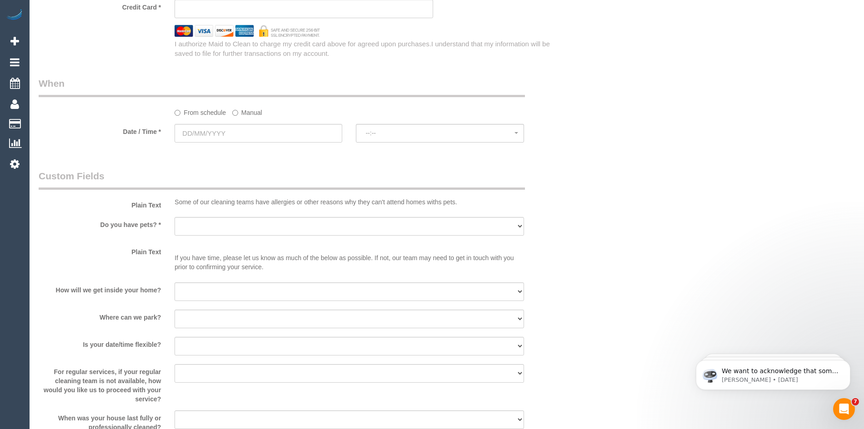
scroll to position [1136, 0]
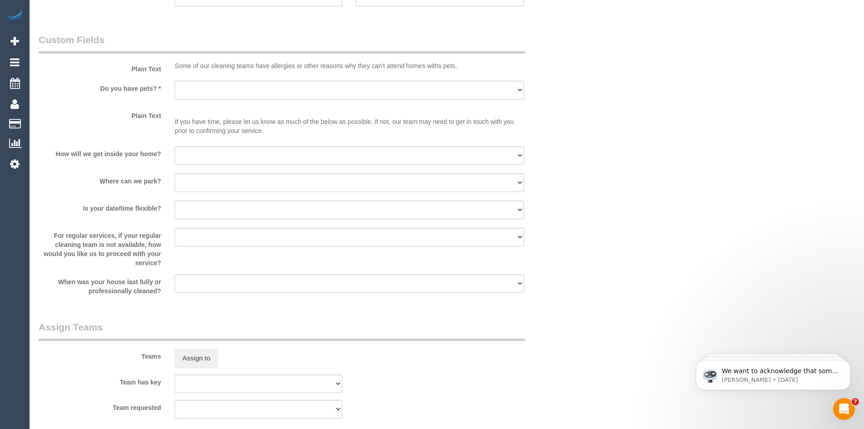
type input "61 411 749 945"
click at [204, 181] on select "I will provide parking on-site Free street parking Paid street parking (cost wi…" at bounding box center [348, 183] width 349 height 19
select select "number:18"
click at [174, 174] on select "I will provide parking on-site Free street parking Paid street parking (cost wi…" at bounding box center [348, 183] width 349 height 19
click at [199, 154] on select "I will be home Key will be left (please provide details below) Lock box/Access …" at bounding box center [348, 155] width 349 height 19
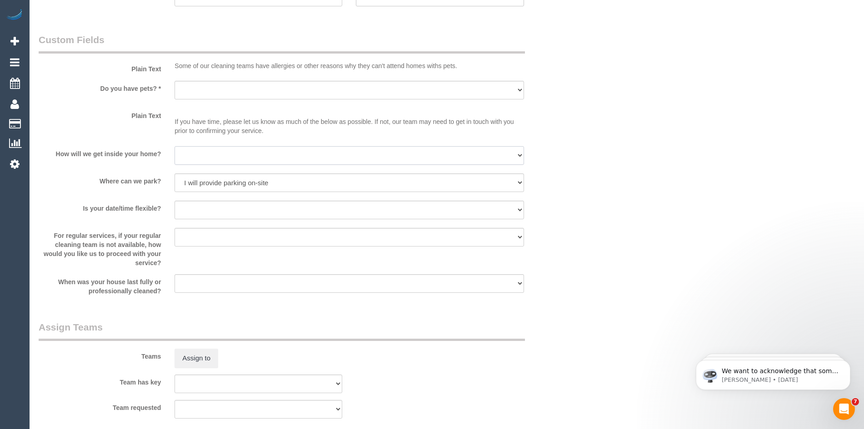
select select "number:14"
click at [174, 146] on select "I will be home Key will be left (please provide details below) Lock box/Access …" at bounding box center [348, 155] width 349 height 19
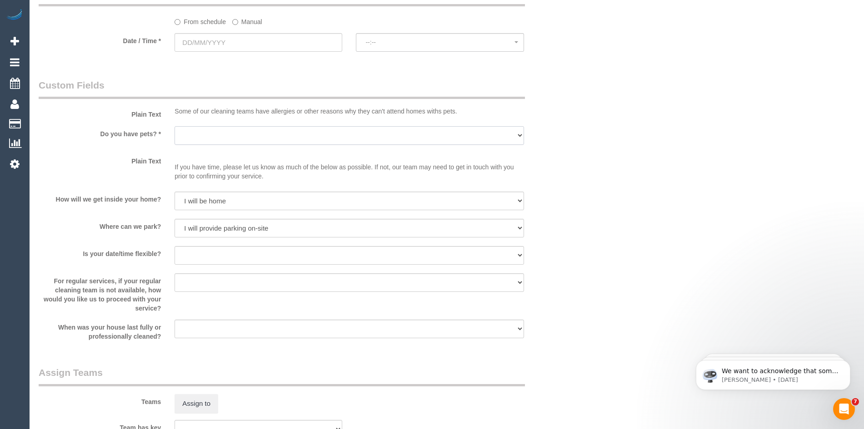
click at [209, 134] on select "Yes - Cats Yes - Dogs No pets Yes - Dogs and Cats Yes - Other" at bounding box center [348, 135] width 349 height 19
select select "number:28"
click at [174, 126] on select "Yes - Cats Yes - Dogs No pets Yes - Dogs and Cats Yes - Other" at bounding box center [348, 135] width 349 height 19
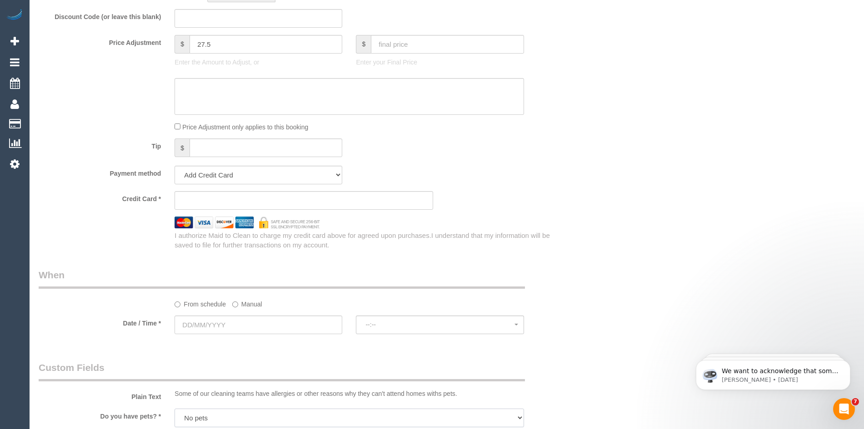
scroll to position [772, 0]
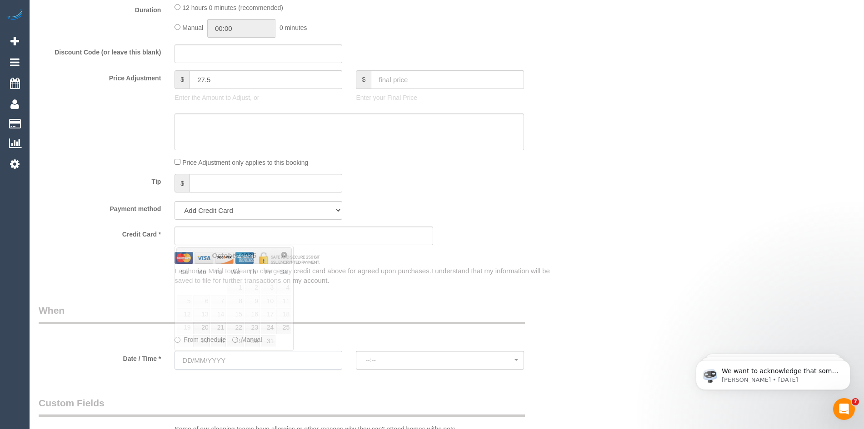
click at [208, 358] on input "text" at bounding box center [258, 360] width 168 height 19
